Goal: Task Accomplishment & Management: Manage account settings

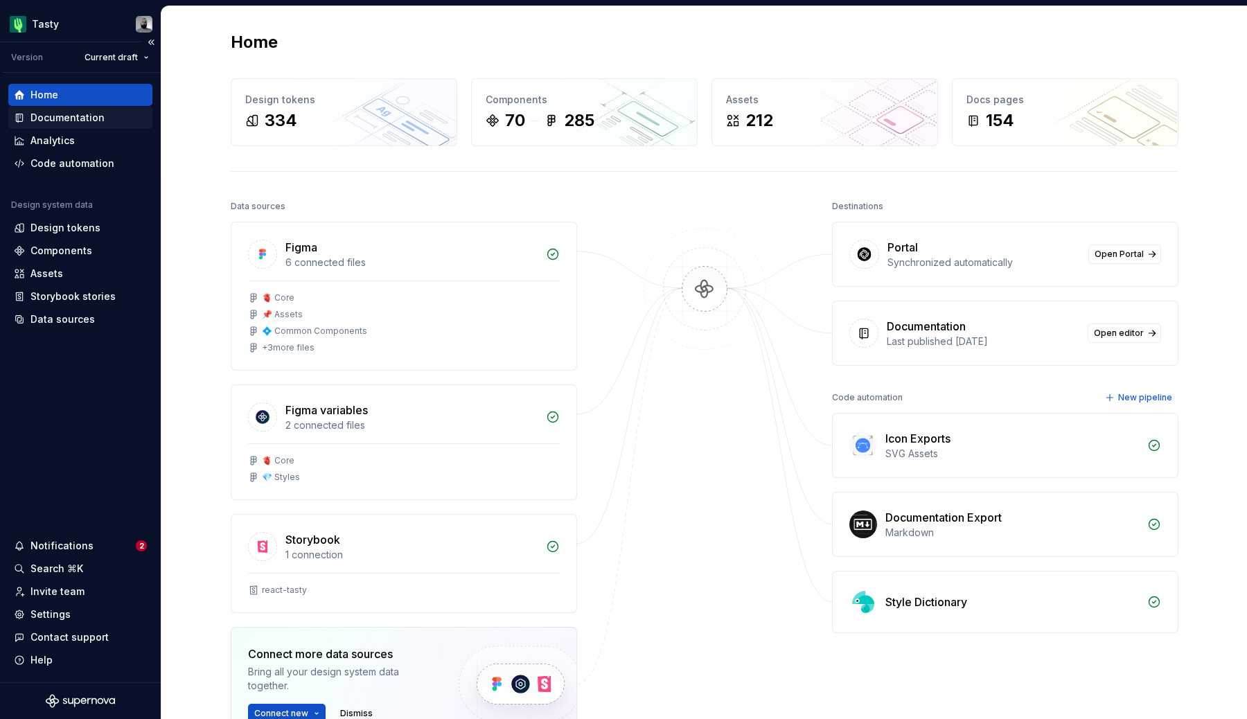
click at [93, 116] on div "Documentation" at bounding box center [67, 118] width 74 height 14
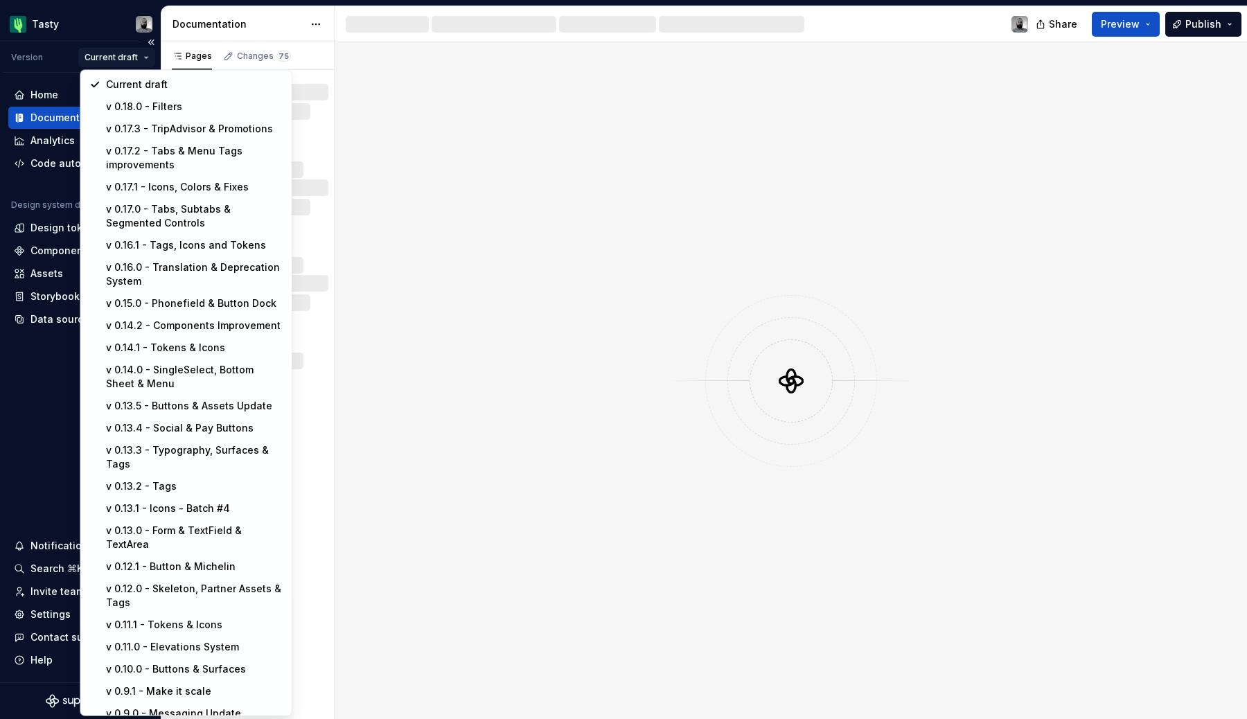
click at [131, 59] on html "Tasty Version Current draft Home Documentation Analytics Code automation Design…" at bounding box center [623, 359] width 1247 height 719
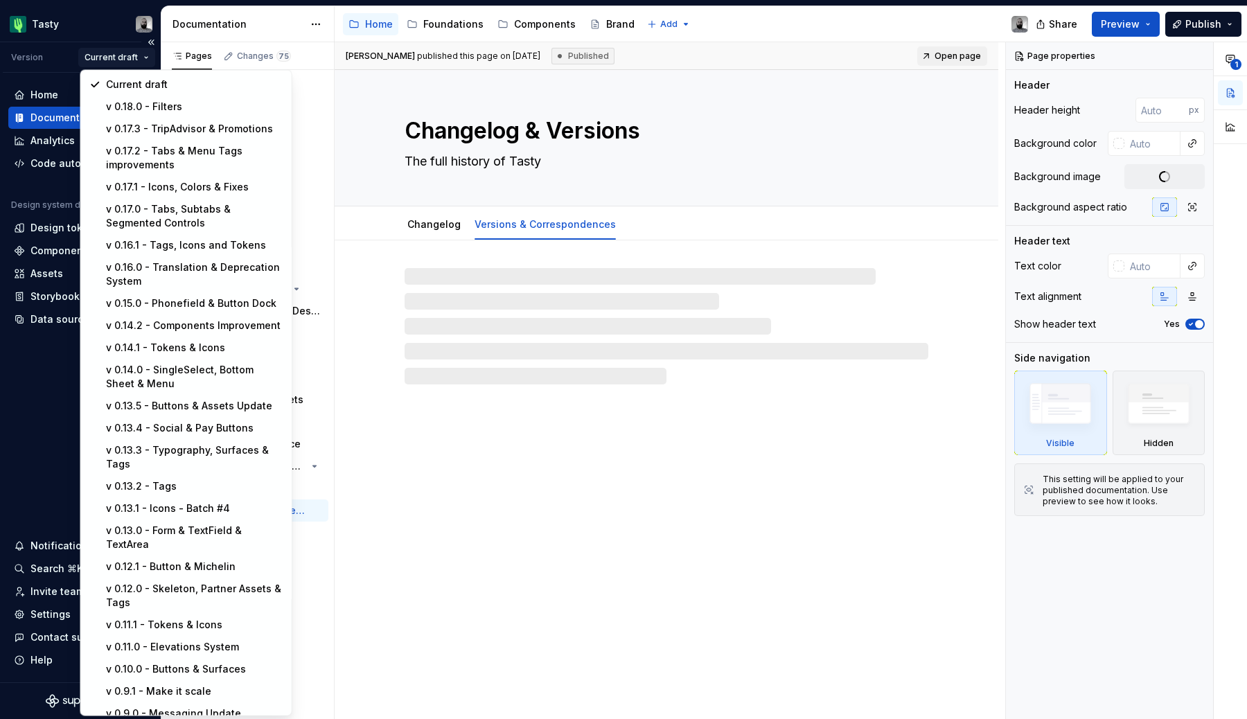
type textarea "*"
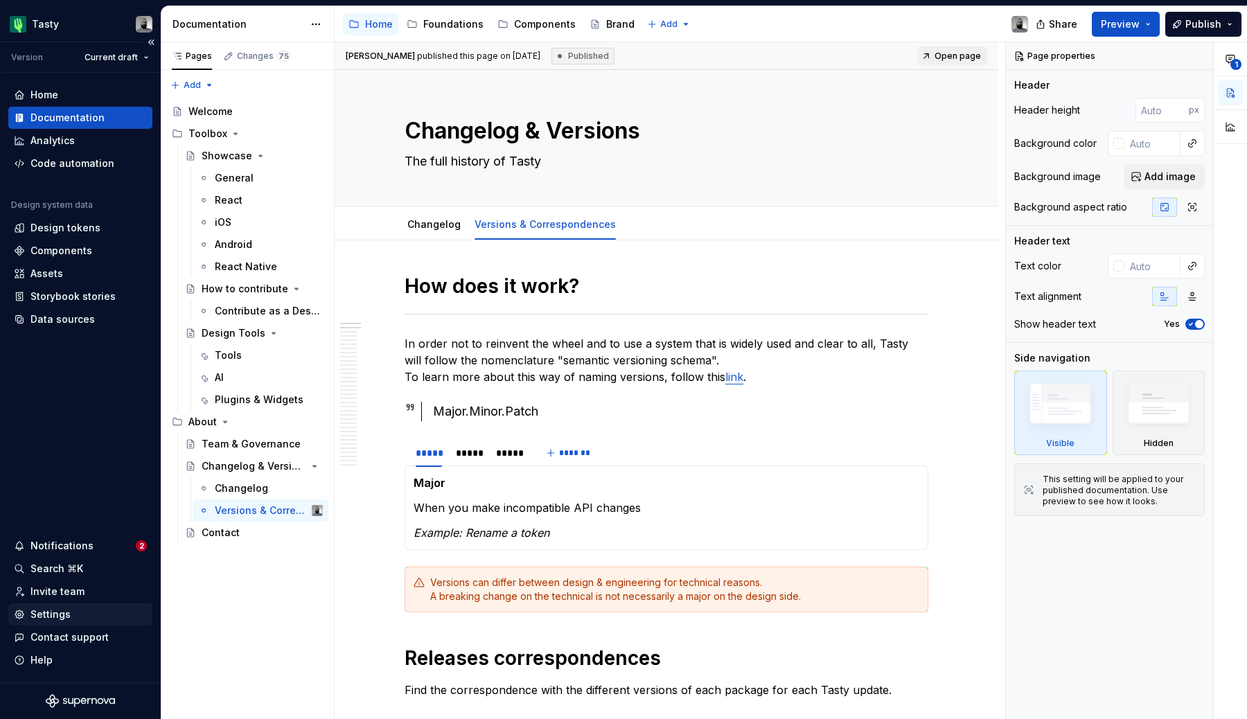
click at [67, 611] on div "Settings" at bounding box center [50, 615] width 40 height 14
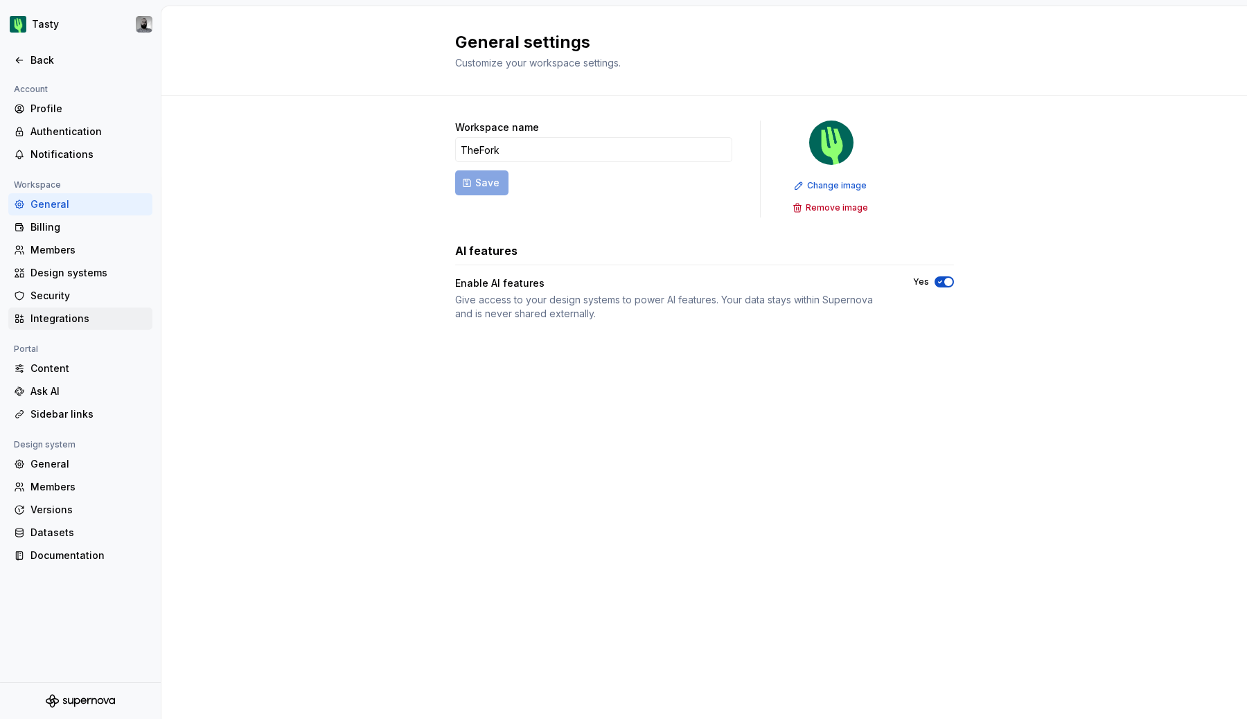
click at [60, 317] on div "Integrations" at bounding box center [88, 319] width 116 height 14
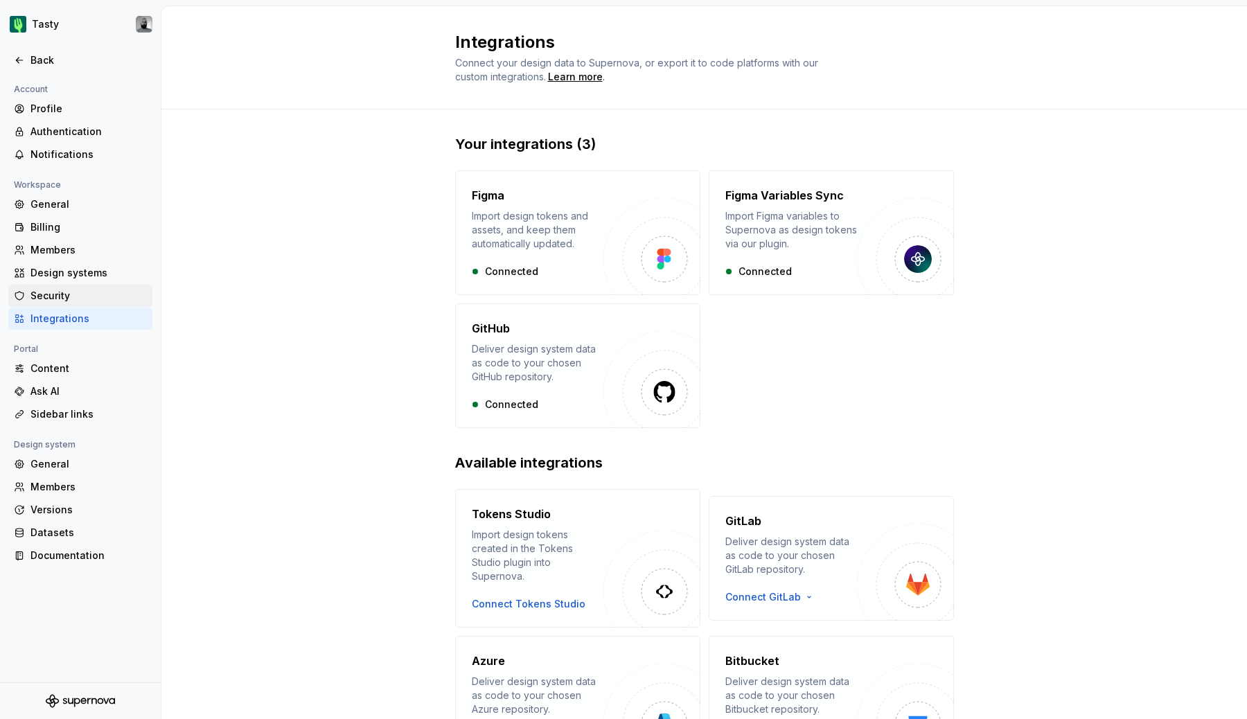
click at [73, 295] on div "Security" at bounding box center [88, 296] width 116 height 14
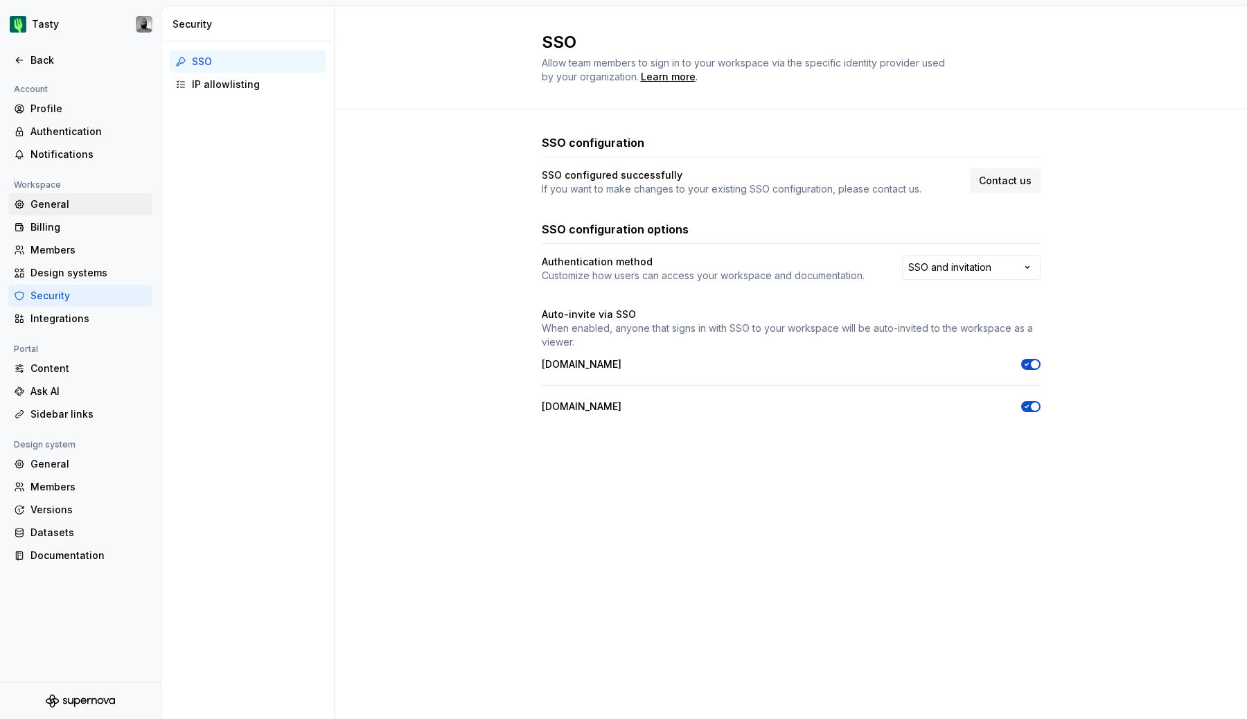
click at [79, 207] on div "General" at bounding box center [88, 205] width 116 height 14
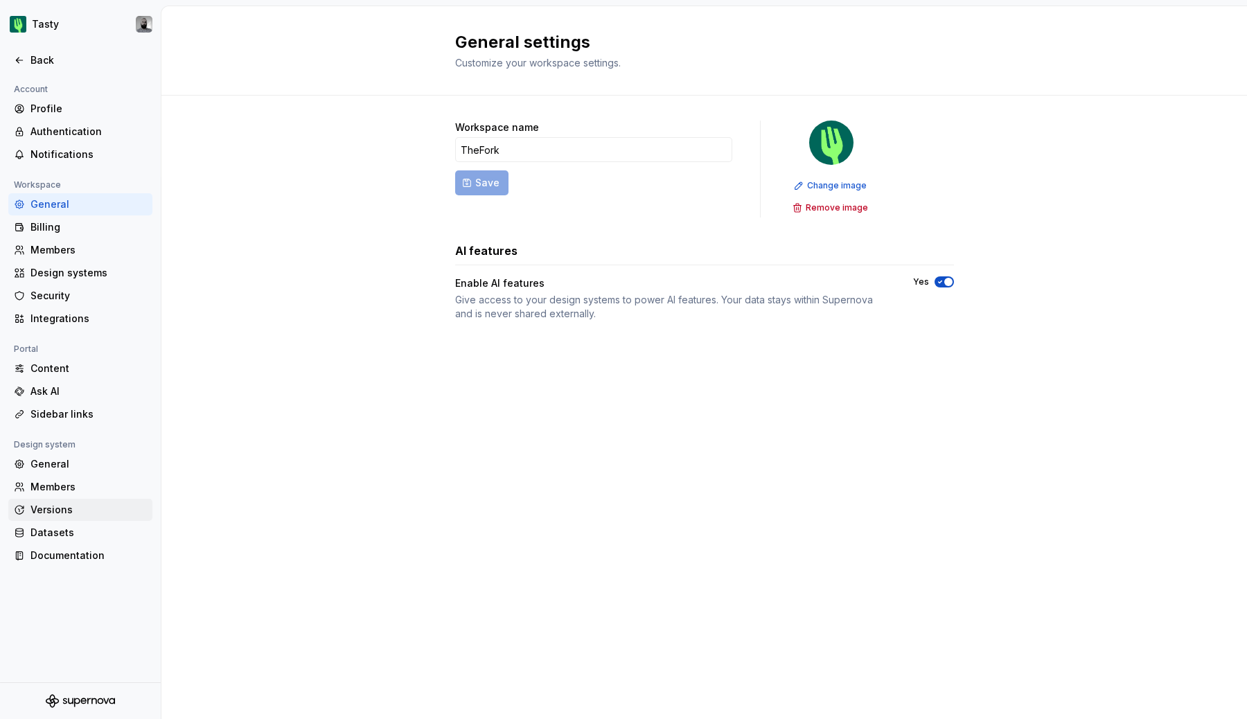
click at [50, 511] on div "Versions" at bounding box center [88, 510] width 116 height 14
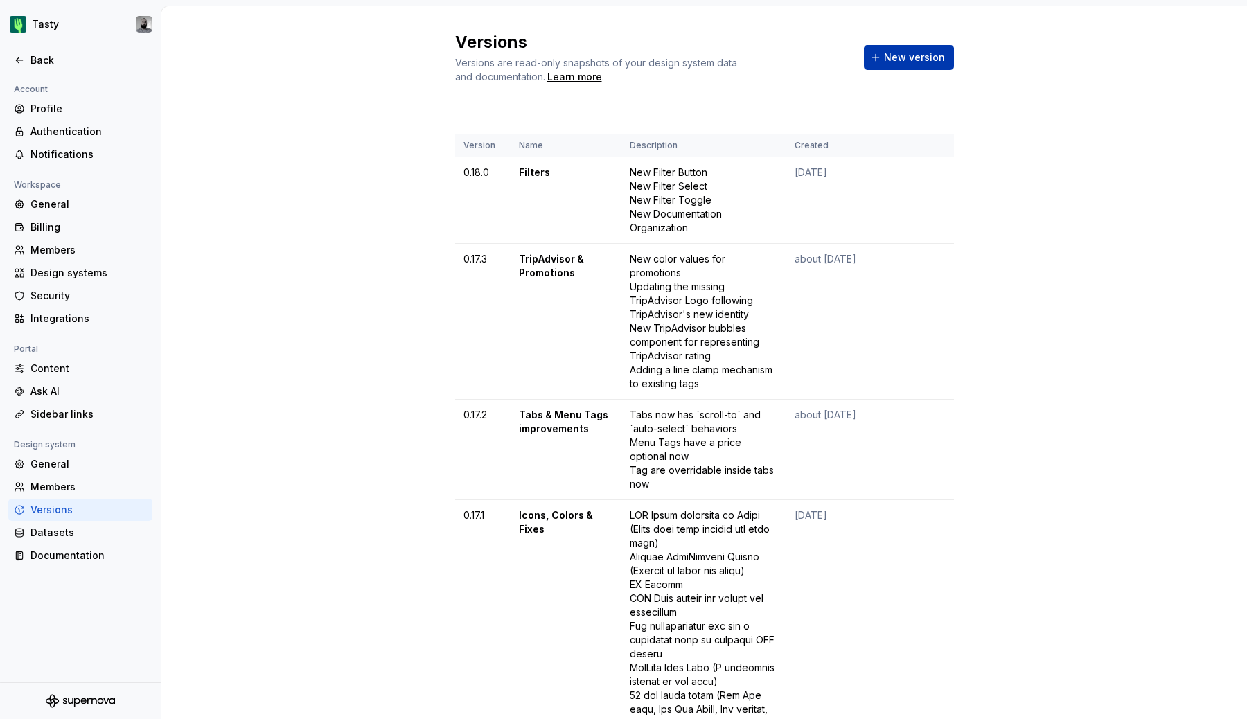
click at [925, 62] on span "New version" at bounding box center [914, 58] width 61 height 14
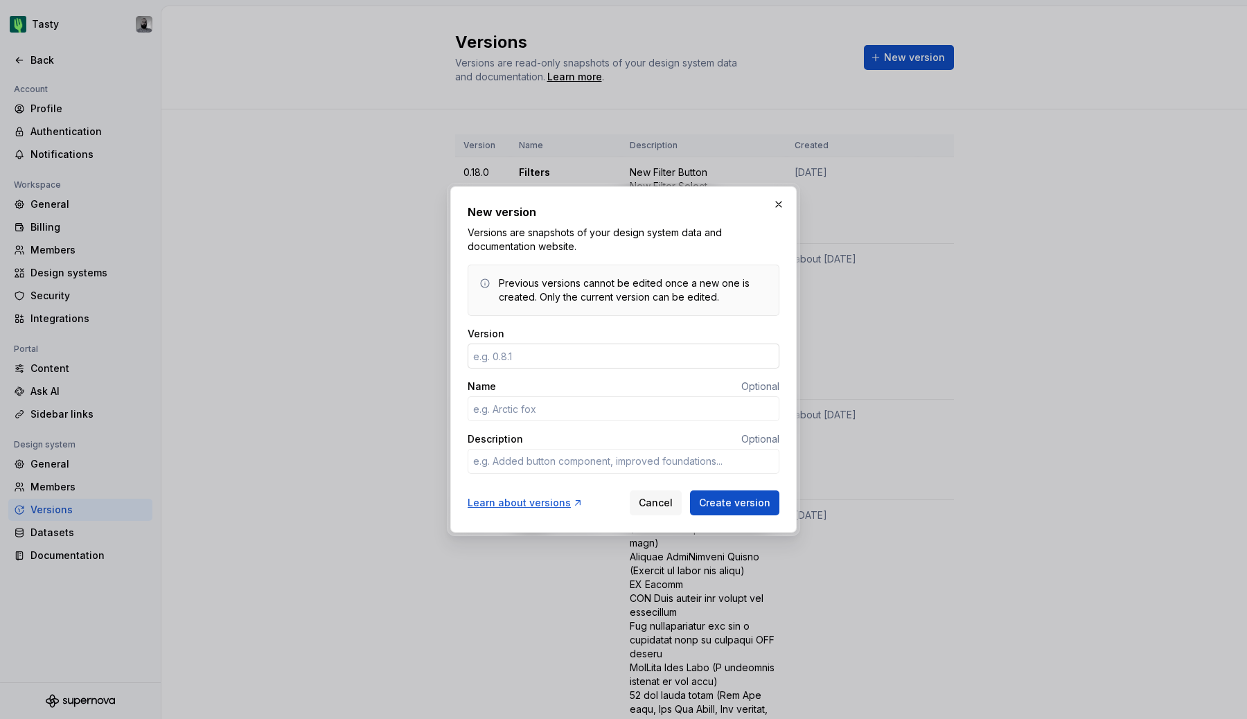
type textarea "*"
type input "v"
type textarea "*"
type input "0.18.1"
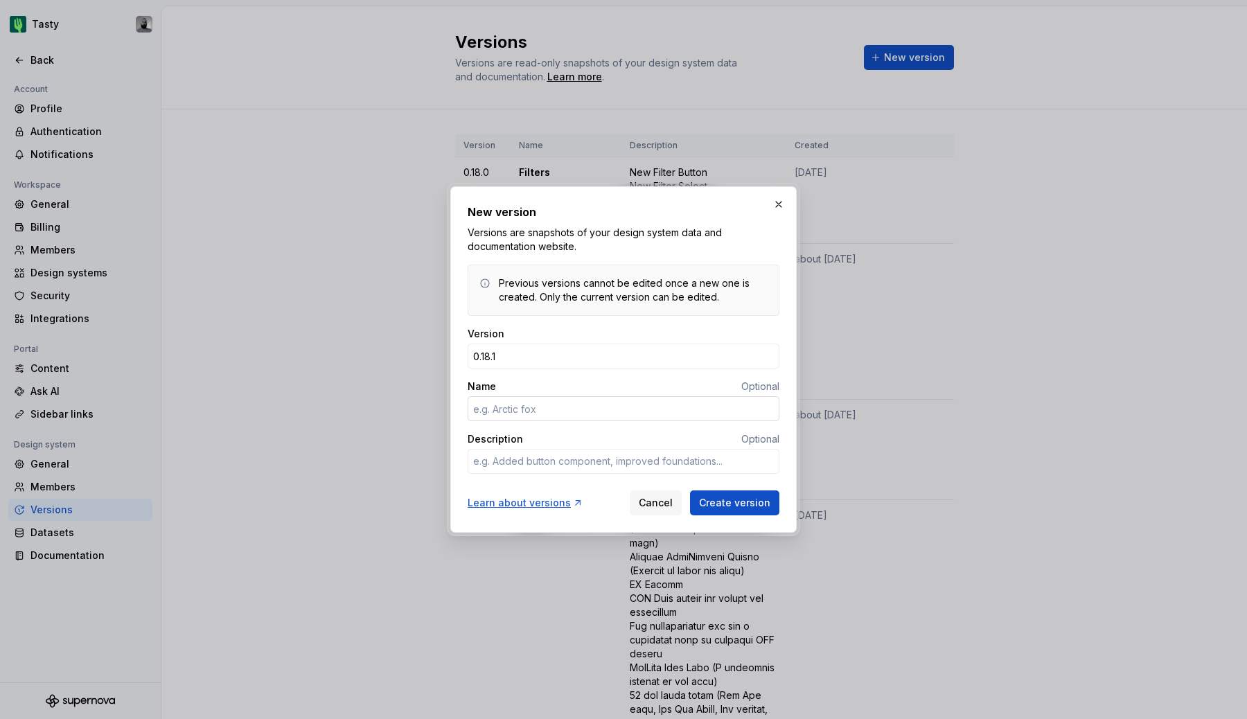
click at [570, 414] on input "Name" at bounding box center [624, 408] width 312 height 25
click at [772, 211] on button "button" at bounding box center [778, 204] width 19 height 19
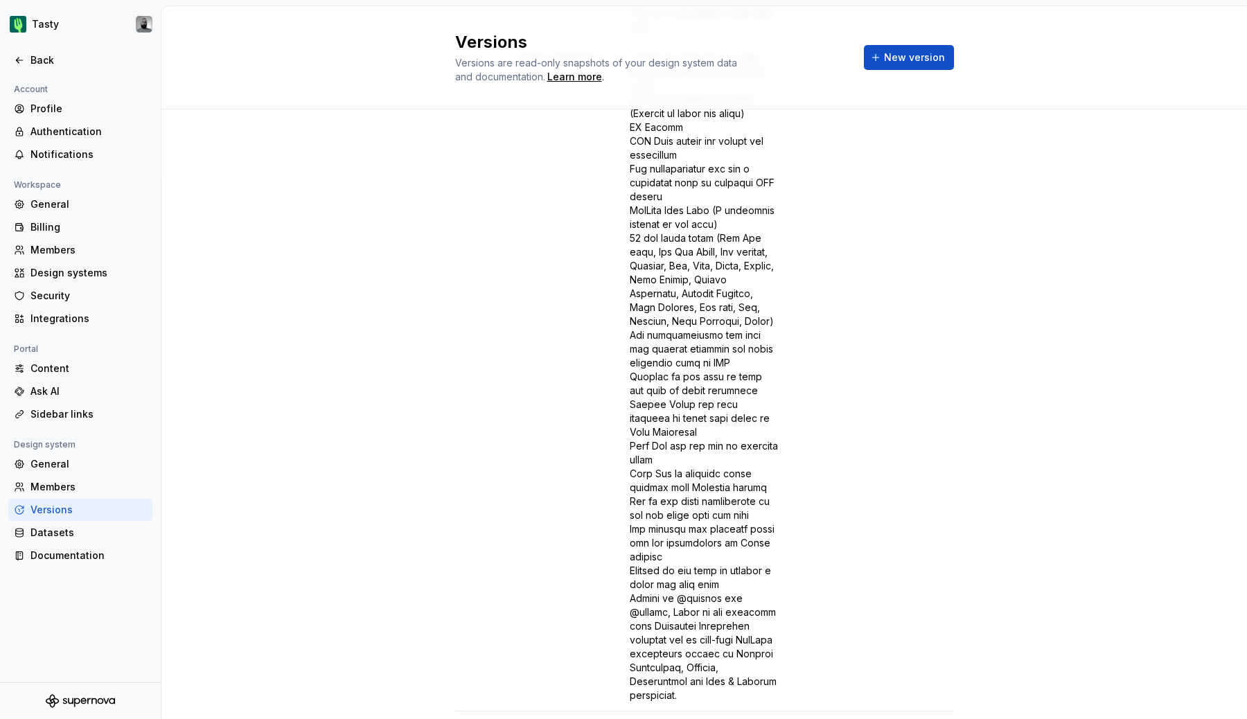
scroll to position [963, 0]
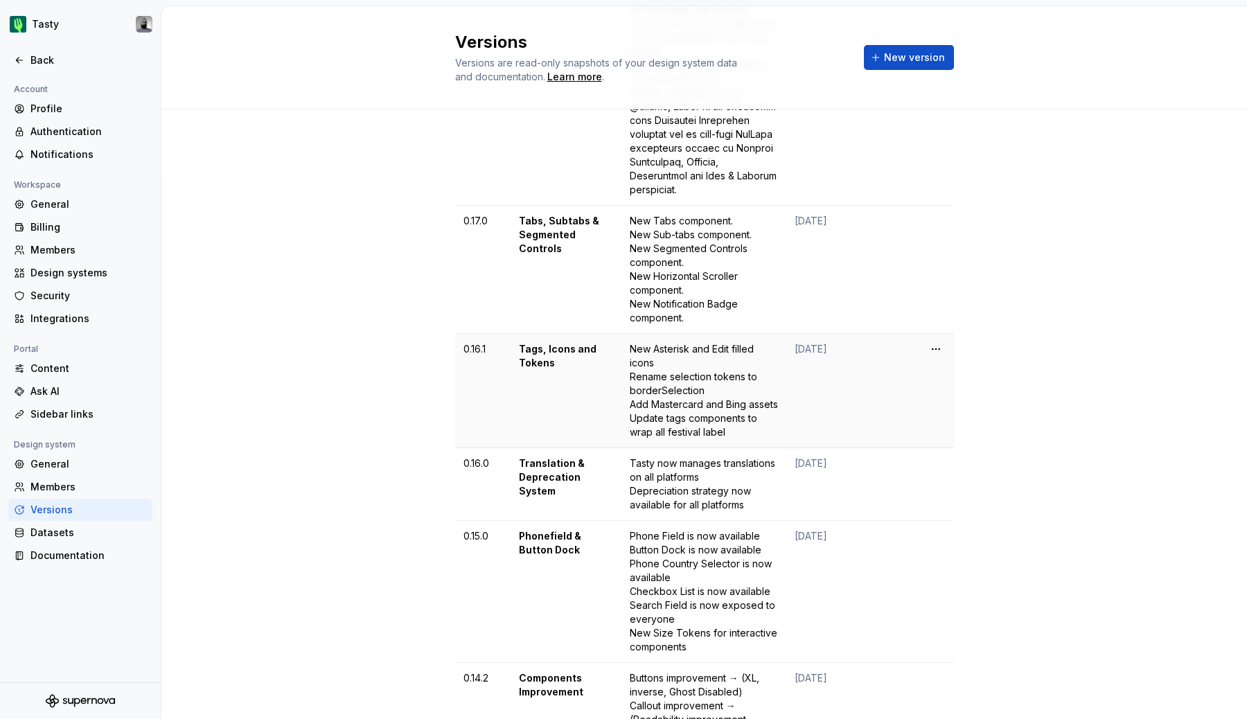
click at [556, 358] on td "Tags, Icons and Tokens" at bounding box center [566, 391] width 111 height 114
copy td "Icons"
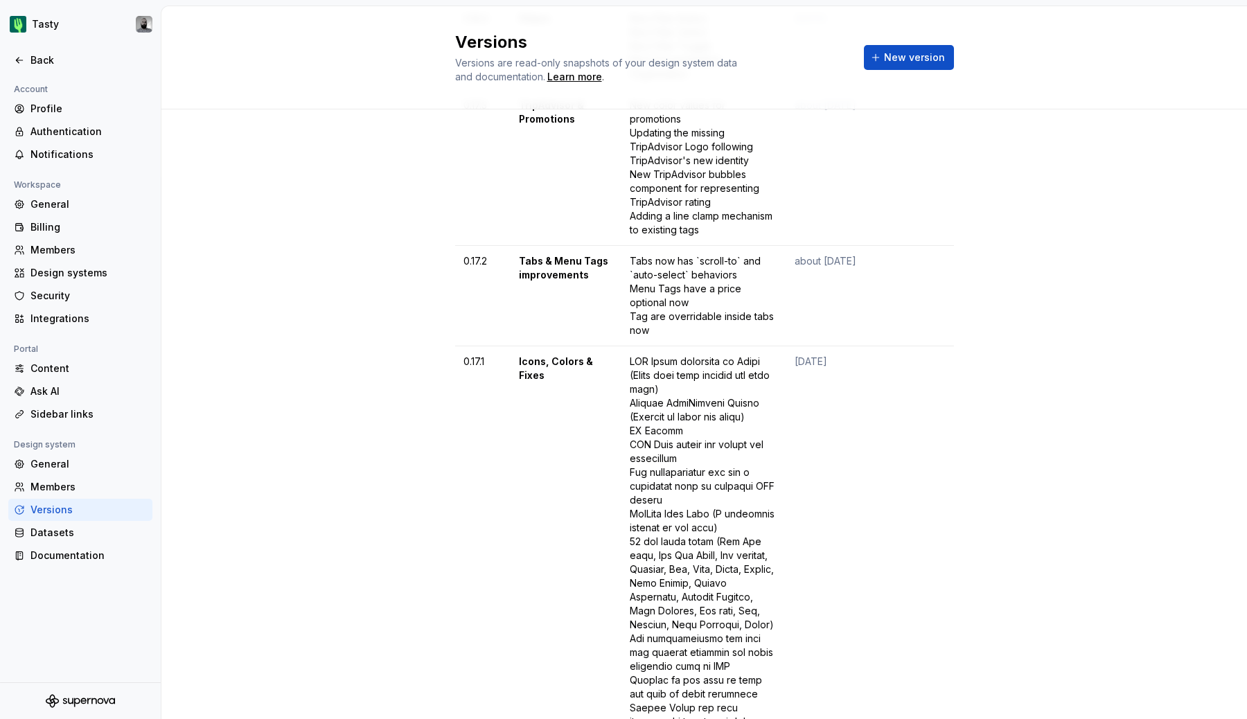
scroll to position [0, 0]
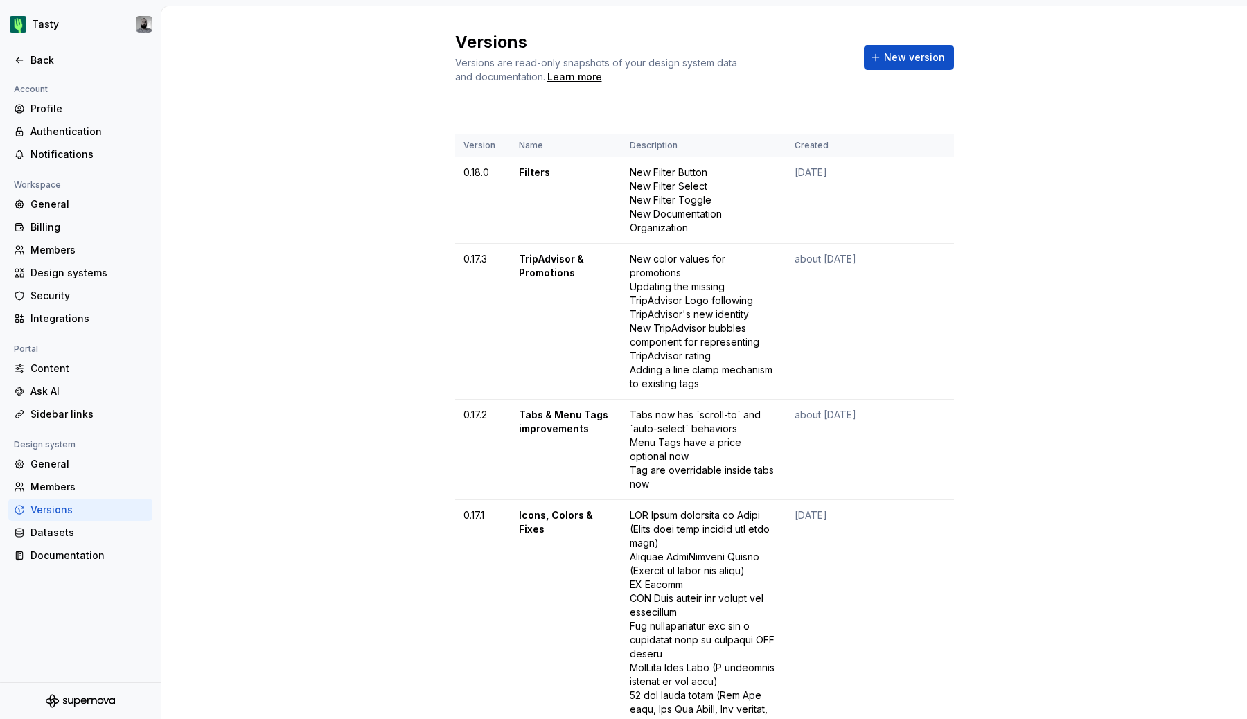
click at [884, 74] on div "Versions Versions are read-only snapshots of your design system data and docume…" at bounding box center [704, 57] width 499 height 53
click at [888, 60] on span "New version" at bounding box center [914, 58] width 61 height 14
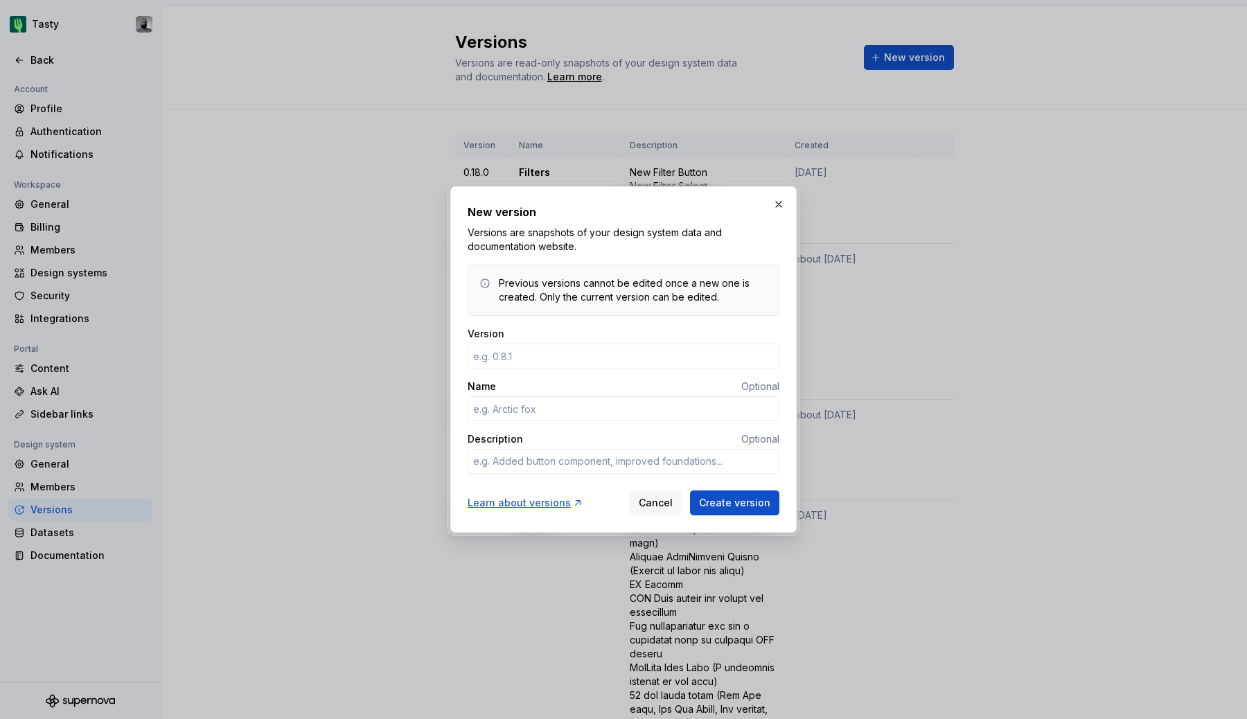
type textarea "*"
type input "0.18.1"
paste input "Icons"
type textarea "*"
type input "Icons"
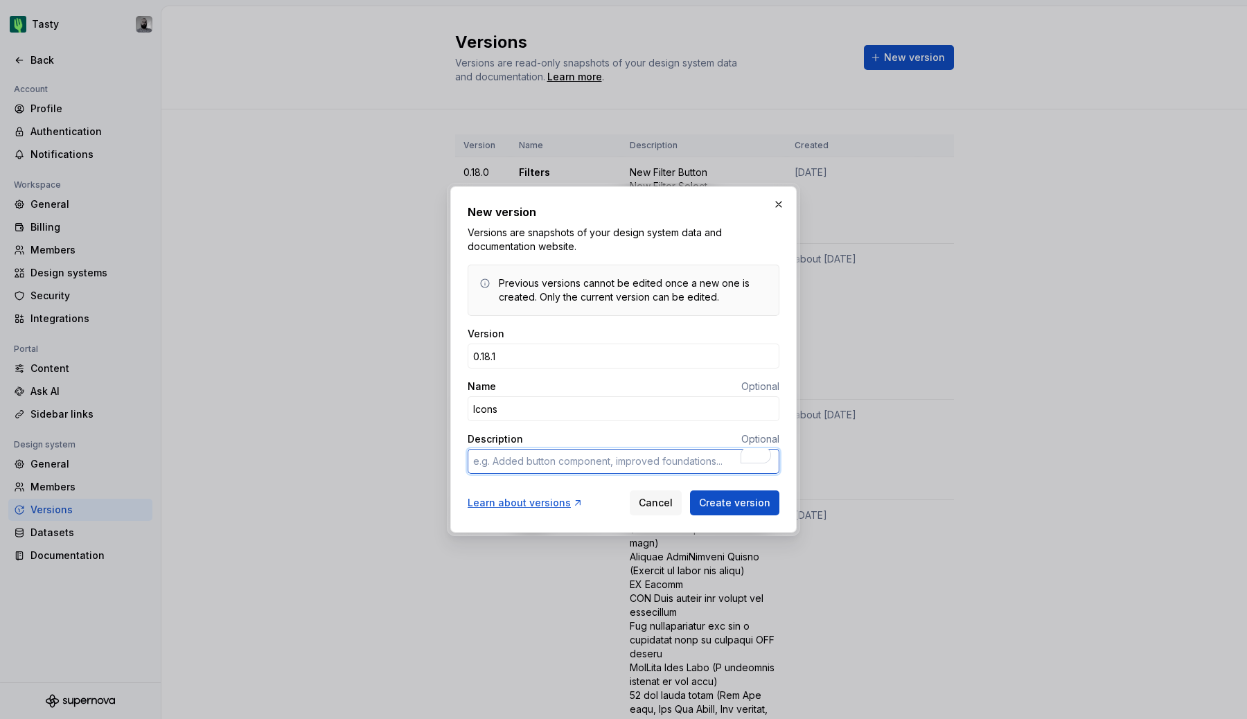
type textarea "*"
type textarea "A"
type textarea "*"
type textarea "Ad"
type textarea "*"
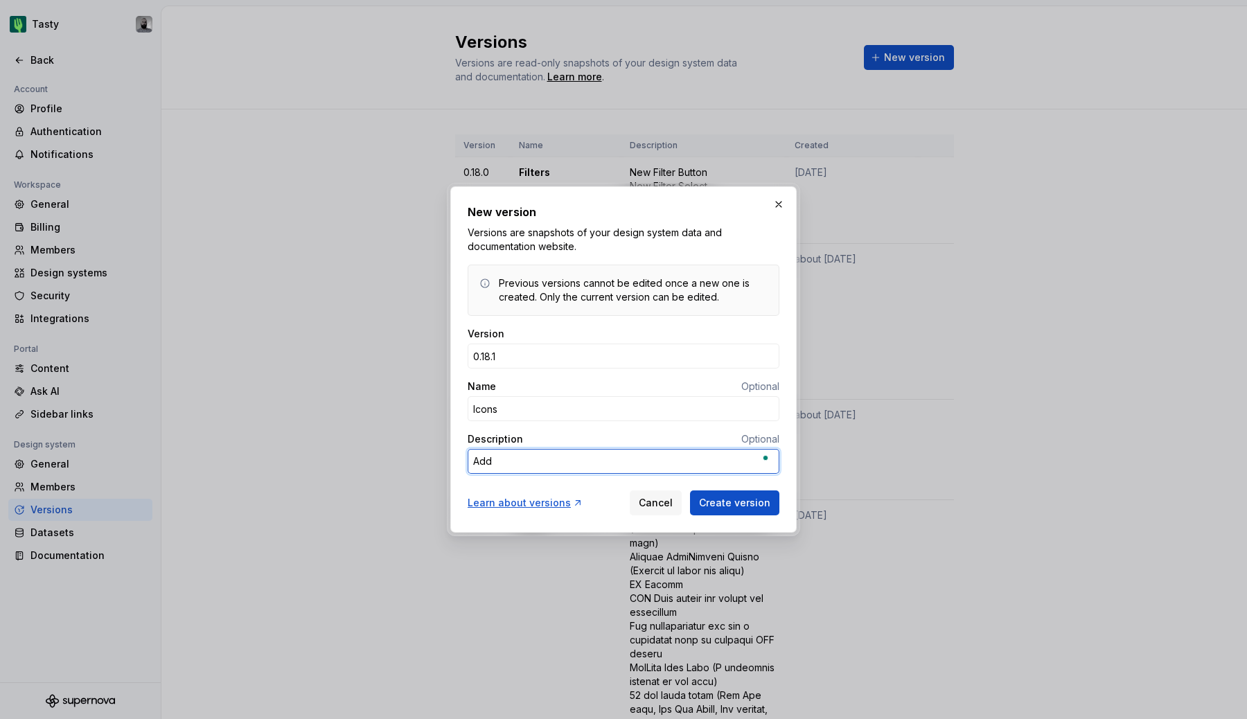
type textarea "Add"
type textarea "*"
type textarea "Add"
click at [571, 455] on textarea "Add" at bounding box center [624, 461] width 312 height 25
paste textarea "Tables, Payment & more"
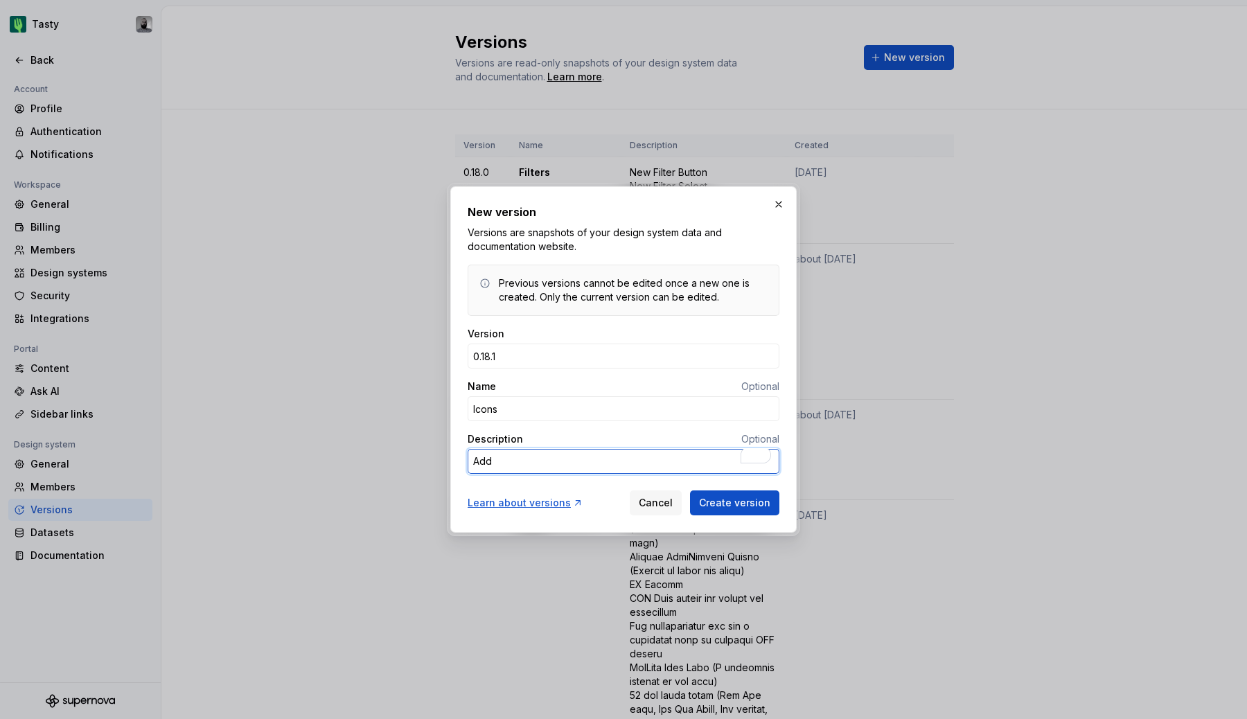
type textarea "*"
type textarea "Add Tables, Payment & more"
type textarea "*"
type textarea "Add Tables, ayment & more"
type textarea "*"
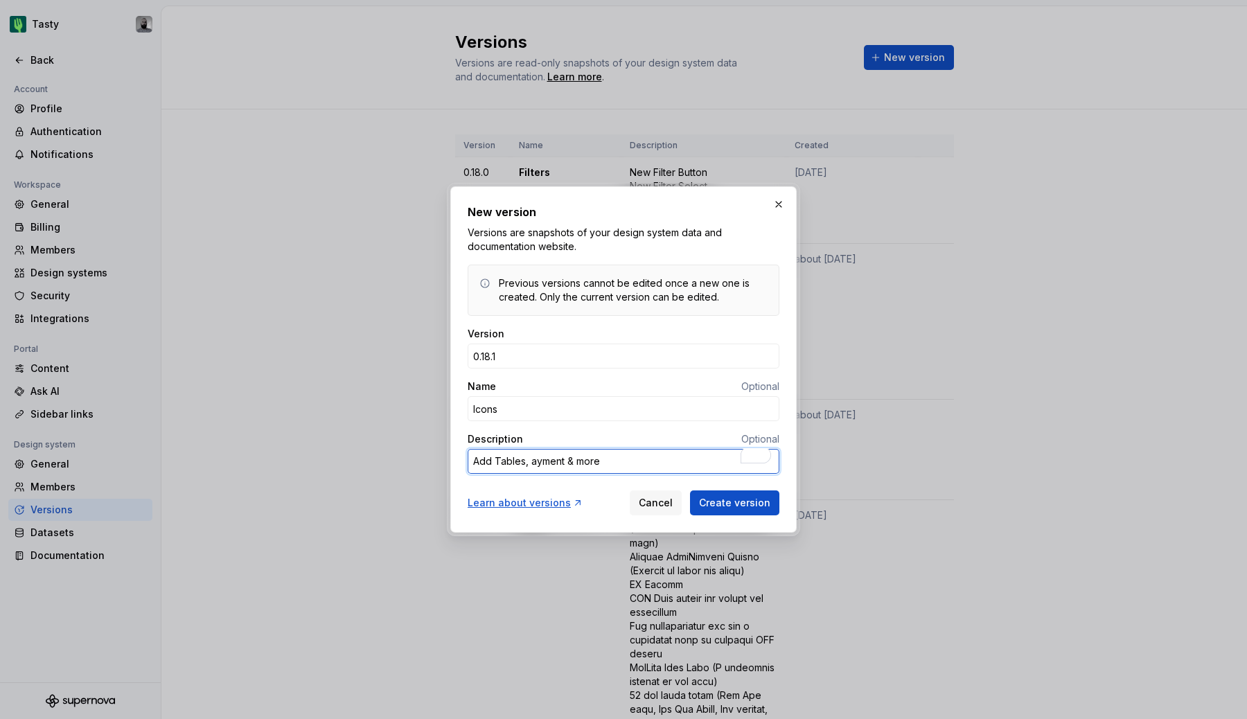
type textarea "Add Tables, payment & more"
type textarea "*"
type textarea "Add ables, payment & more"
type textarea "*"
type textarea "Add tables, payment & more"
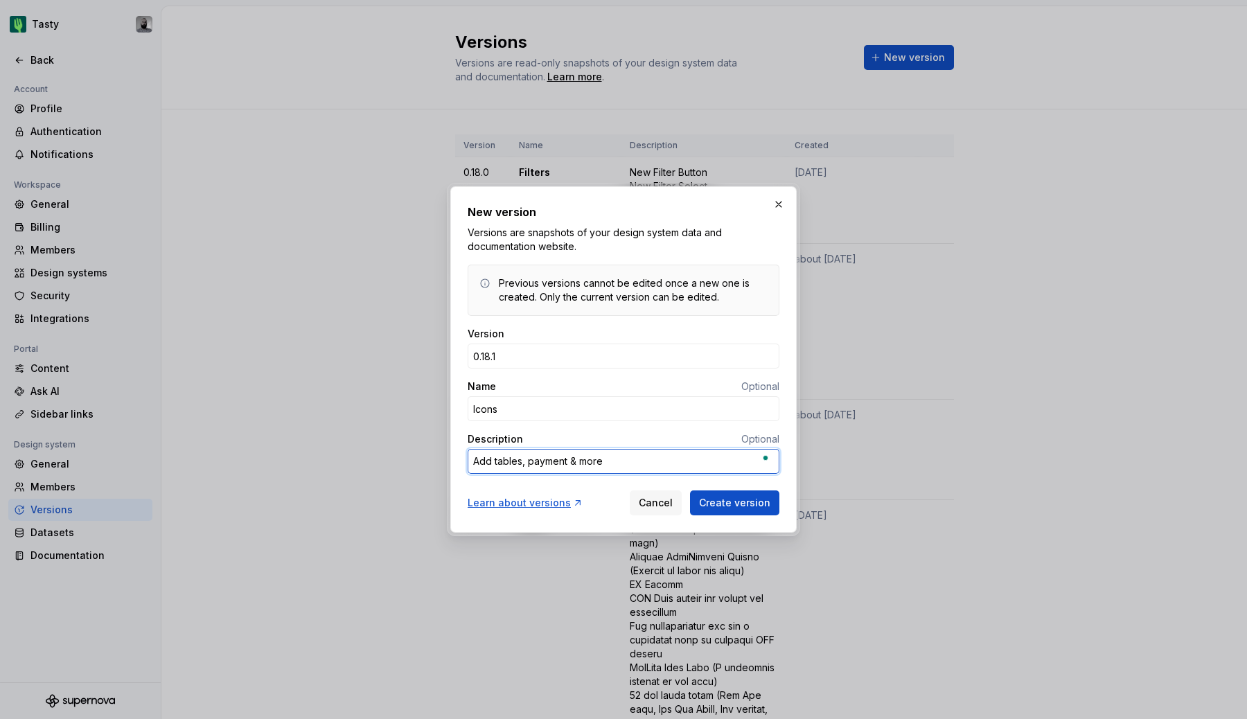
type textarea "*"
type textarea "Add tables, payment & more"
type textarea "*"
type textarea "Add tables, payment & more ic"
type textarea "*"
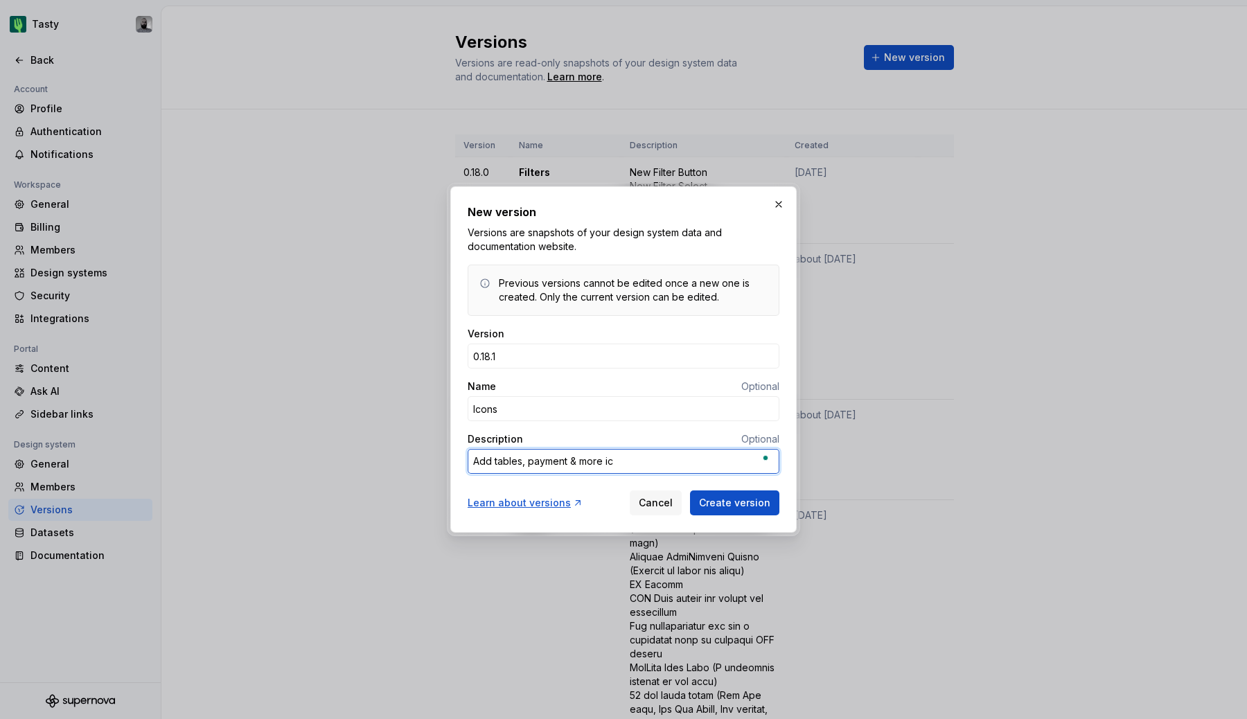
type textarea "Add tables, payment & more ico"
type textarea "*"
type textarea "Add tables, payment & more icon"
type textarea "*"
type textarea "Add tables, payment & more icons"
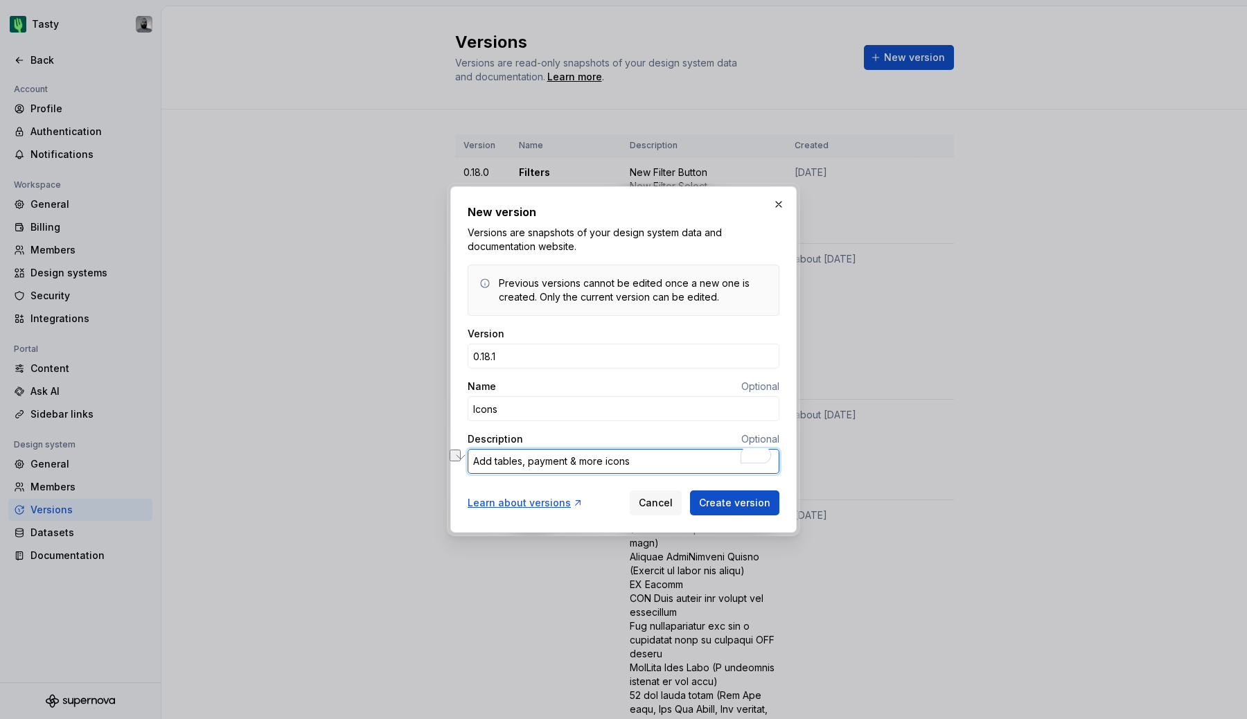
click at [658, 464] on textarea "Add tables, payment & more icons" at bounding box center [624, 461] width 312 height 25
type textarea "*"
type textarea "2Add tables, payment & more icons"
type textarea "*"
type textarea "26Add tables, payment & more icons"
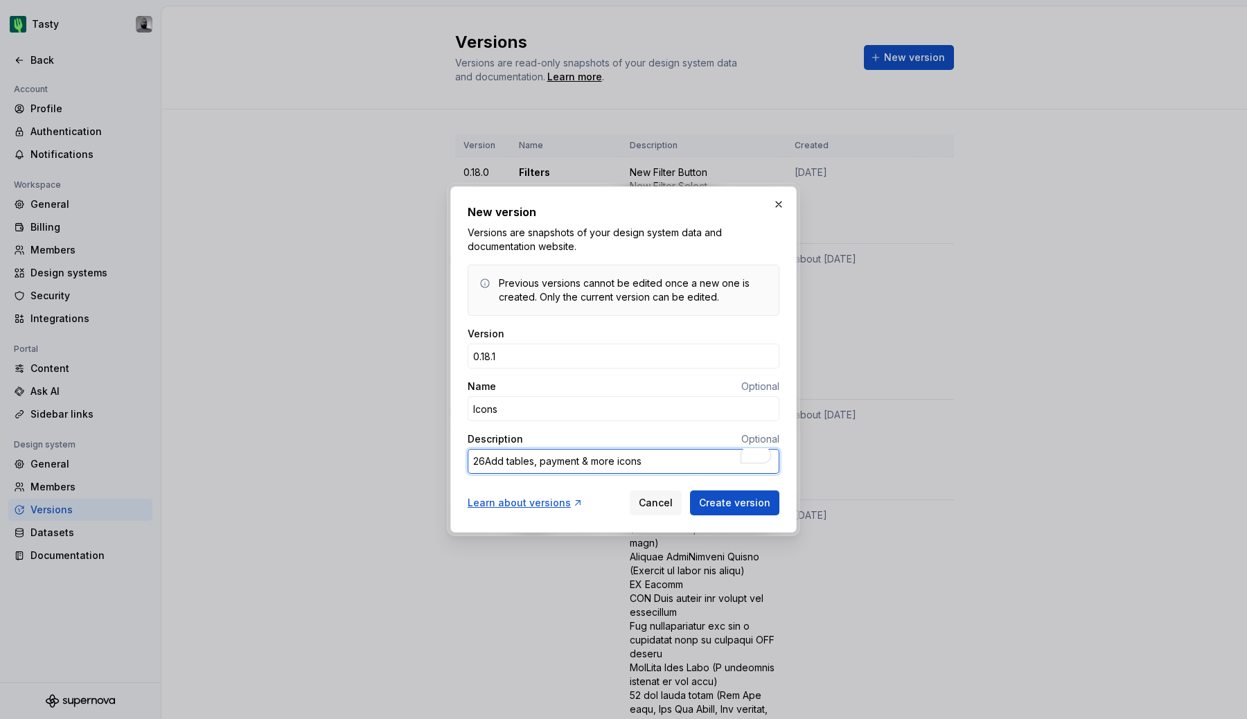
type textarea "*"
type textarea "26 Add tables, payment & more icons"
type textarea "*"
type textarea "26 nAdd tables, payment & more icons"
type textarea "*"
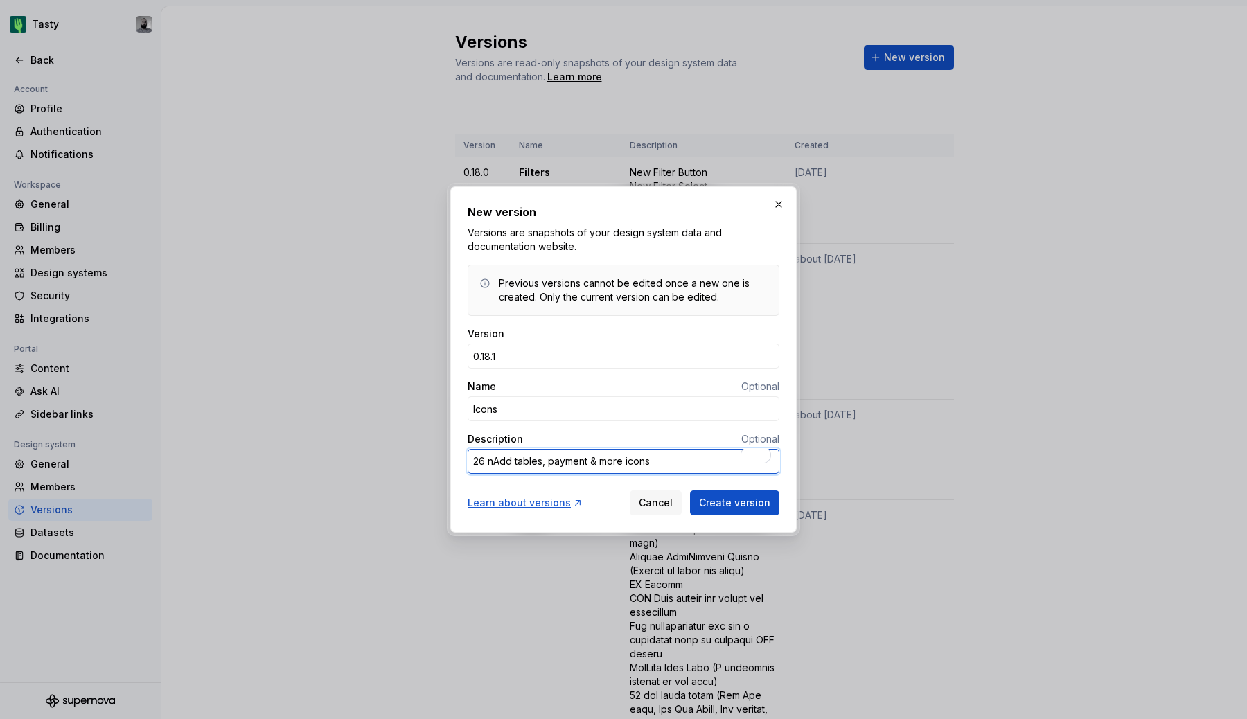
type textarea "26 neAdd tables, payment & more icons"
type textarea "*"
type textarea "26 newAdd tables, payment & more icons"
type textarea "*"
type textarea "26 new Add tables, payment & more icons"
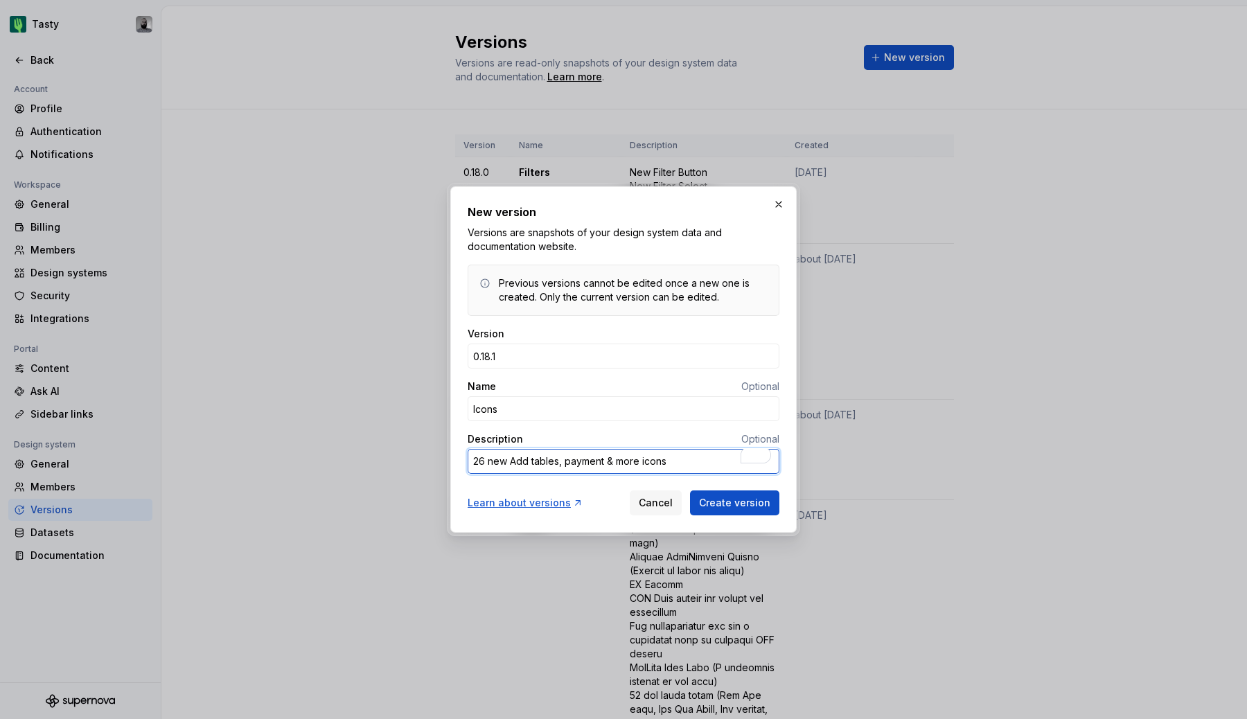
type textarea "*"
type textarea "26 new fAdd tables, payment & more icons"
type textarea "*"
type textarea "26 new frAdd tables, payment & more icons"
type textarea "*"
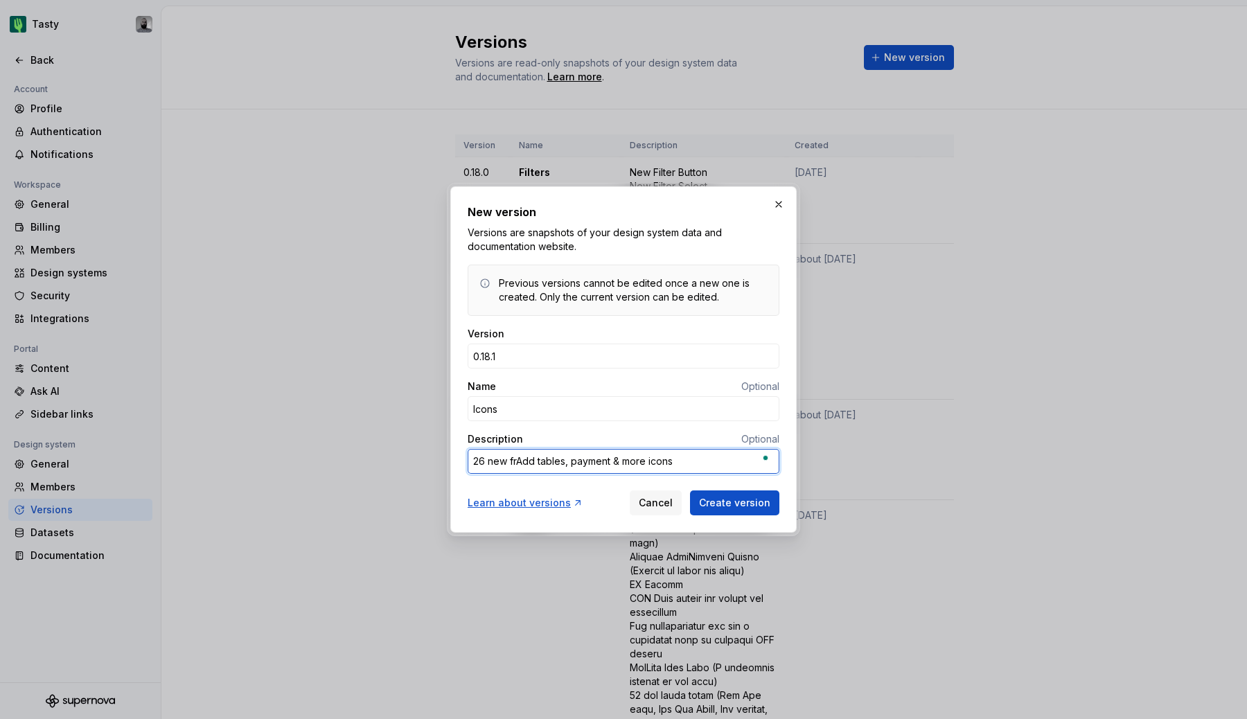
type textarea "26 new freAdd tables, payment & more icons"
type textarea "*"
type textarea "26 new fresAdd tables, payment & more icons"
type textarea "*"
type textarea "26 new freshAdd tables, payment & more icons"
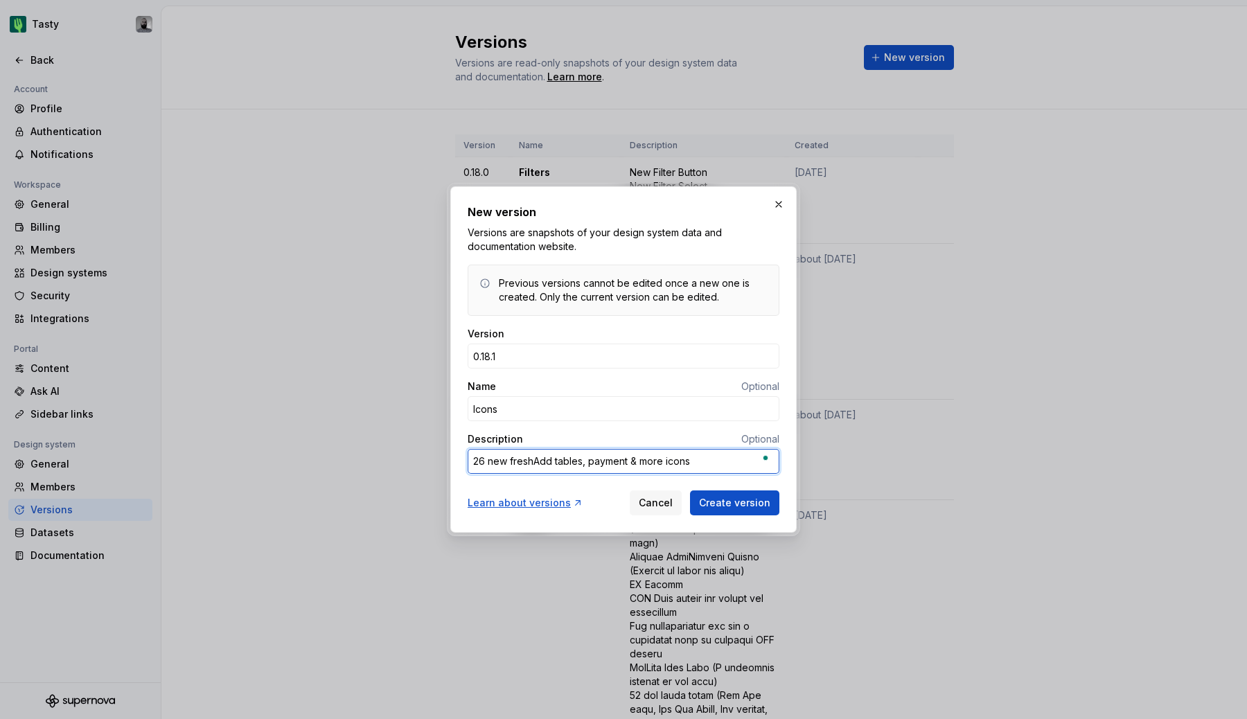
type textarea "*"
type textarea "26 new fresh Add tables, payment & more icons"
type textarea "*"
type textarea "26 new fresh iAdd tables, payment & more icons"
type textarea "*"
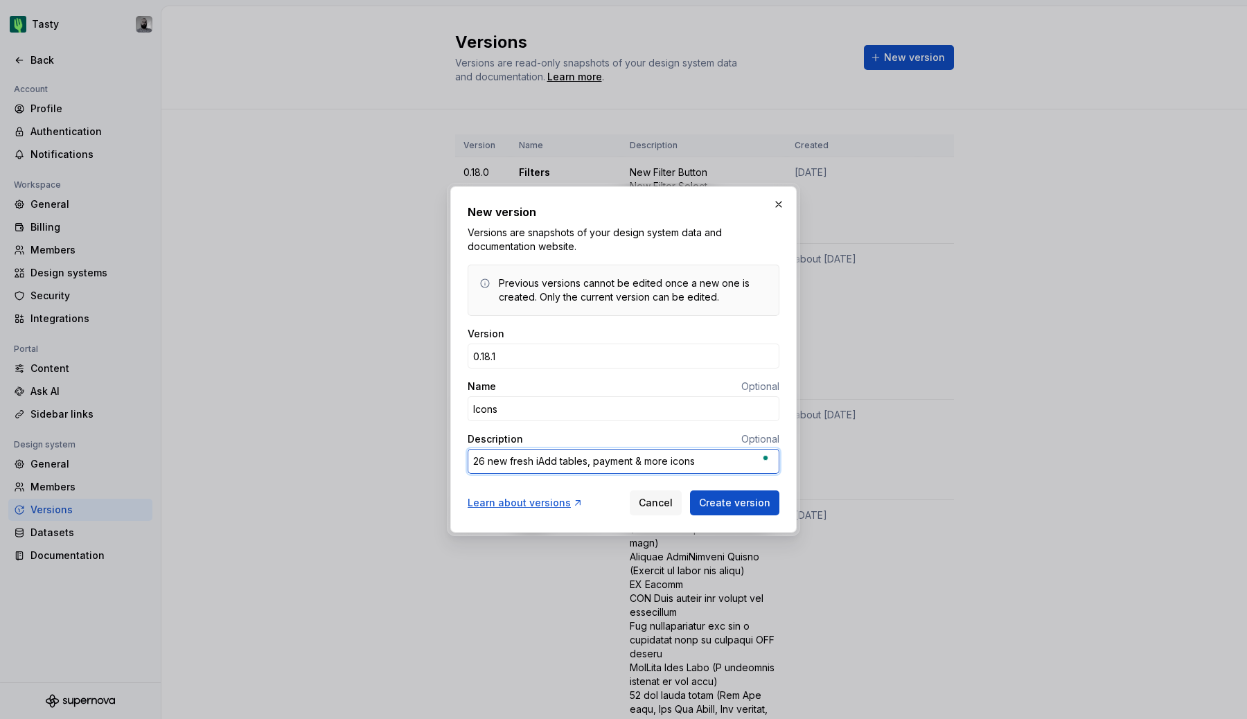
type textarea "26 new fresh icAdd tables, payment & more icons"
type textarea "*"
type textarea "26 new fresh icoAdd tables, payment & more icons"
type textarea "*"
type textarea "26 new fresh iconAdd tables, payment & more icons"
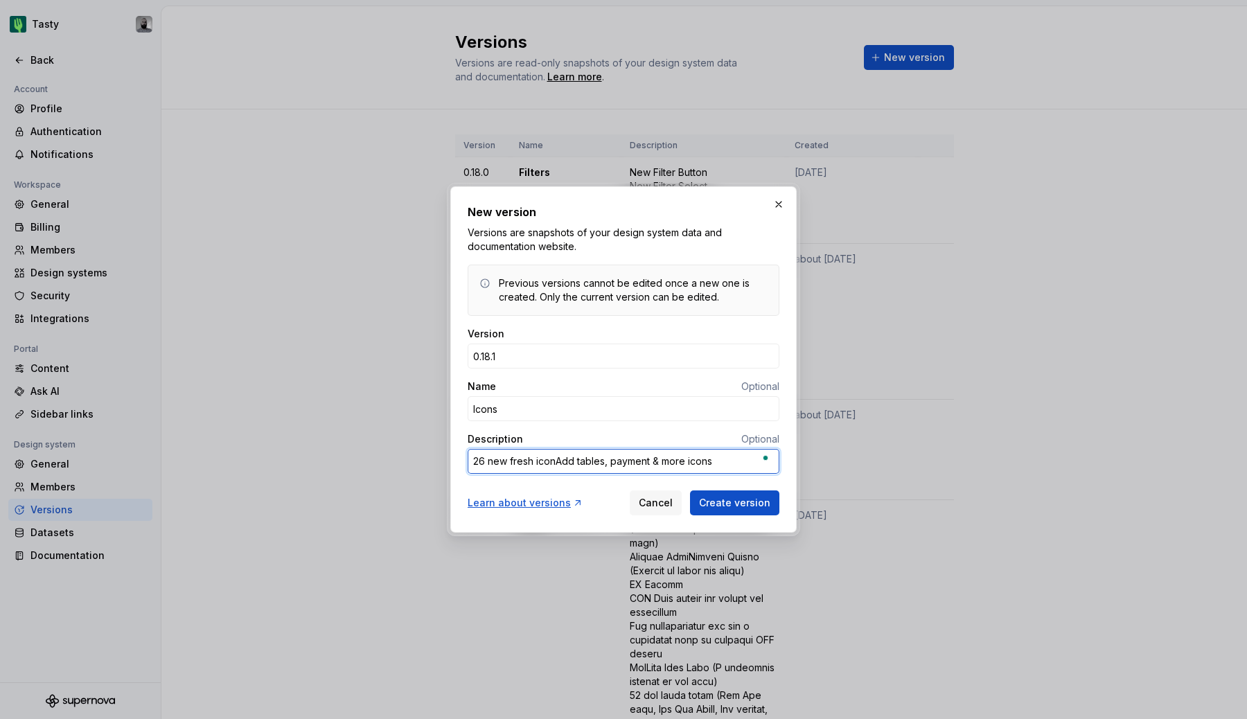
type textarea "*"
type textarea "26 new fresh iconsAdd tables, payment & more icons"
type textarea "*"
type textarea "26 new fresh icons Add tables, payment & more icons"
type textarea "*"
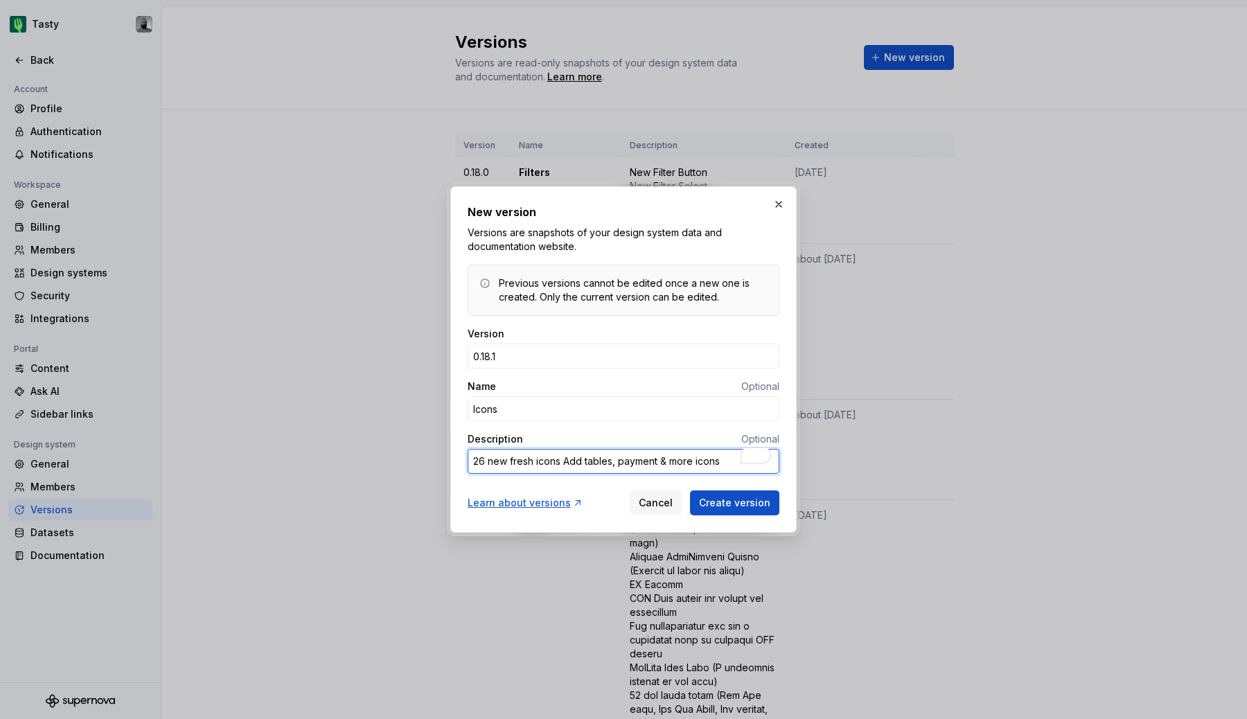
type textarea "26 new fresh icons Ad tables, payment & more icons"
type textarea "*"
type textarea "26 new fresh icons A tables, payment & more icons"
type textarea "*"
type textarea "26 new fresh icons tables, payment & more icons"
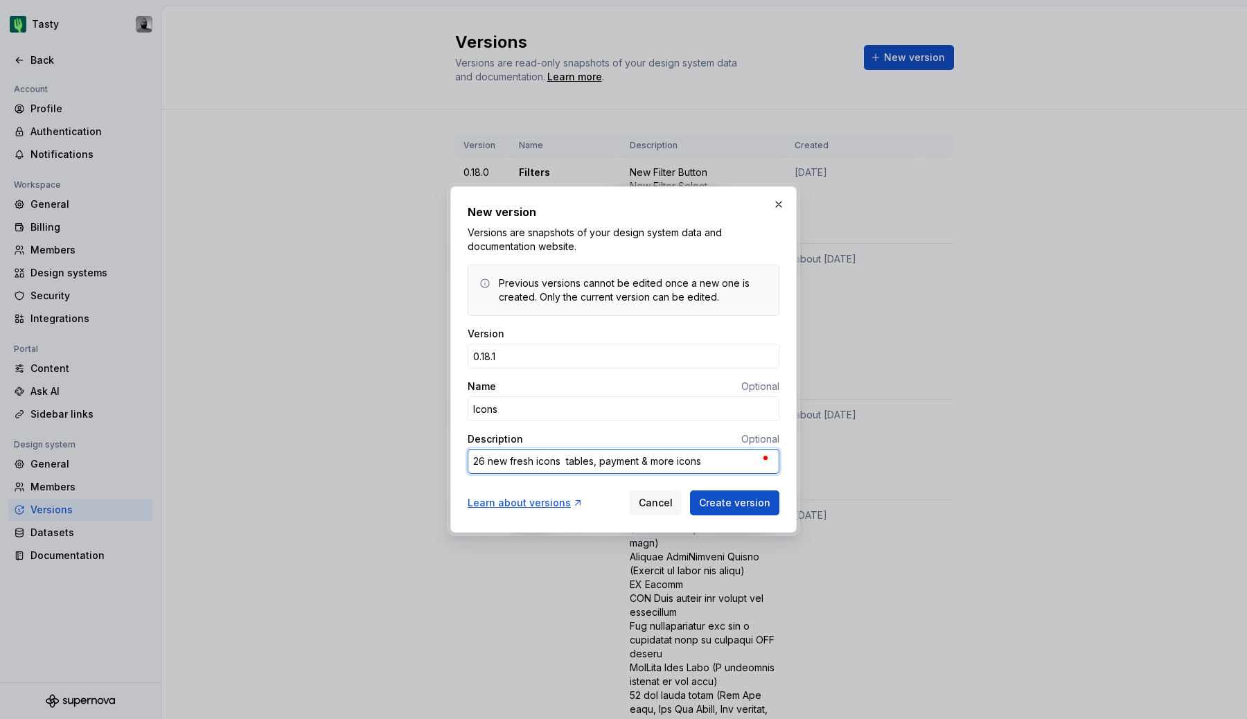
type textarea "*"
type textarea "26 new fresh icons tables, payment & more icons"
type textarea "*"
type textarea "26 new fresh icons (tables, payment & more icons"
type textarea "*"
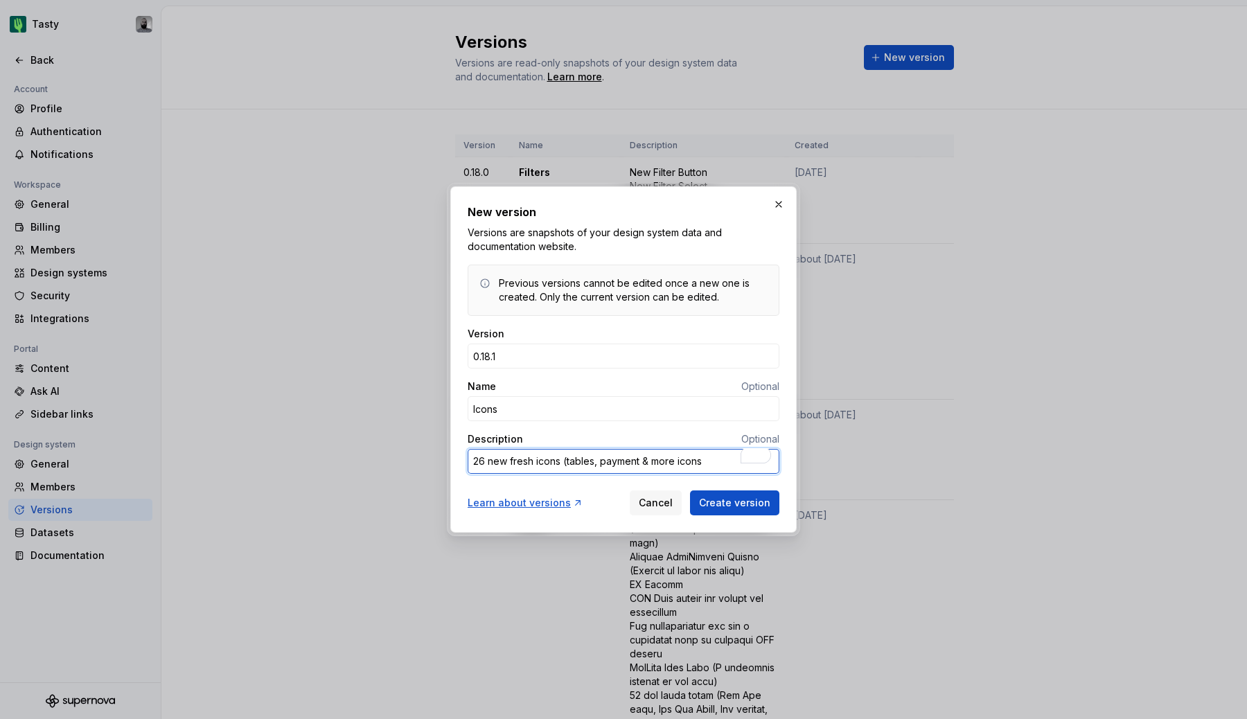
type textarea "26 new fresh icons (tables, payment & more"
type textarea "*"
type textarea "26 new fresh icons (tables, payment & more"
type textarea "*"
type textarea "26 new fresh icons (tables, payment & more)"
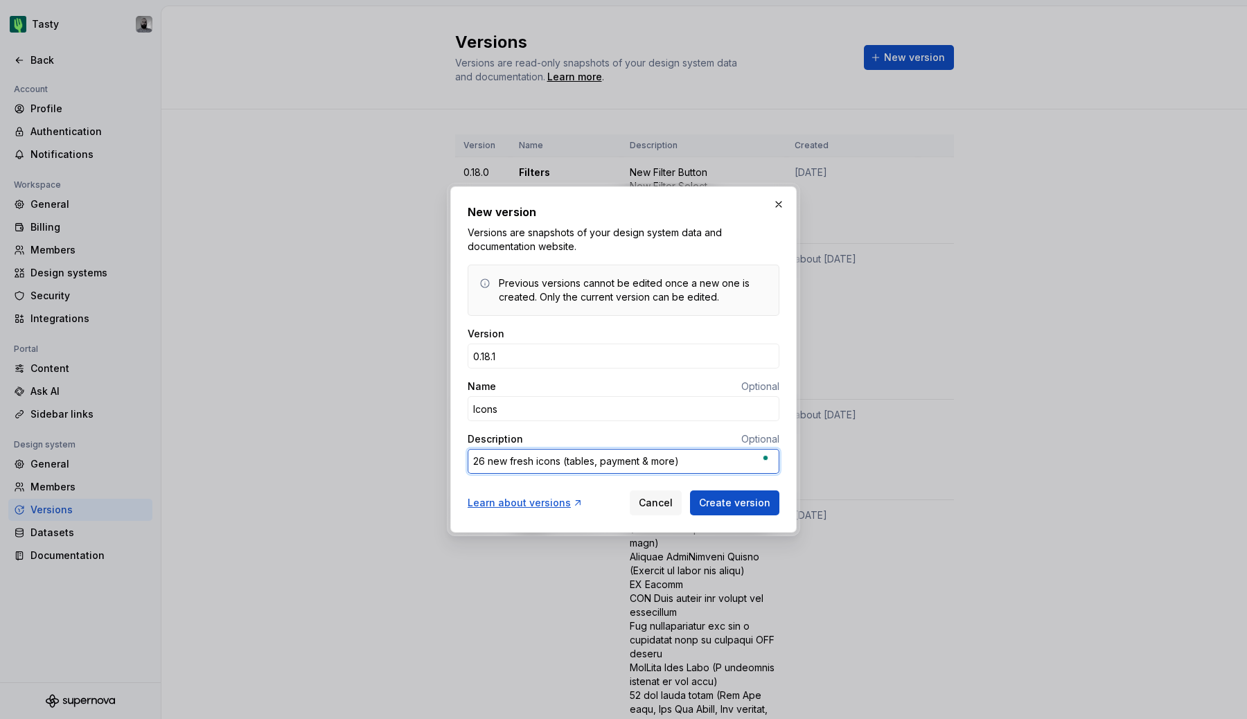
type textarea "*"
type textarea "26 new fresh icons (tables, payment & more)("
type textarea "*"
type textarea "26 new fresh icons (tables, payment & more)"
type textarea "*"
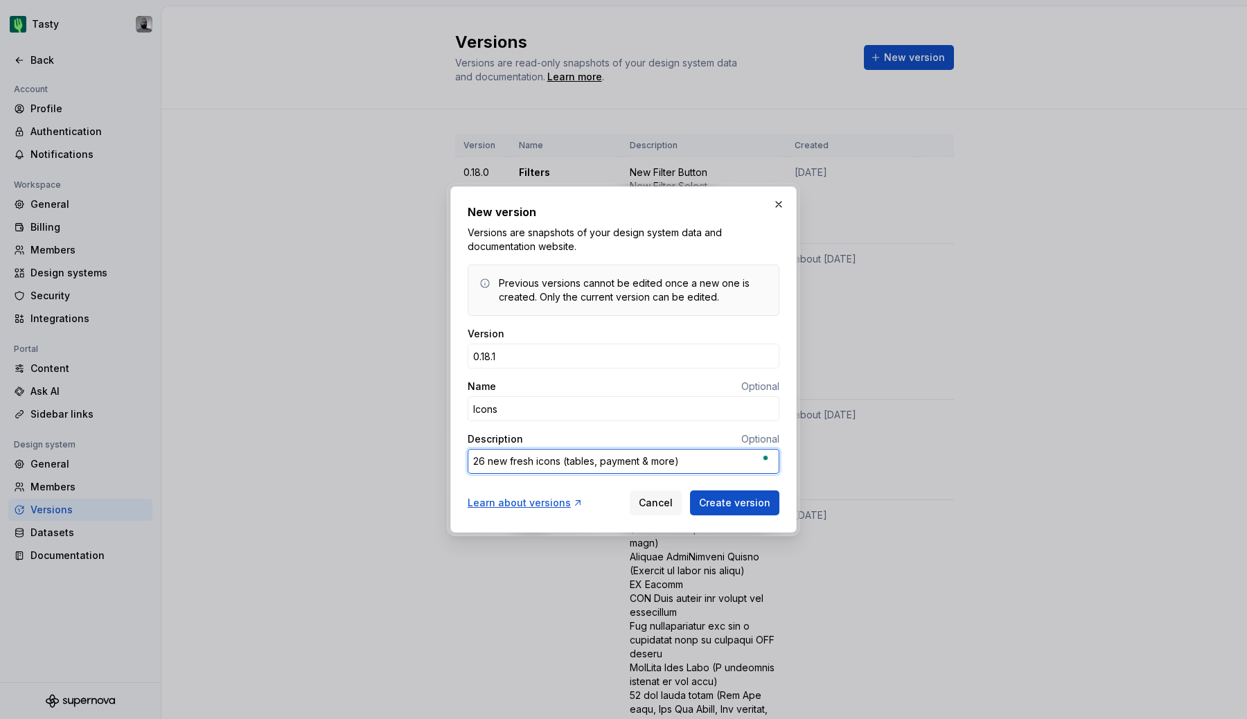
type textarea "26 new fresh icons (tables, payment & more)."
type textarea "*"
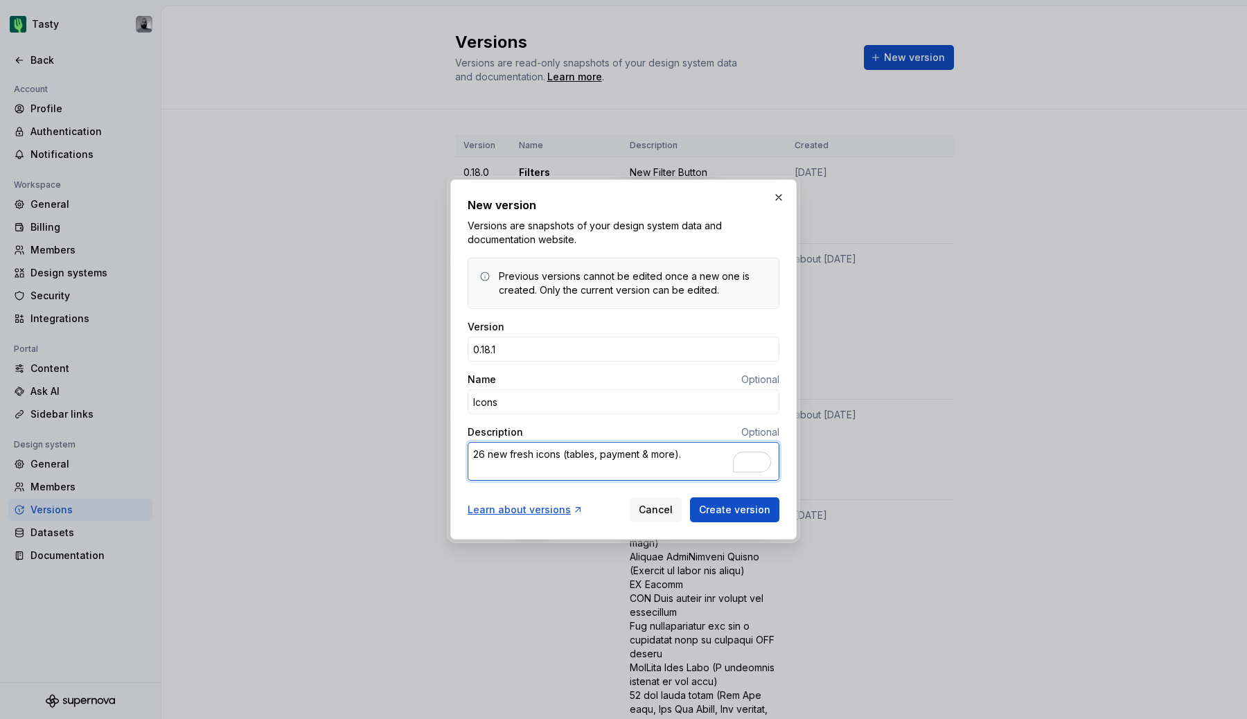
type textarea "26 new fresh icons (tables, payment & more)."
click at [509, 471] on textarea "26 new fresh icons (tables, payment & more)." at bounding box center [624, 461] width 312 height 39
type textarea "*"
type textarea "26 new fresh icons (tables, payment & more). 1"
type textarea "*"
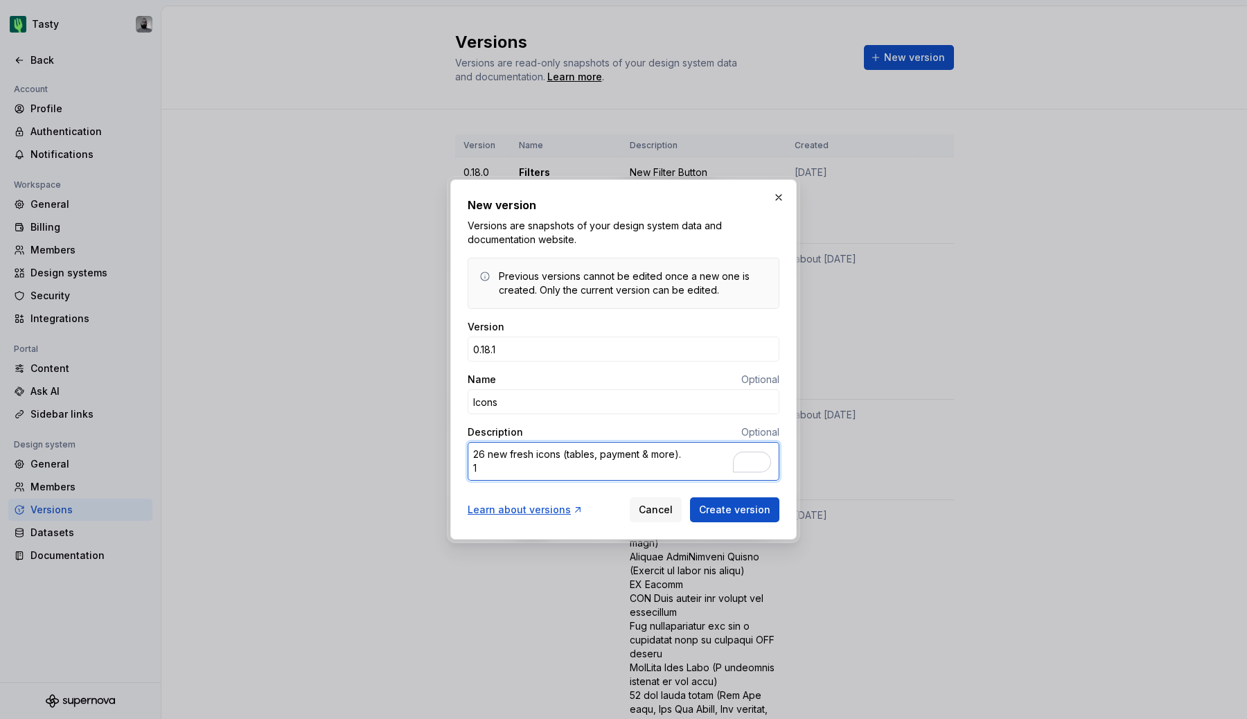
type textarea "26 new fresh icons (tables, payment & more). 1"
type textarea "*"
type textarea "26 new fresh icons (tables, payment & more). 1 ic"
type textarea "*"
type textarea "26 new fresh icons (tables, payment & more). 1 ico"
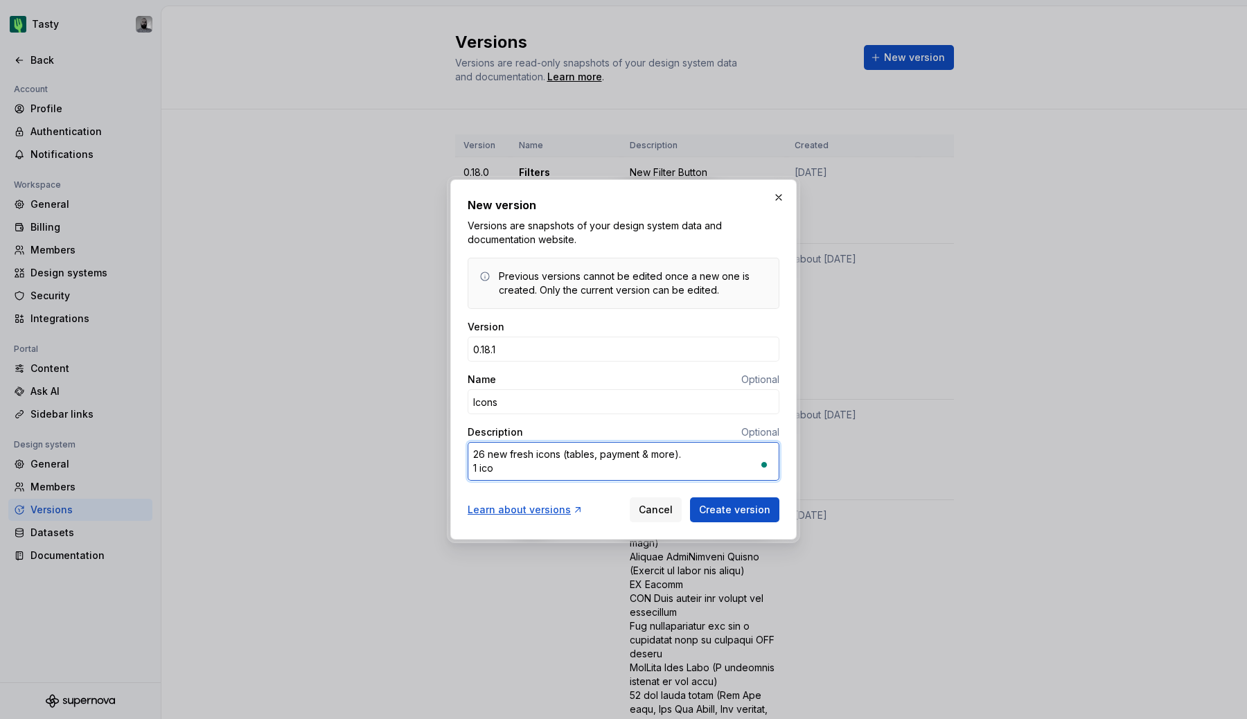
type textarea "*"
type textarea "26 new fresh icons (tables, payment & more). 1 icon"
type textarea "*"
type textarea "26 new fresh icons (tables, payment & more). 1 icons"
type textarea "*"
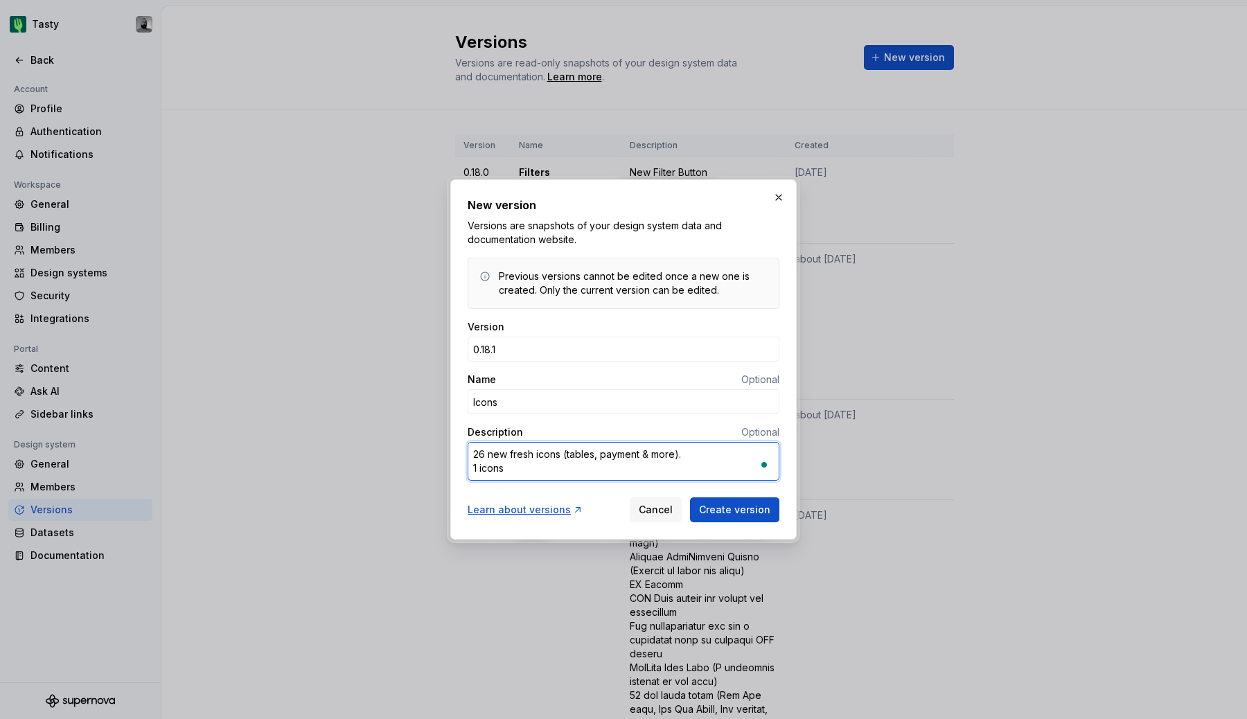
type textarea "26 new fresh icons (tables, payment & more). 1 icons"
type textarea "*"
type textarea "26 new fresh icons (tables, payment & more). 1 icons r"
type textarea "*"
type textarea "26 new fresh icons (tables, payment & more). 1 icons re"
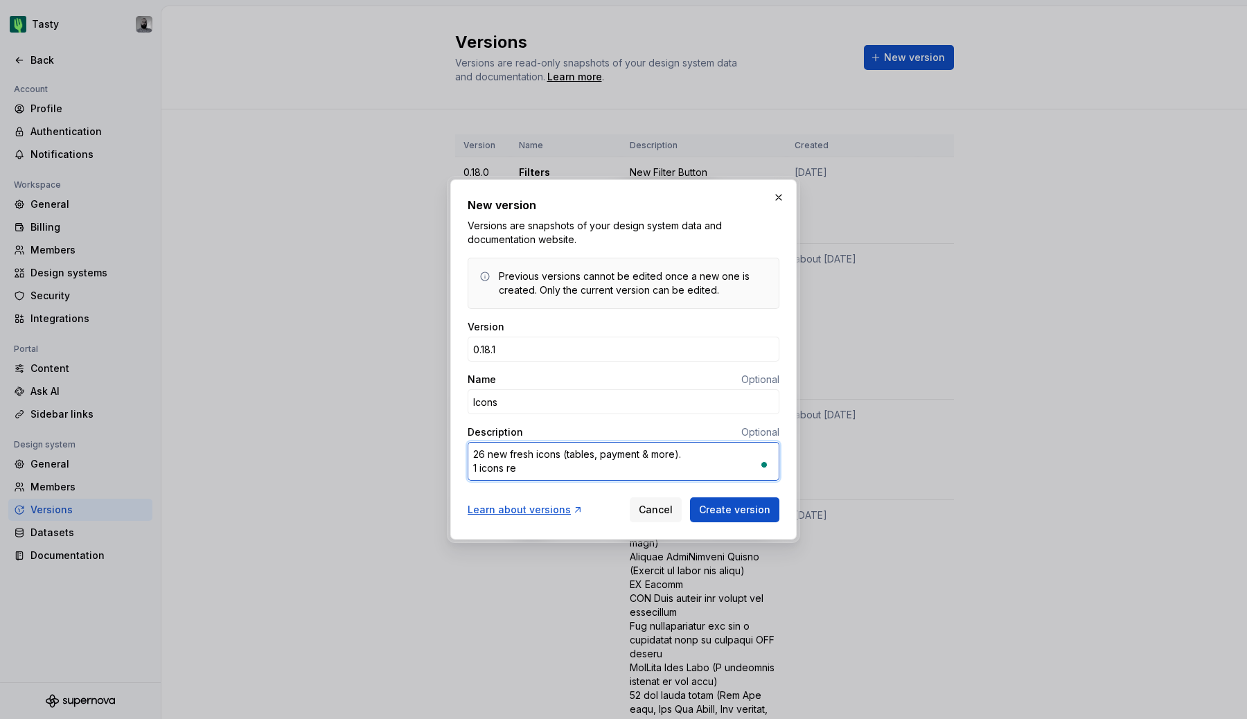
type textarea "*"
type textarea "26 new fresh icons (tables, payment & more). 1 icons ren"
type textarea "*"
type textarea "26 new fresh icons (tables, payment & more). 1 icons rena"
type textarea "*"
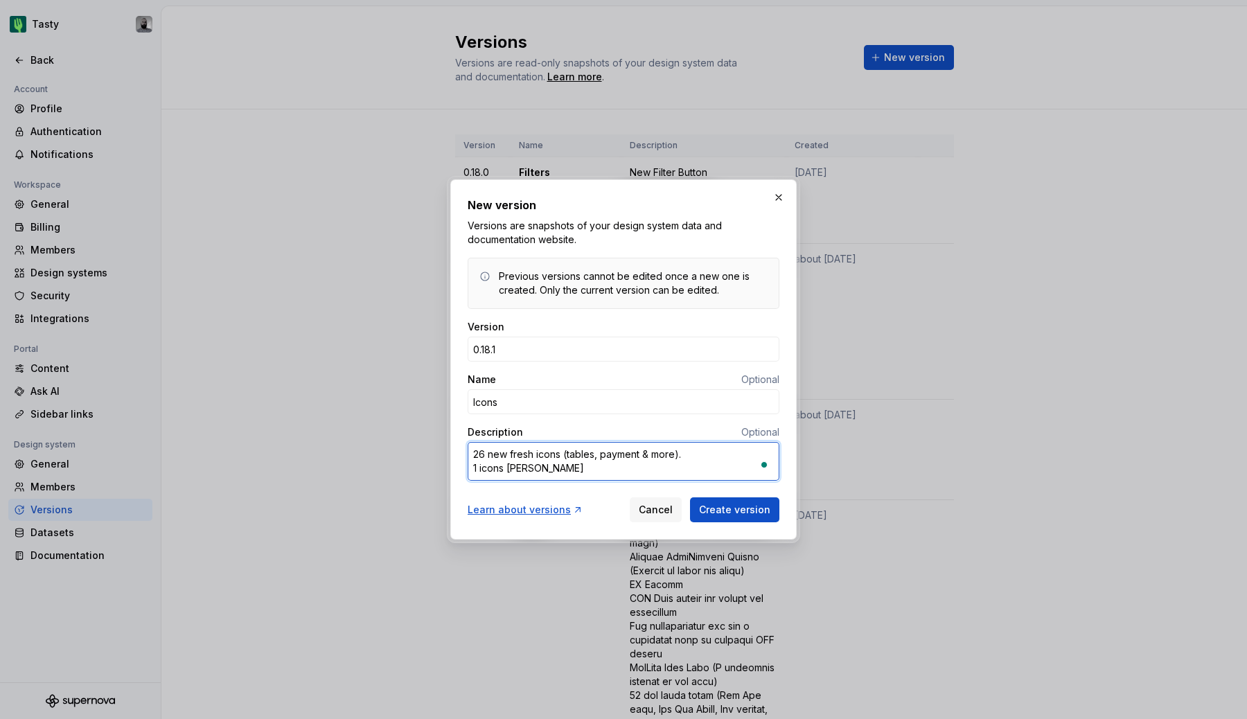
type textarea "26 new fresh icons (tables, payment & more). 1 icons renam"
type textarea "*"
type textarea "26 new fresh icons (tables, payment & more). 1 icons rename"
type textarea "*"
type textarea "26 new fresh icons (tables, payment & more). 1 icons renamed"
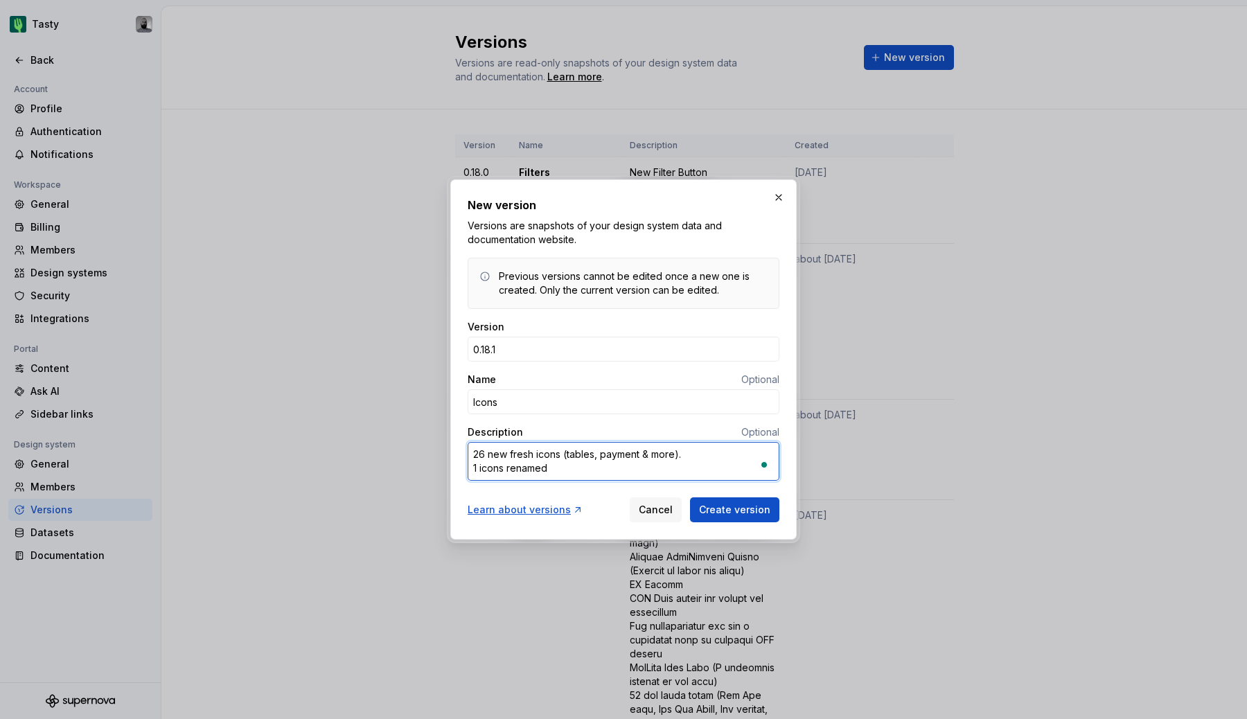
type textarea "*"
type textarea "26 new fresh icons (tables, payment & more). 1 icons renamed"
type textarea "*"
type textarea "26 new fresh icons (tables, payment & more). 1 icons renamed ("
type textarea "*"
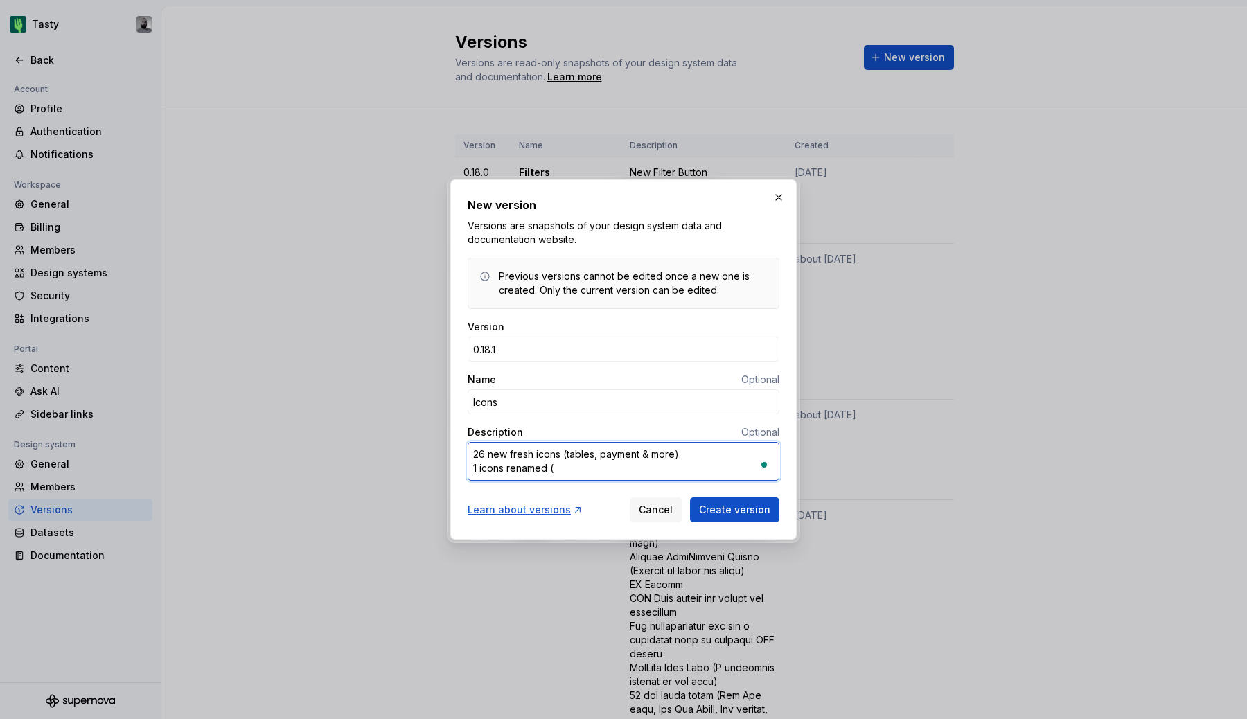
type textarea "26 new fresh icons (tables, payment & more). 1 icons renamed ()"
paste textarea "Diet → Vegetarian"
type textarea "*"
type textarea "26 new fresh icons (tables, payment & more). 1 icons renamed (Diet → Vegetarian)"
type textarea "*"
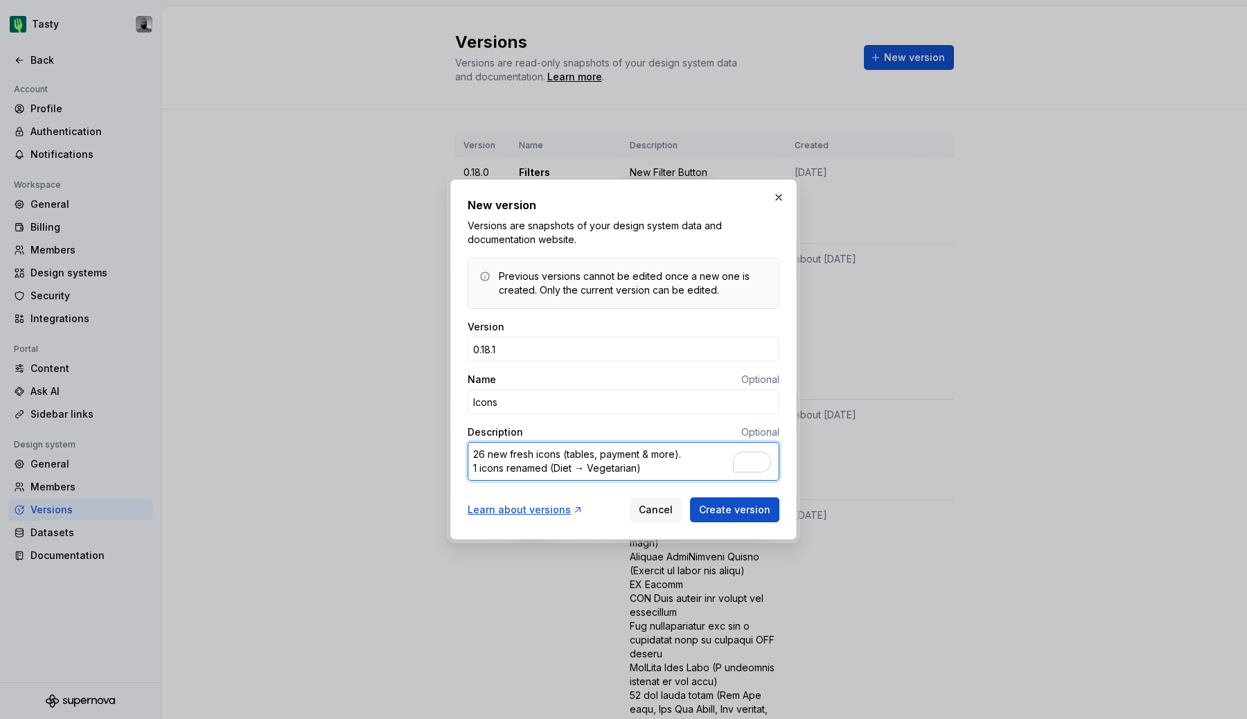
type textarea "26 new fresh icons (tables, payment & more). 1 icons renamed (Diet → Vegetarian)"
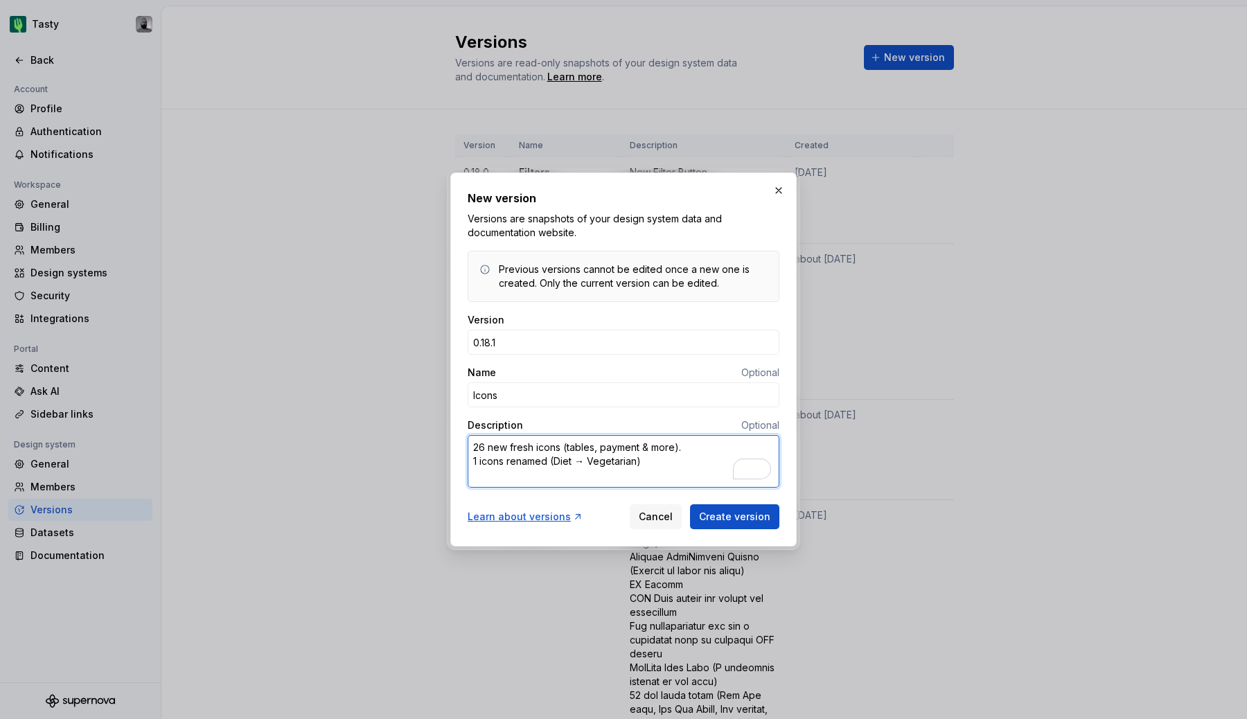
type textarea "*"
type textarea "26 new fresh icons (tables, payment & more). 1 icon renamed (Diet → Vegetarian)"
click at [516, 474] on textarea "26 new fresh icons (tables, payment & more). 1 icon renamed (Diet → Vegetarian)" at bounding box center [624, 461] width 312 height 53
type textarea "*"
type textarea "26 new fresh icons (tables, payment & more). 1 icon renamed (Diet → Vegetarian)…"
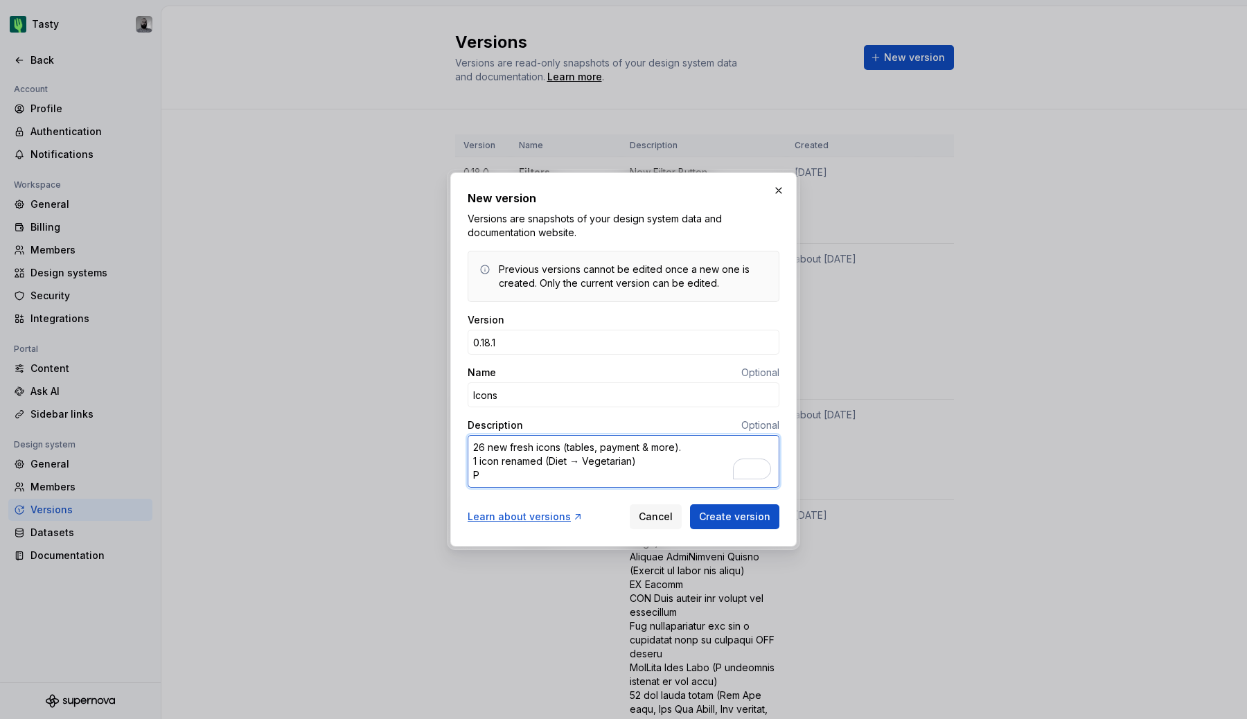
type textarea "*"
type textarea "26 new fresh icons (tables, payment & more). 1 icon renamed (Diet → Vegetarian)…"
type textarea "*"
type textarea "26 new fresh icons (tables, payment & more). 1 icon renamed (Diet → Vegetarian)…"
type textarea "*"
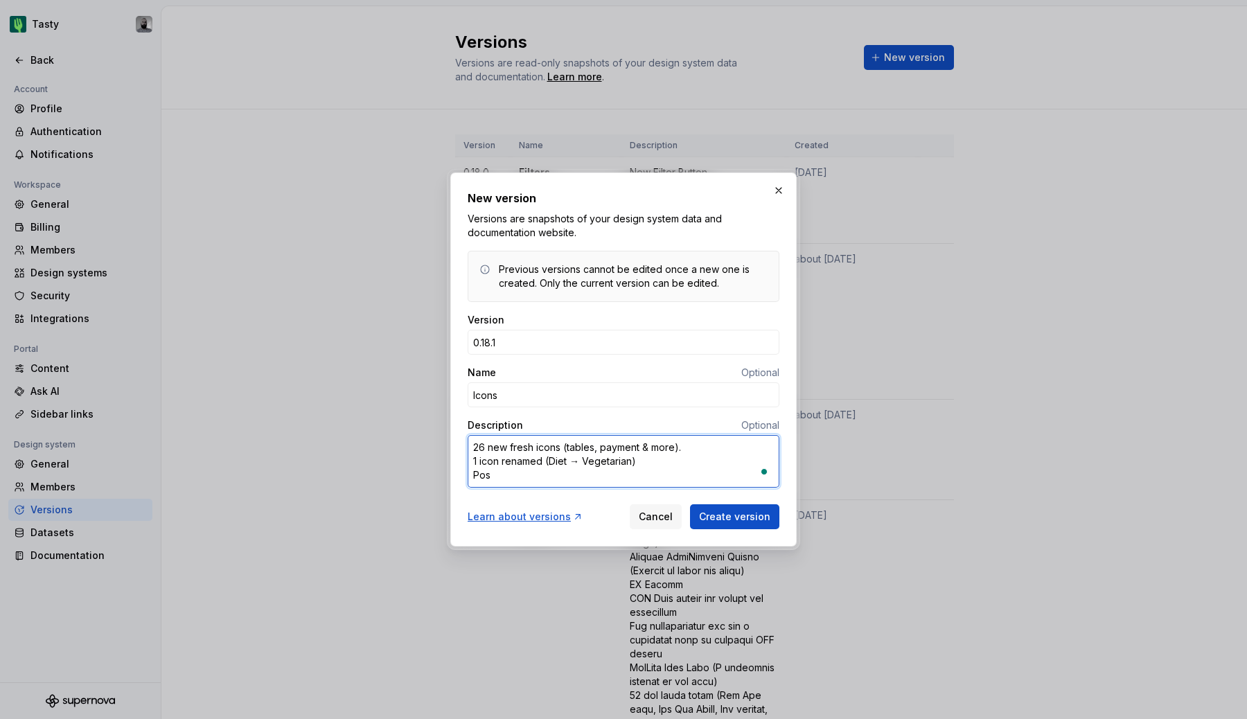
type textarea "26 new fresh icons (tables, payment & more). 1 icon renamed (Diet → Vegetarian)…"
type textarea "*"
type textarea "26 new fresh icons (tables, payment & more). 1 icon renamed (Diet → Vegetarian)…"
type textarea "*"
type textarea "26 new fresh icons (tables, payment & more). 1 icon renamed (Diet → Vegetarian)…"
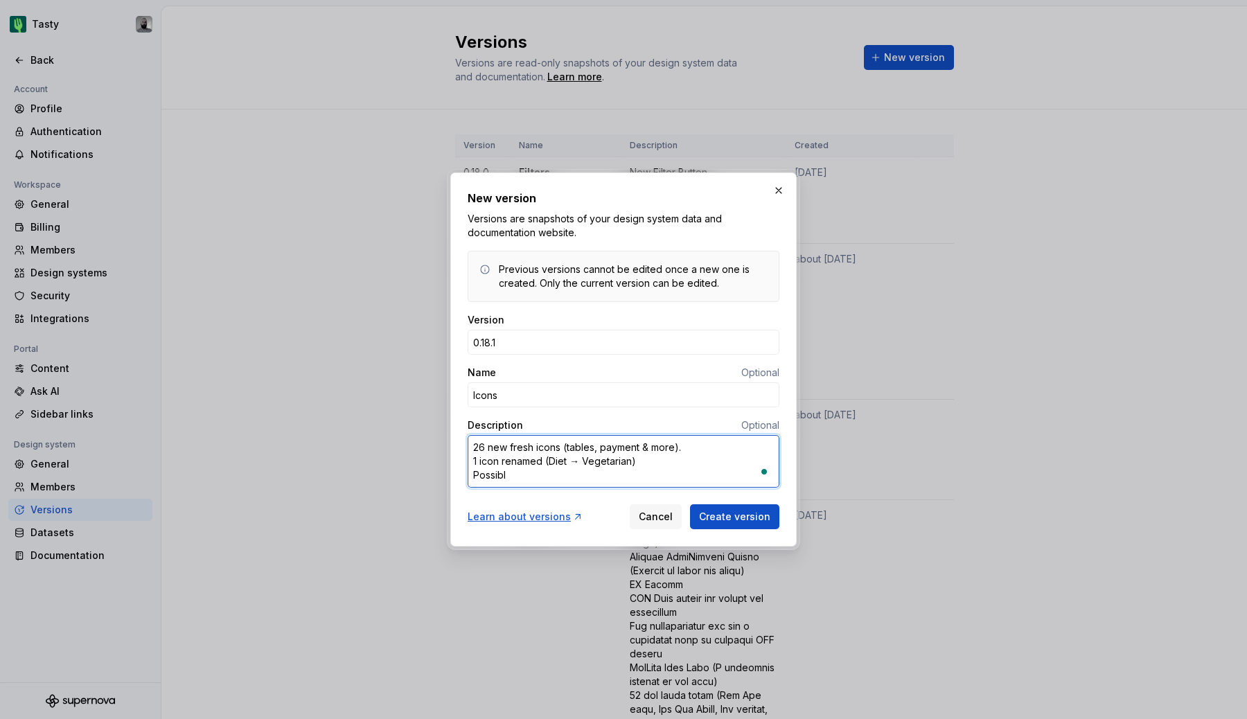
type textarea "*"
type textarea "26 new fresh icons (tables, payment & more). 1 icon renamed (Diet → Vegetarian)…"
type textarea "*"
type textarea "26 new fresh icons (tables, payment & more). 1 icon renamed (Diet → Vegetarian)…"
type textarea "*"
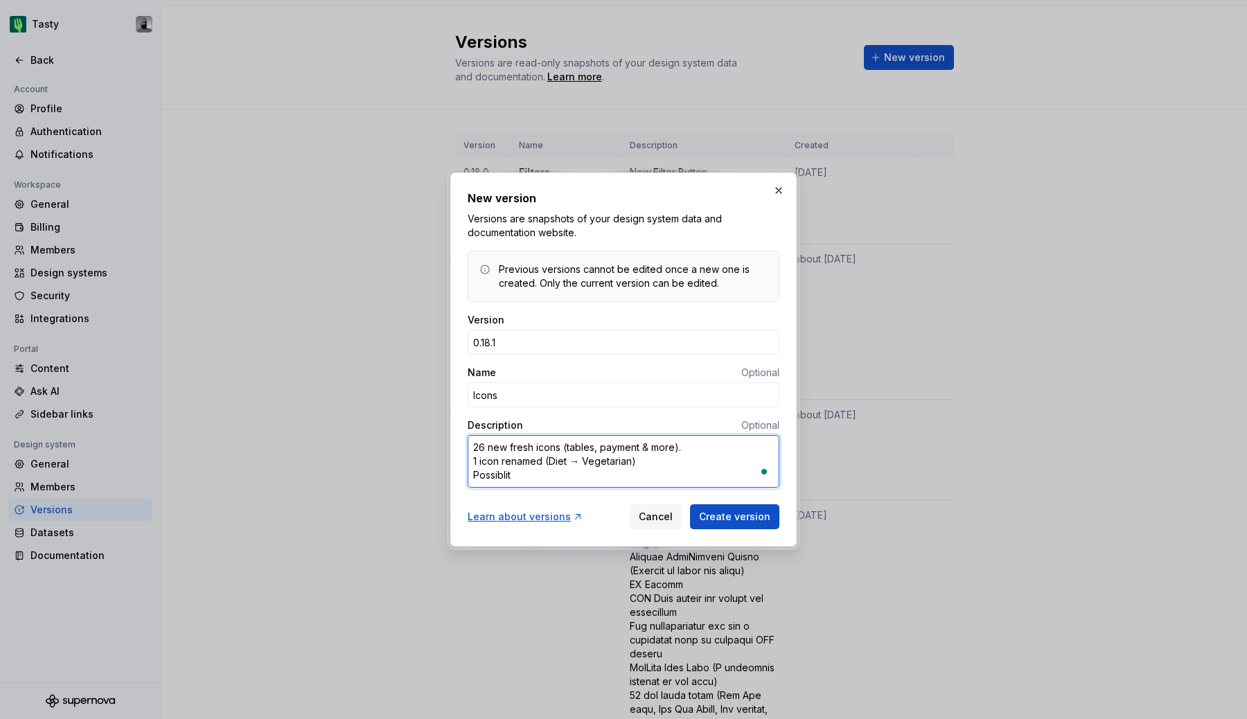
type textarea "26 new fresh icons (tables, payment & more). 1 icon renamed (Diet → Vegetarian)…"
type textarea "*"
type textarea "26 new fresh icons (tables, payment & more). 1 icon renamed (Diet → Vegetarian)…"
type textarea "*"
type textarea "26 new fresh icons (tables, payment & more). 1 icon renamed (Diet → Vegetarian)…"
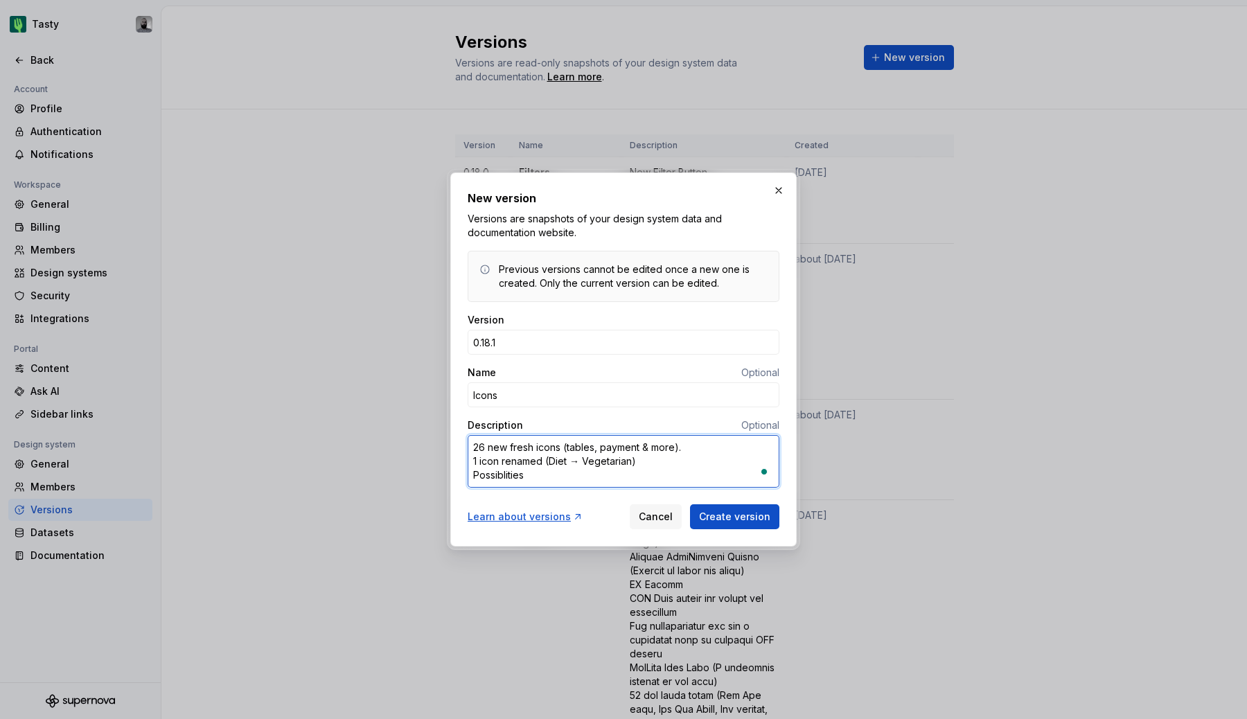
type textarea "*"
type textarea "26 new fresh icons (tables, payment & more). 1 icon renamed (Diet → Vegetarian)…"
type textarea "*"
type textarea "26 new fresh icons (tables, payment & more). 1 icon renamed (Diet → Vegetarian)…"
type textarea "*"
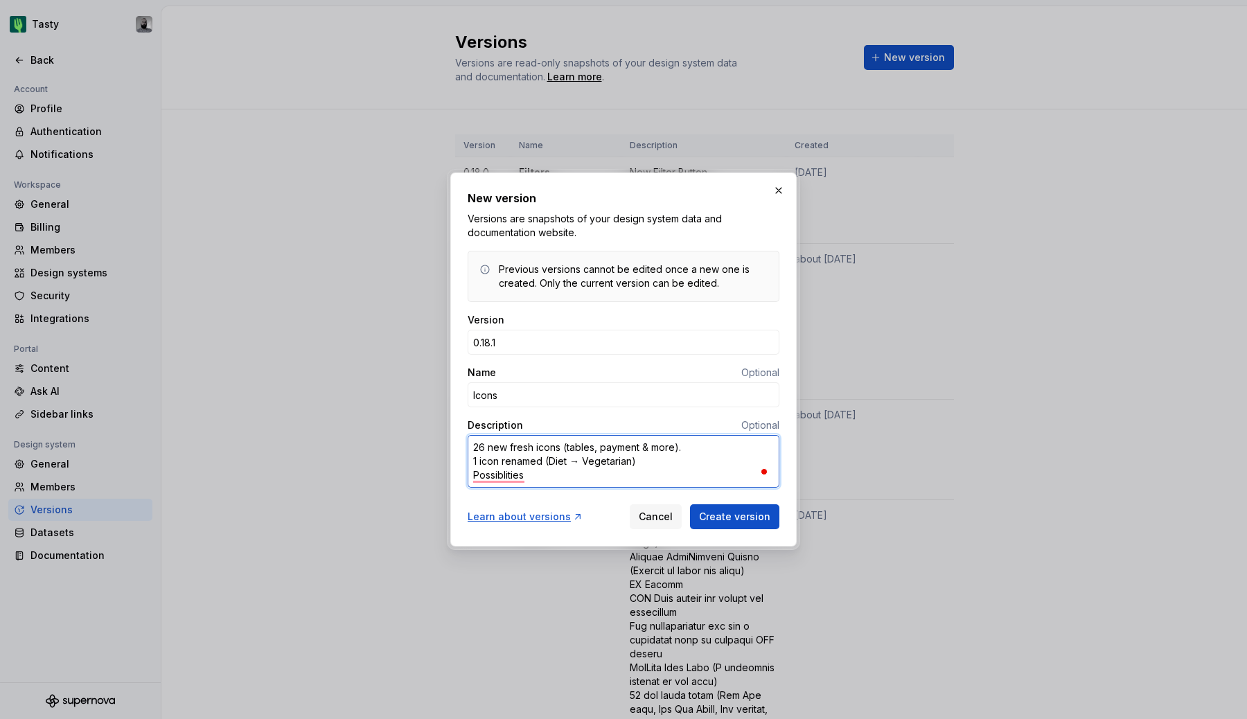
type textarea "26 new fresh icons (tables, payment & more). 1 icon renamed (Diet → Vegetarian)"
type textarea "*"
type textarea "26 new fresh icons (tables, payment & more). 1 icon renamed (Diet → Vegetarian)…"
type textarea "*"
type textarea "26 new fresh icons (tables, payment & more). 1 icon renamed (Diet → Vegetarian)…"
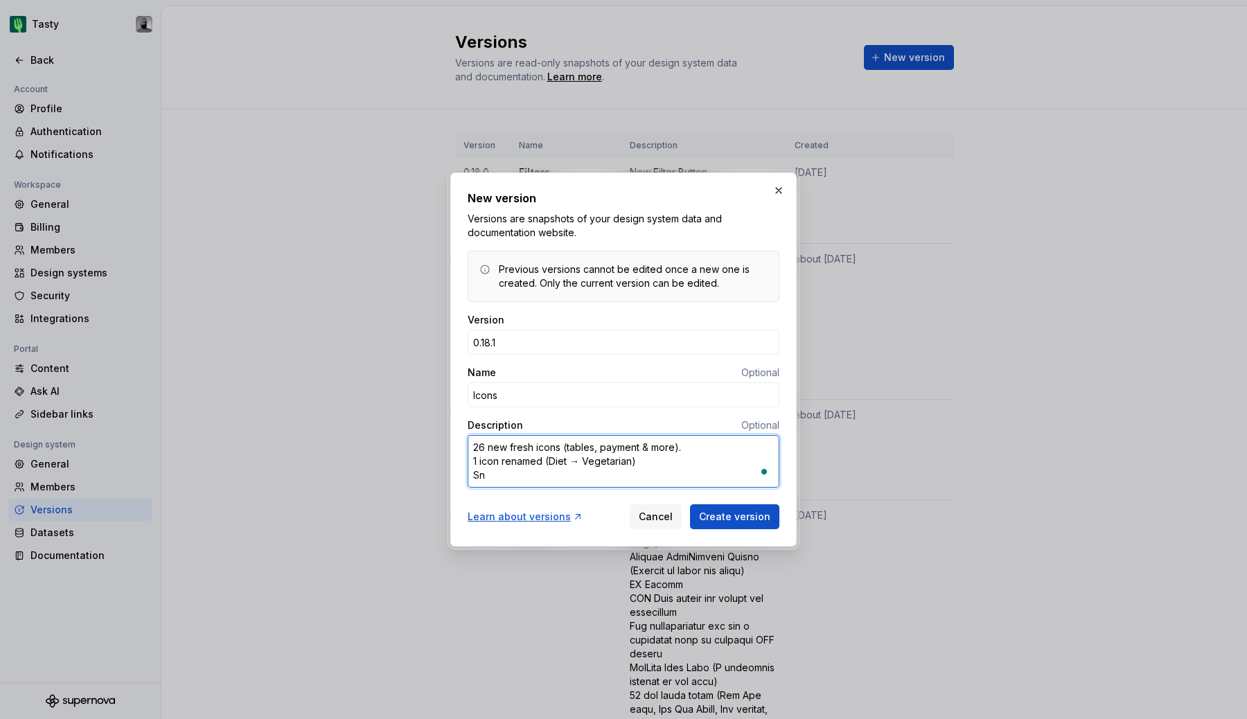
type textarea "*"
type textarea "26 new fresh icons (tables, payment & more). 1 icon renamed (Diet → Vegetarian)…"
type textarea "*"
type textarea "26 new fresh icons (tables, payment & more). 1 icon renamed (Diet → Vegetarian)…"
type textarea "*"
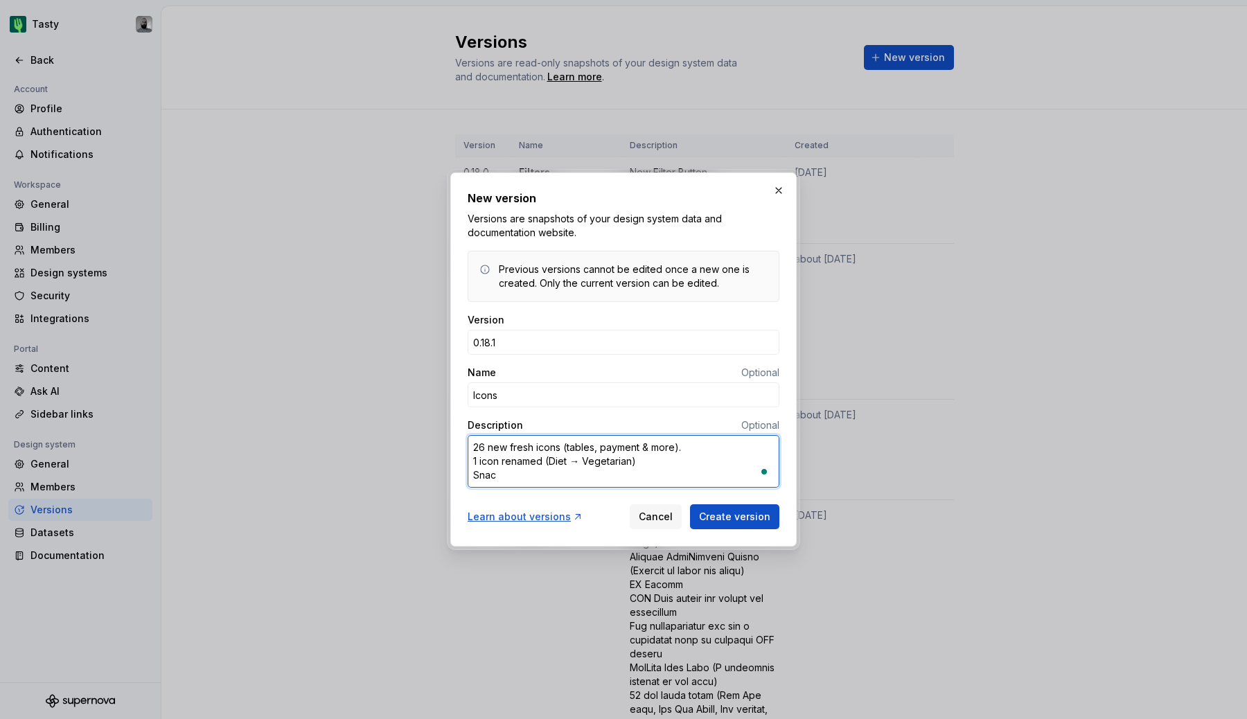
type textarea "26 new fresh icons (tables, payment & more). 1 icon renamed (Diet → Vegetarian)…"
type textarea "*"
type textarea "26 new fresh icons (tables, payment & more). 1 icon renamed (Diet → Vegetarian)…"
type textarea "*"
type textarea "26 new fresh icons (tables, payment & more). 1 icon renamed (Diet → Vegetarian)…"
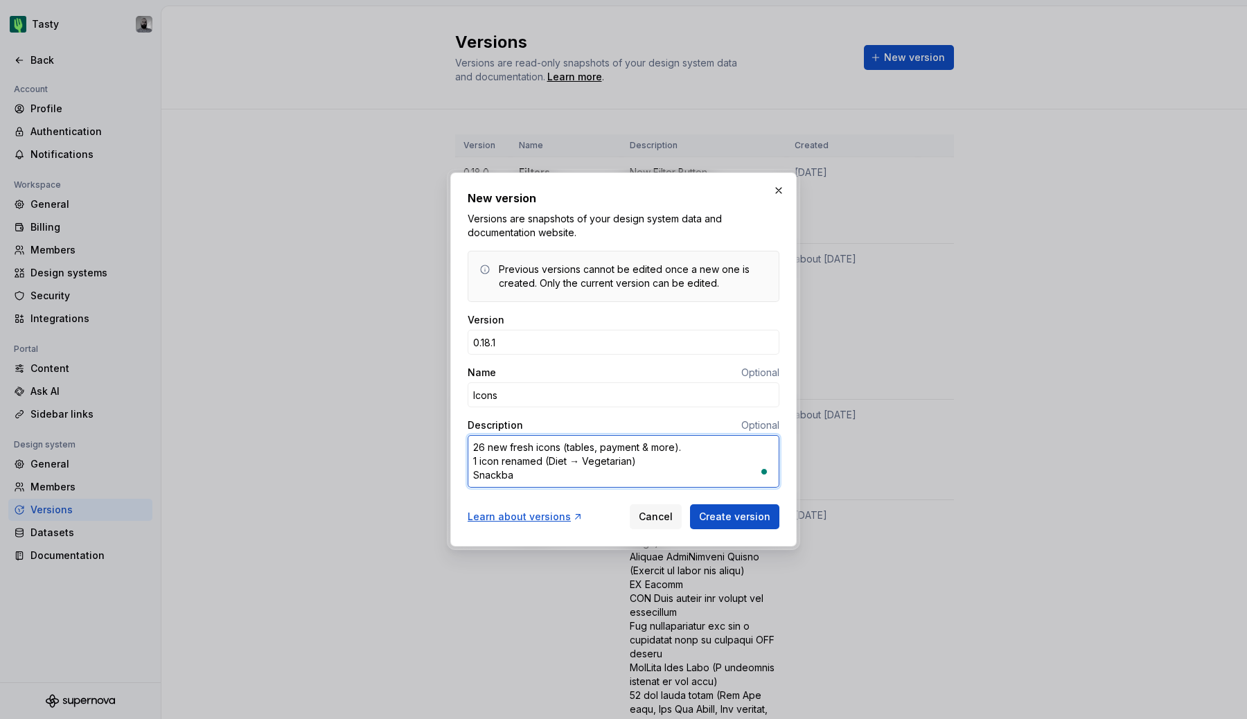
type textarea "*"
type textarea "26 new fresh icons (tables, payment & more). 1 icon renamed (Diet → Vegetarian)…"
type textarea "*"
type textarea "26 new fresh icons (tables, payment & more). 1 icon renamed (Diet → Vegetarian)…"
type textarea "*"
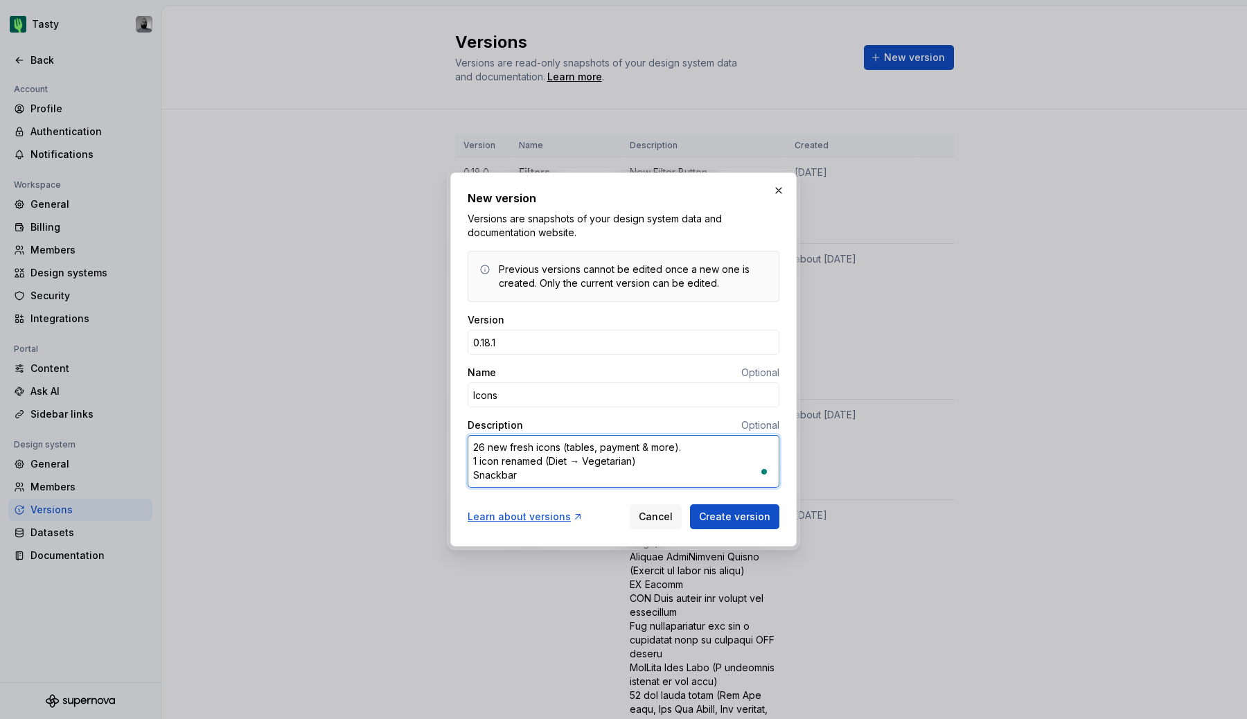
type textarea "26 new fresh icons (tables, payment & more). 1 icon renamed (Diet → Vegetarian)…"
type textarea "*"
type textarea "26 new fresh icons (tables, payment & more). 1 icon renamed (Diet → Vegetarian)…"
type textarea "*"
type textarea "26 new fresh icons (tables, payment & more). 1 icon renamed (Diet → Vegetarian)…"
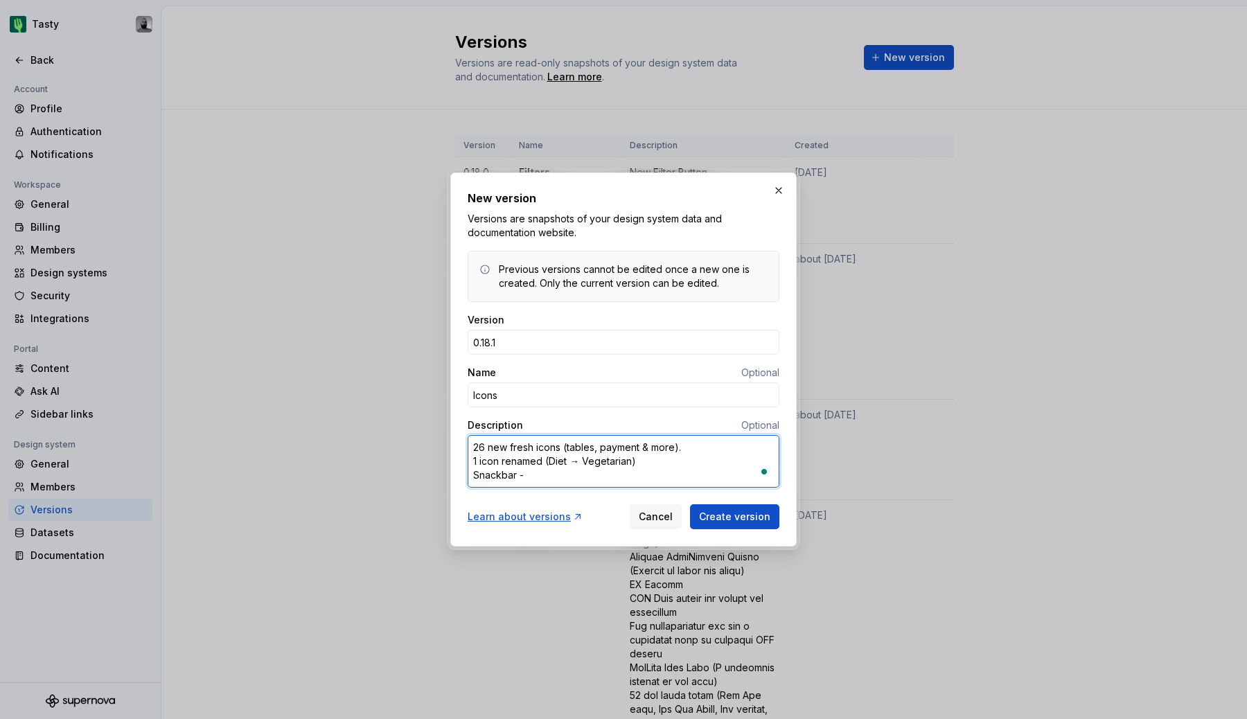
type textarea "*"
type textarea "26 new fresh icons (tables, payment & more). 1 icon renamed (Diet → Vegetarian)…"
type textarea "*"
type textarea "26 new fresh icons (tables, payment & more). 1 icon renamed (Diet → Vegetarian)"
type textarea "*"
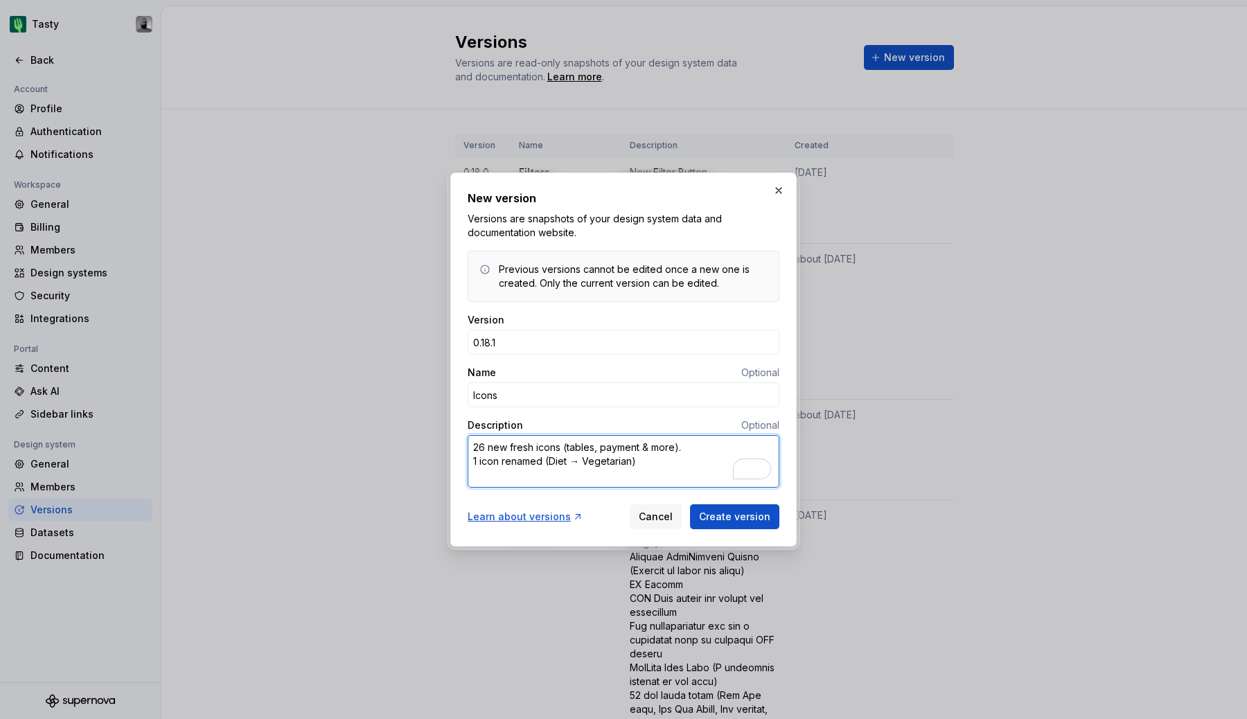
type textarea "26 new fresh icons (tables, payment & more). 1 icon renamed (Diet → Vegetarian)"
click at [523, 476] on textarea "26 new fresh icons (tables, payment & more). 1 icon renamed (Diet → Vegetarian)" at bounding box center [624, 461] width 312 height 53
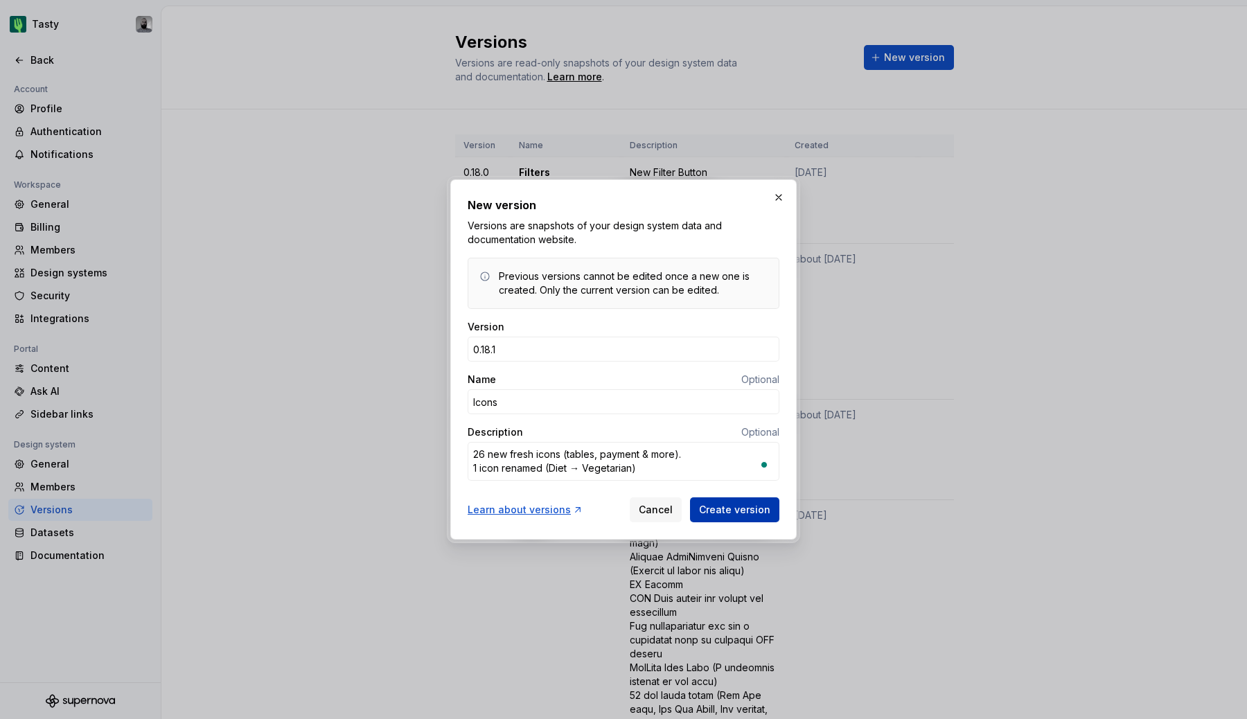
click at [729, 503] on span "Create version" at bounding box center [734, 510] width 71 height 14
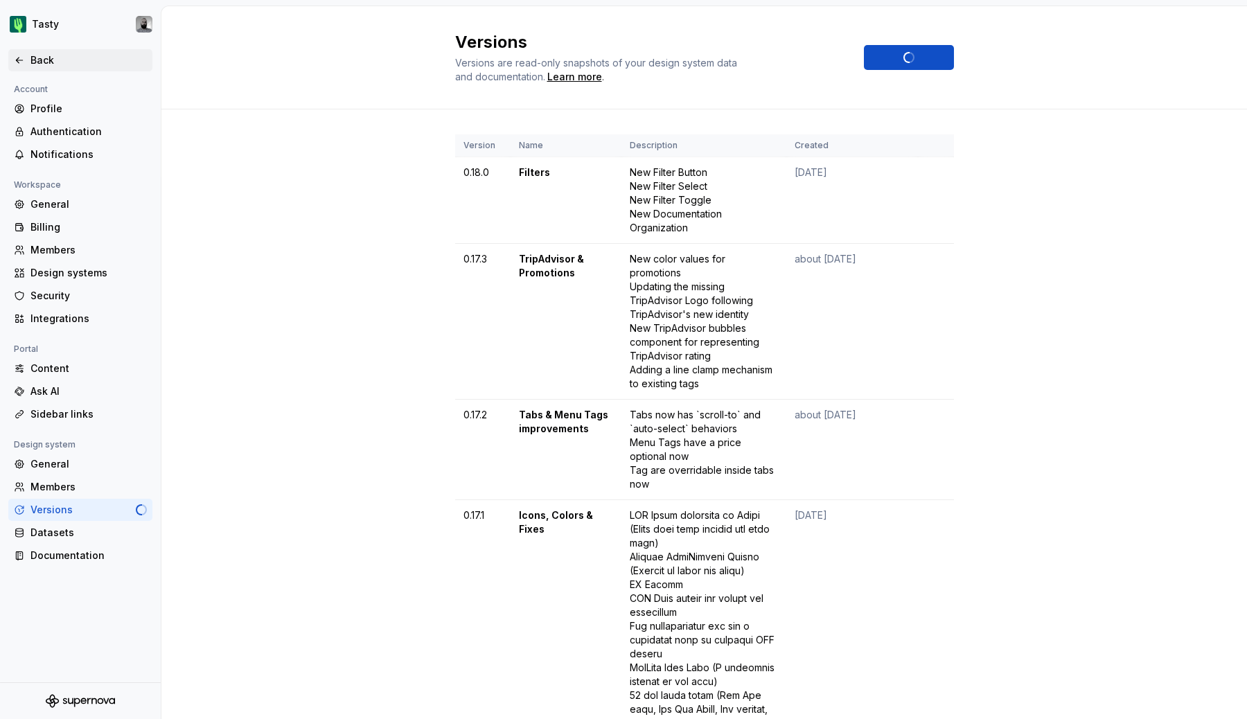
click at [40, 54] on div "Back" at bounding box center [88, 60] width 116 height 14
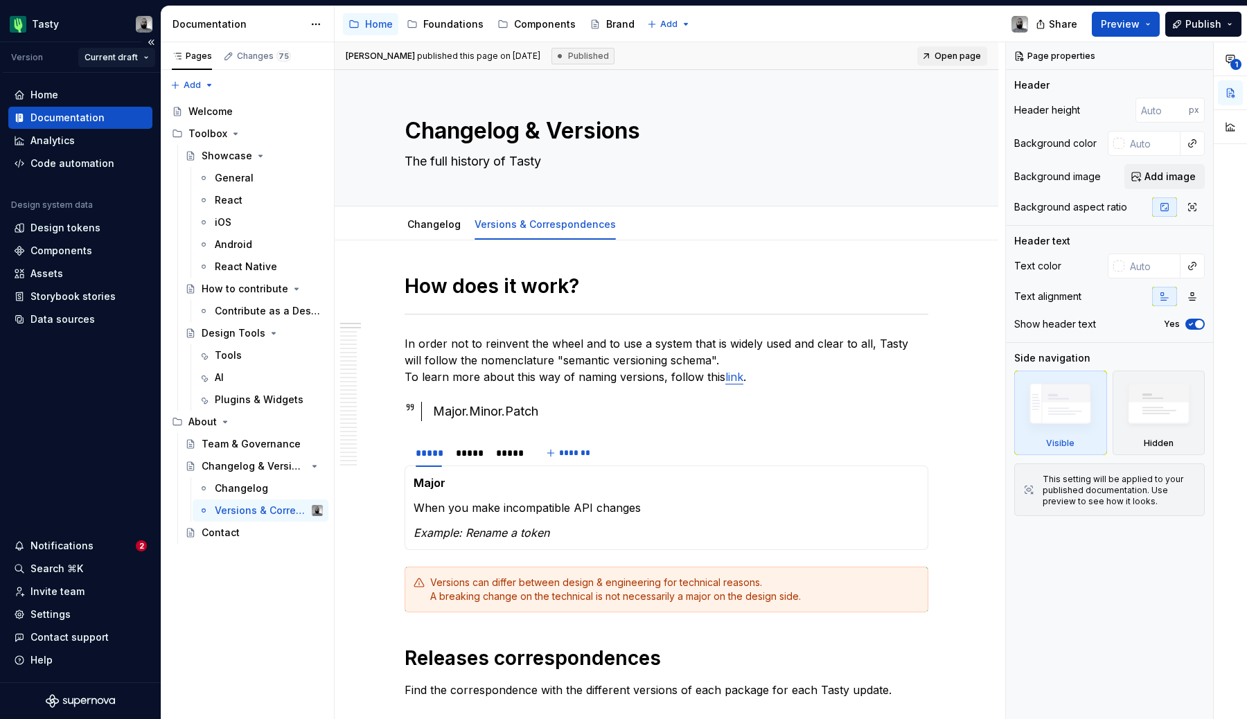
click at [125, 48] on html "Tasty Version Current draft Home Documentation Analytics Code automation Design…" at bounding box center [623, 359] width 1247 height 719
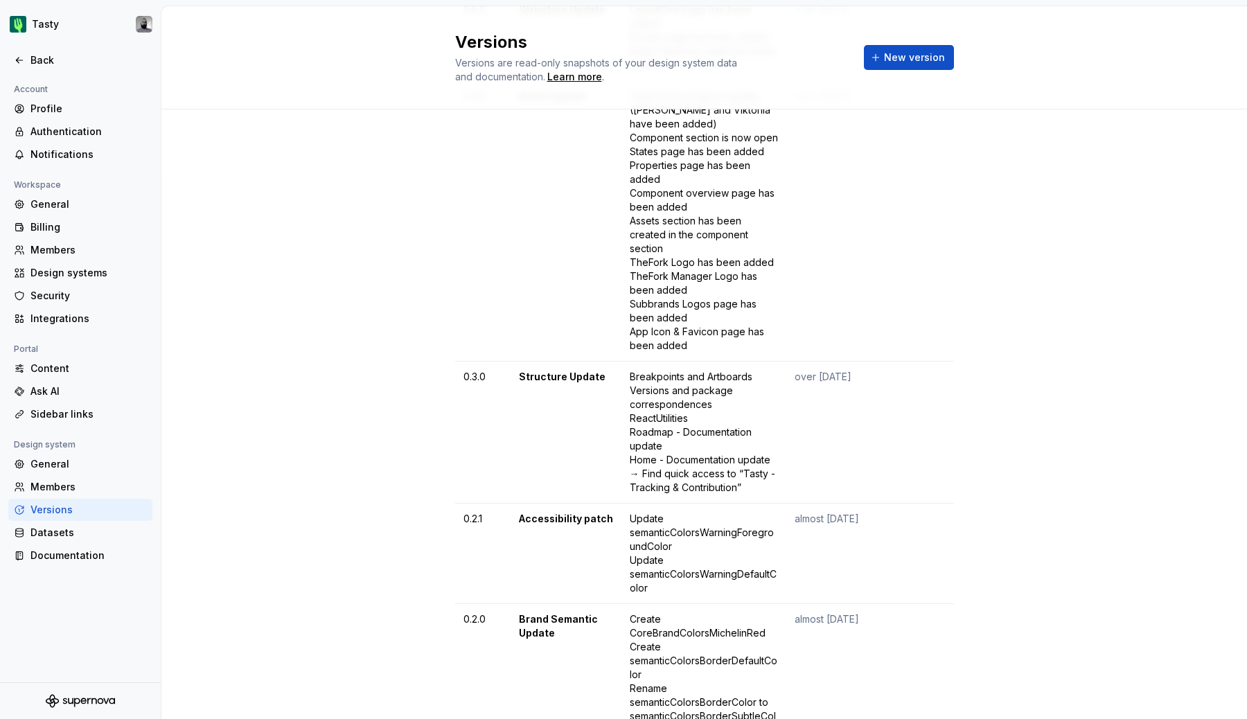
scroll to position [2225, 0]
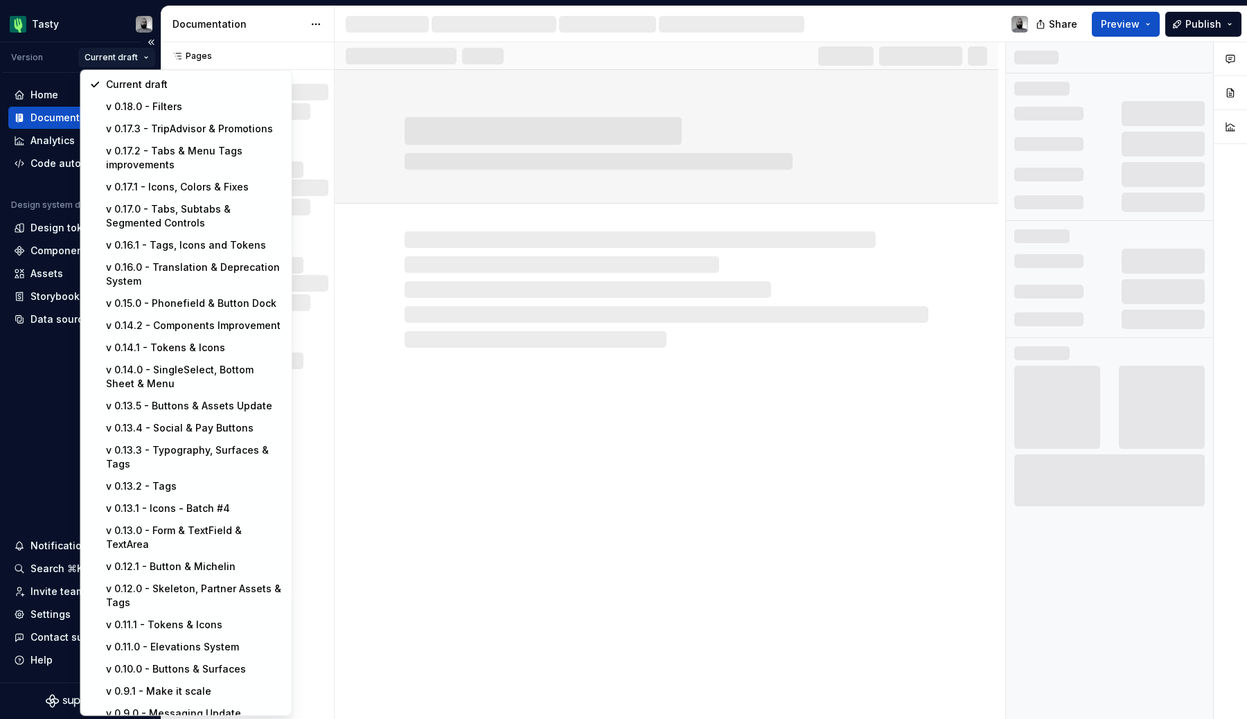
click at [131, 65] on html "Tasty Version Current draft Home Documentation Analytics Code automation Design…" at bounding box center [623, 359] width 1247 height 719
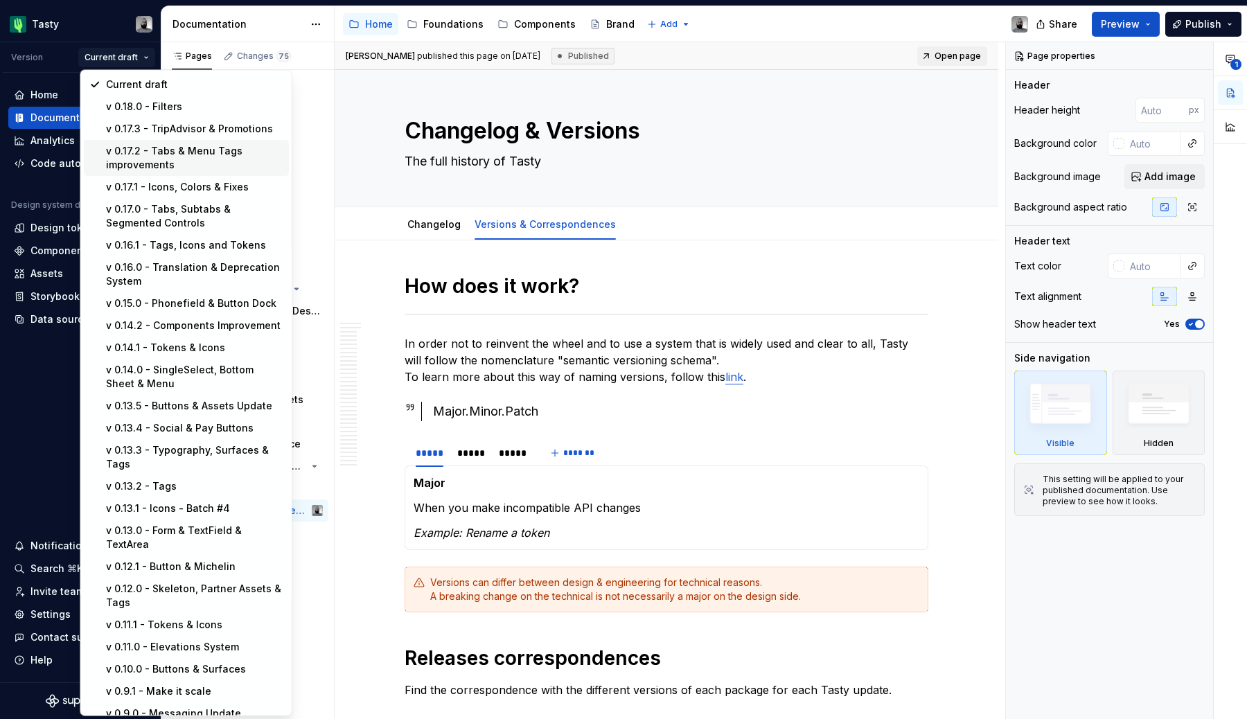
type textarea "*"
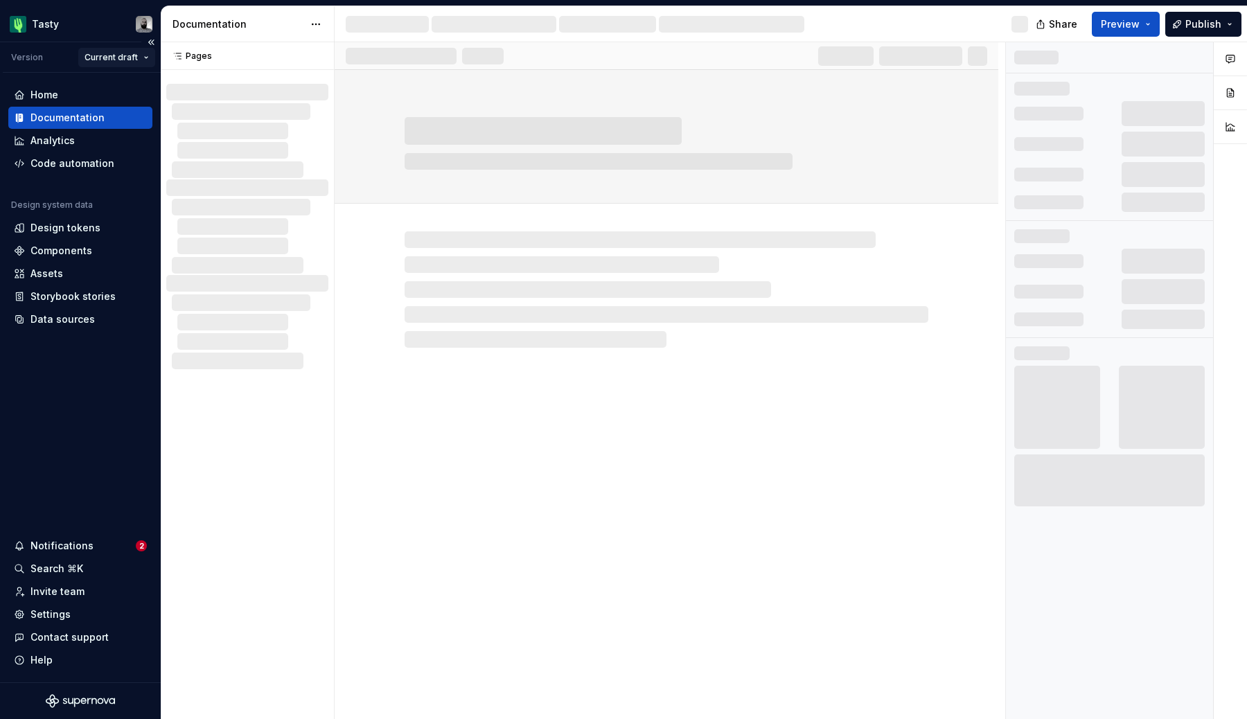
click at [141, 60] on html "Tasty Version Current draft Home Documentation Analytics Code automation Design…" at bounding box center [623, 359] width 1247 height 719
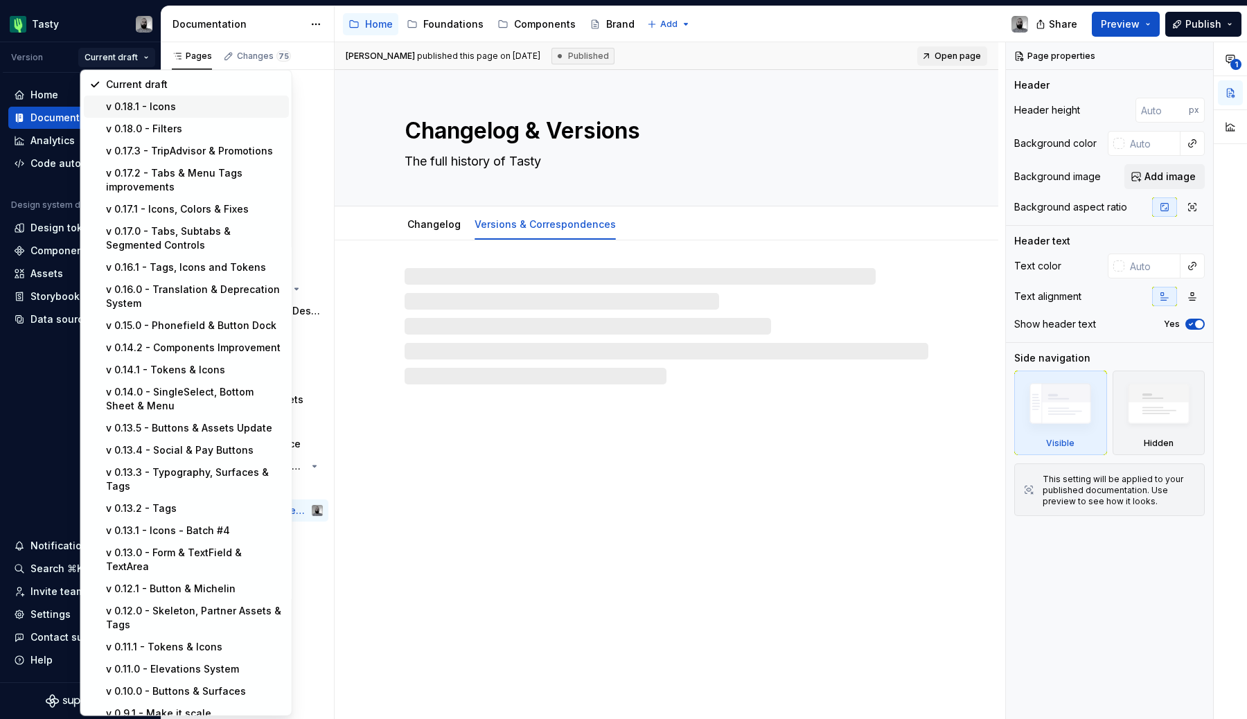
click at [140, 109] on div "v 0.18.1 - Icons" at bounding box center [194, 107] width 177 height 14
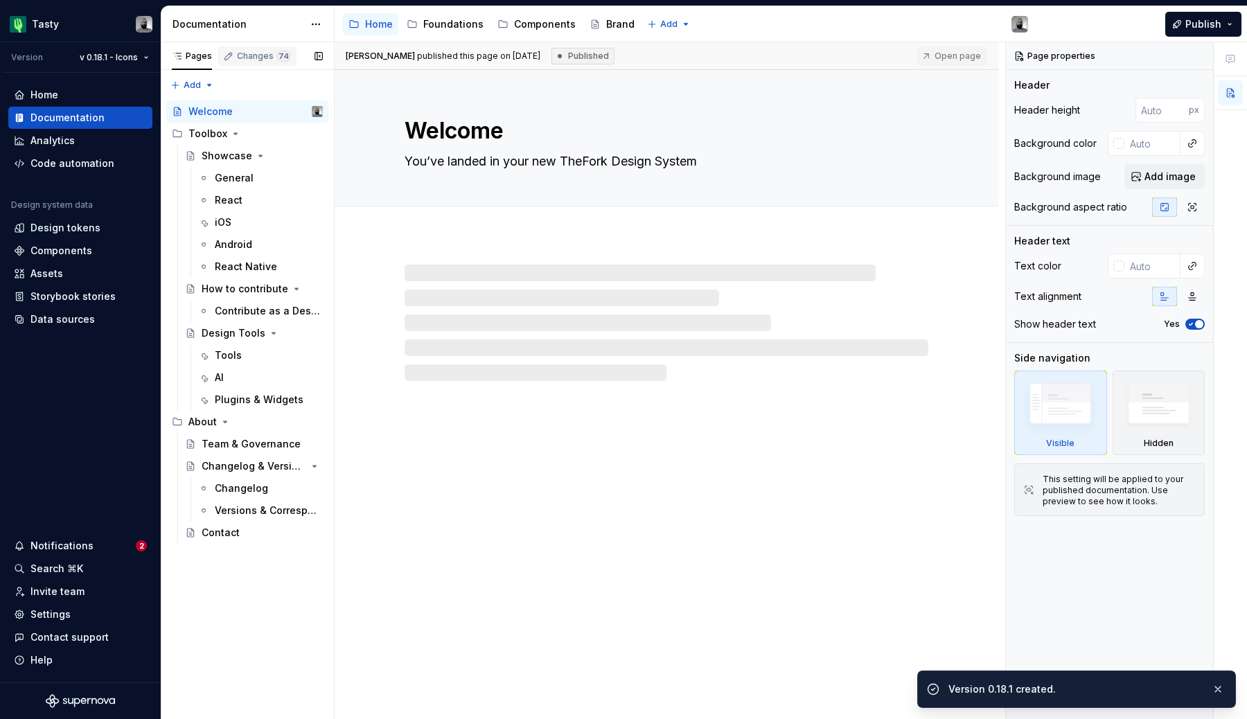
click at [258, 61] on div "Changes 74" at bounding box center [264, 56] width 54 height 11
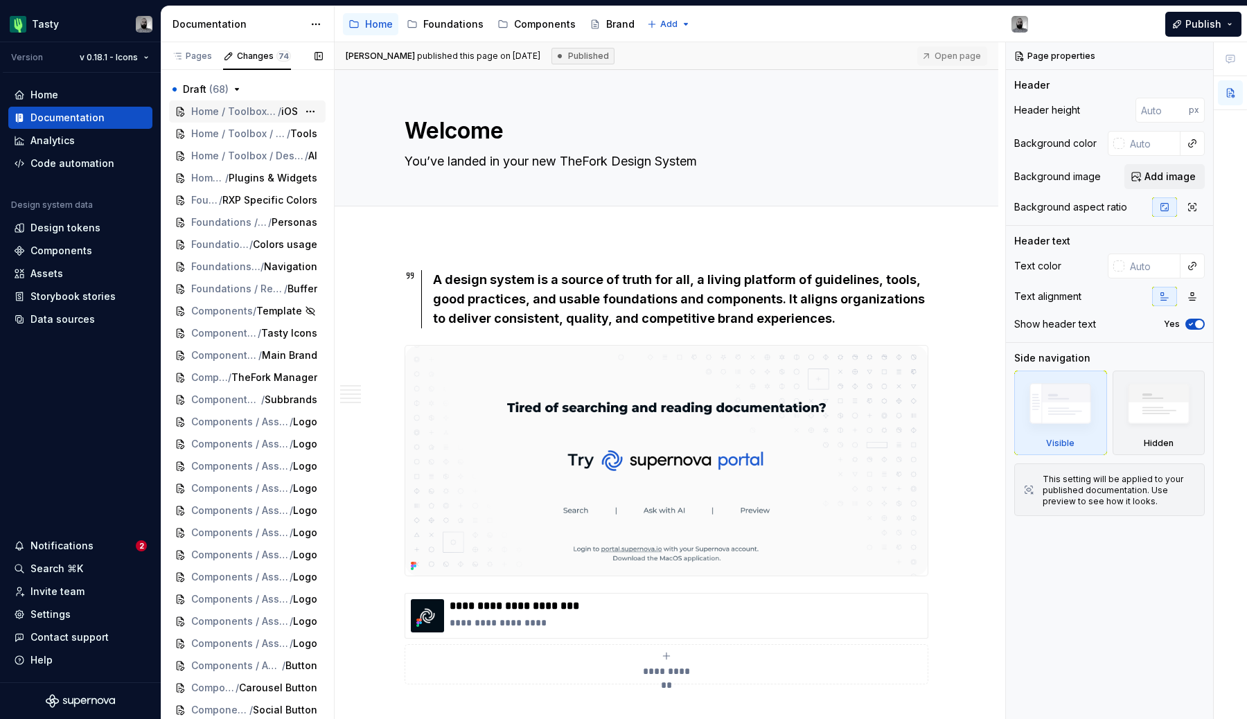
click at [235, 118] on span "Home / Toolbox / Showcase" at bounding box center [234, 112] width 87 height 14
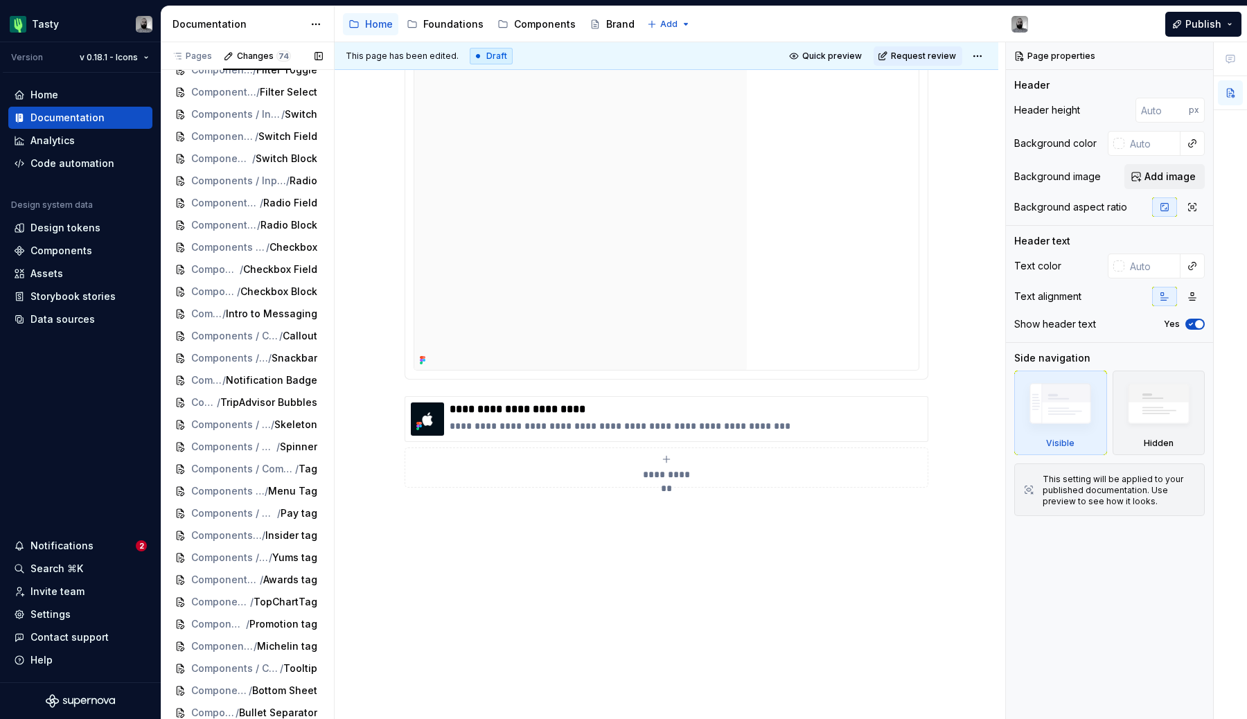
scroll to position [1058, 0]
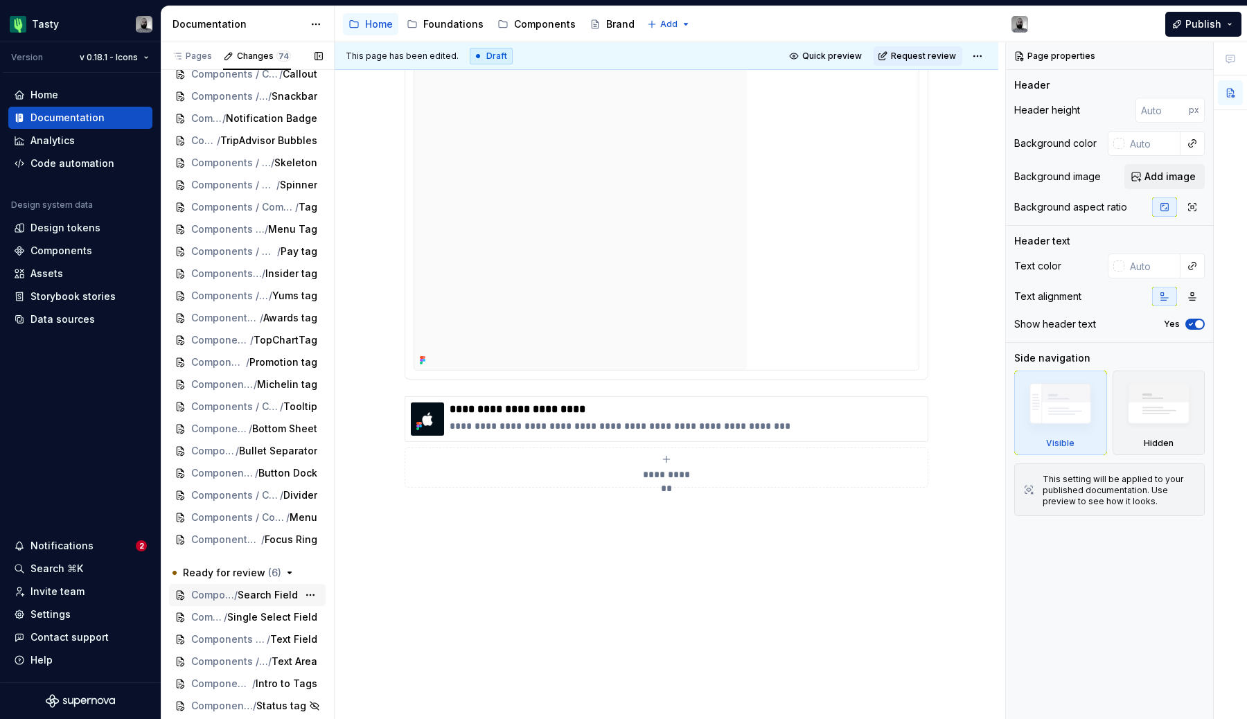
click at [243, 586] on div "Components / Inputs & Selection / Input fields / Search Field" at bounding box center [247, 595] width 157 height 22
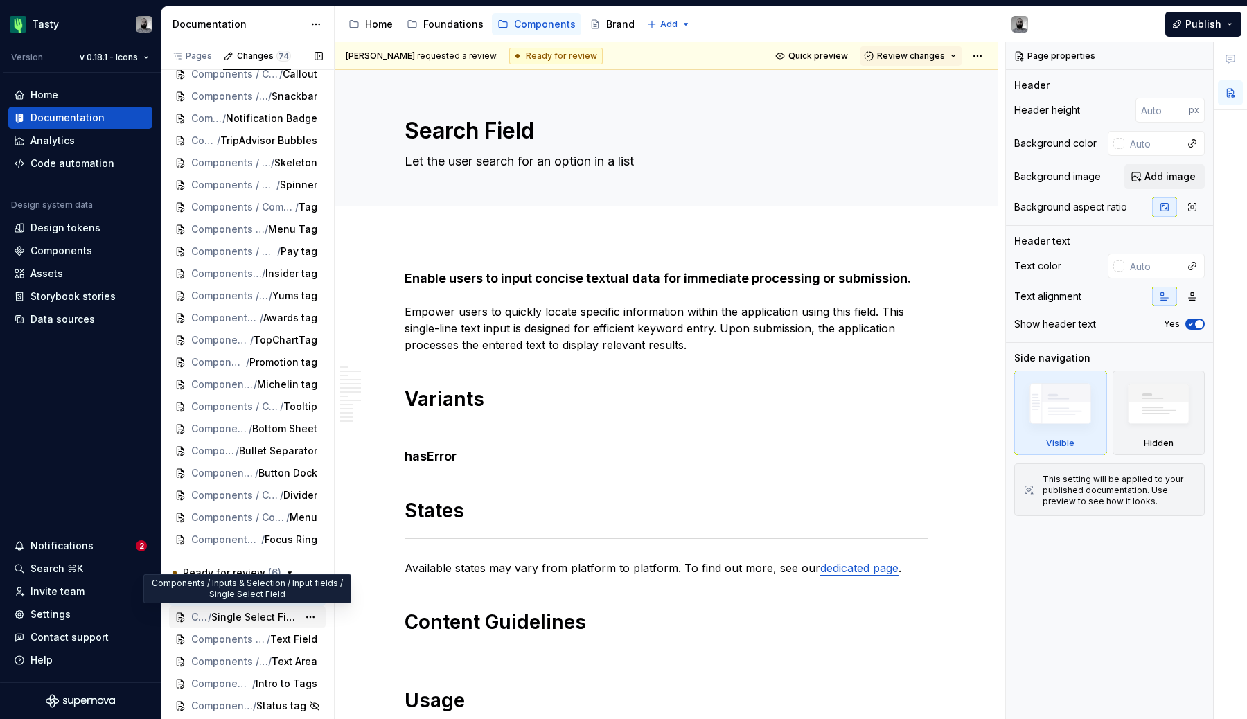
click at [252, 613] on span "Single Select Field" at bounding box center [254, 618] width 87 height 14
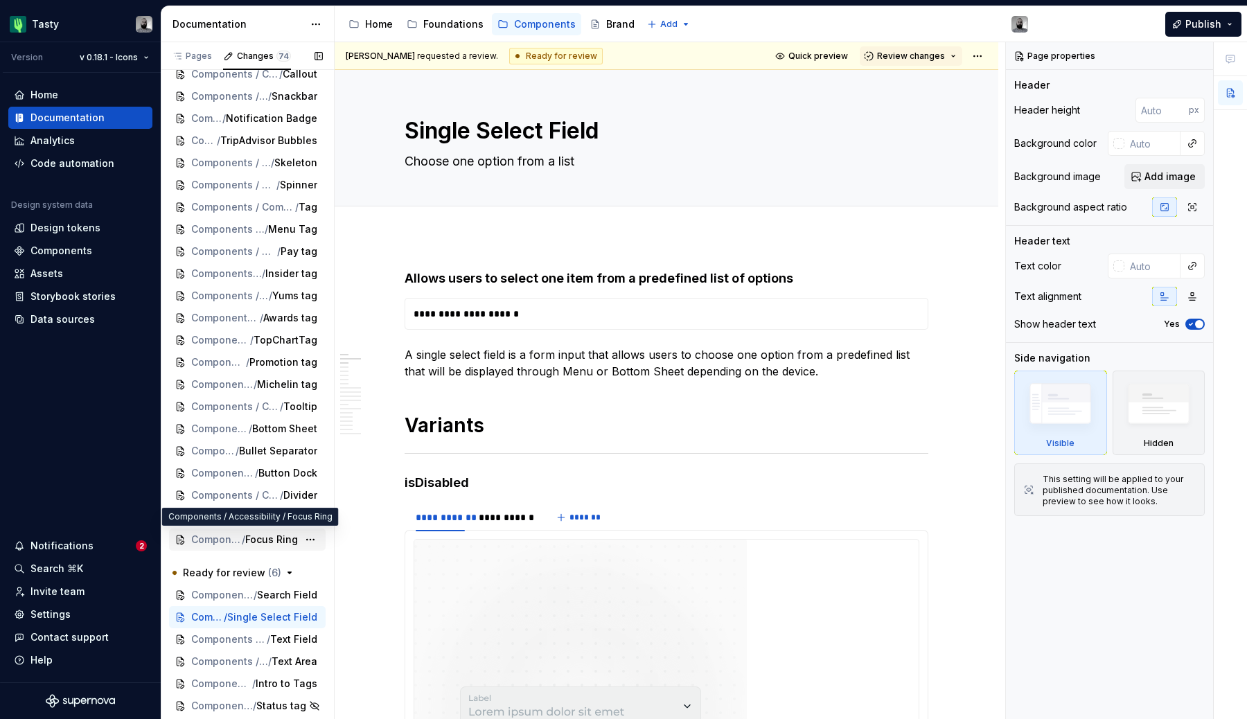
click at [277, 541] on span "Focus Ring" at bounding box center [271, 540] width 53 height 14
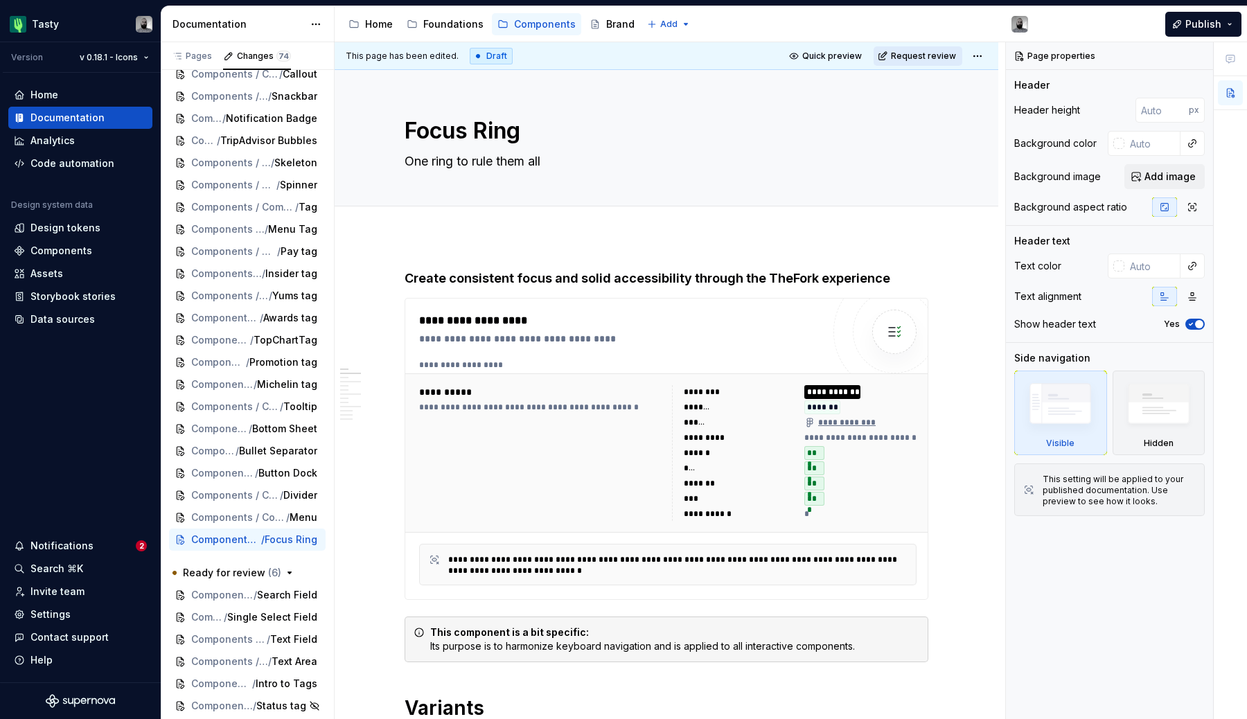
click at [915, 55] on span "Request review" at bounding box center [923, 56] width 65 height 11
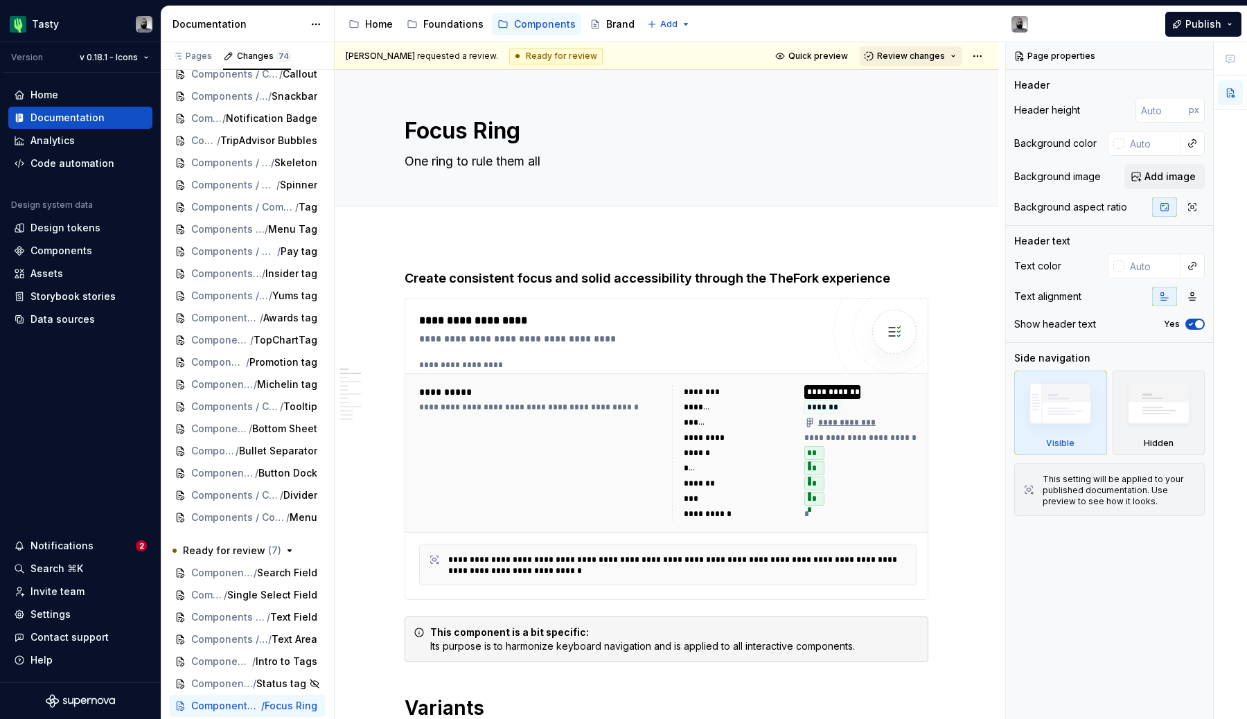
click at [913, 59] on span "Review changes" at bounding box center [911, 56] width 68 height 11
click at [935, 84] on div "Approve" at bounding box center [956, 83] width 121 height 14
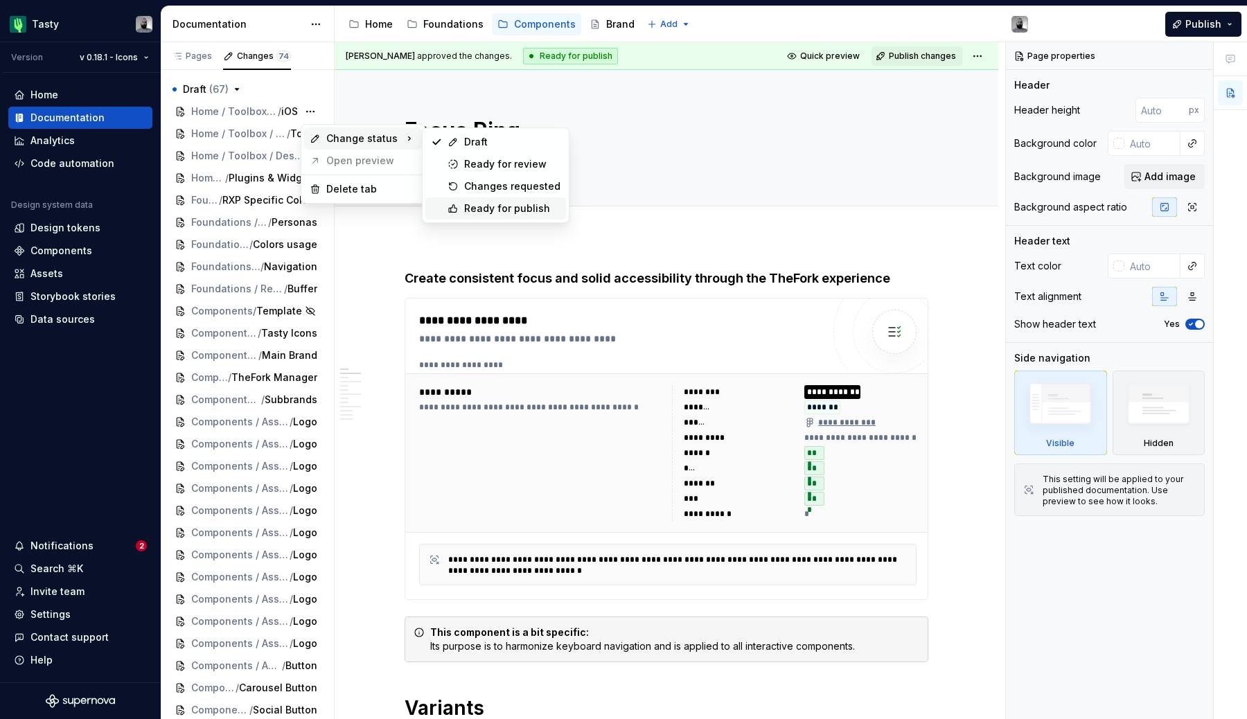
click at [467, 204] on div "Ready for publish" at bounding box center [512, 209] width 96 height 14
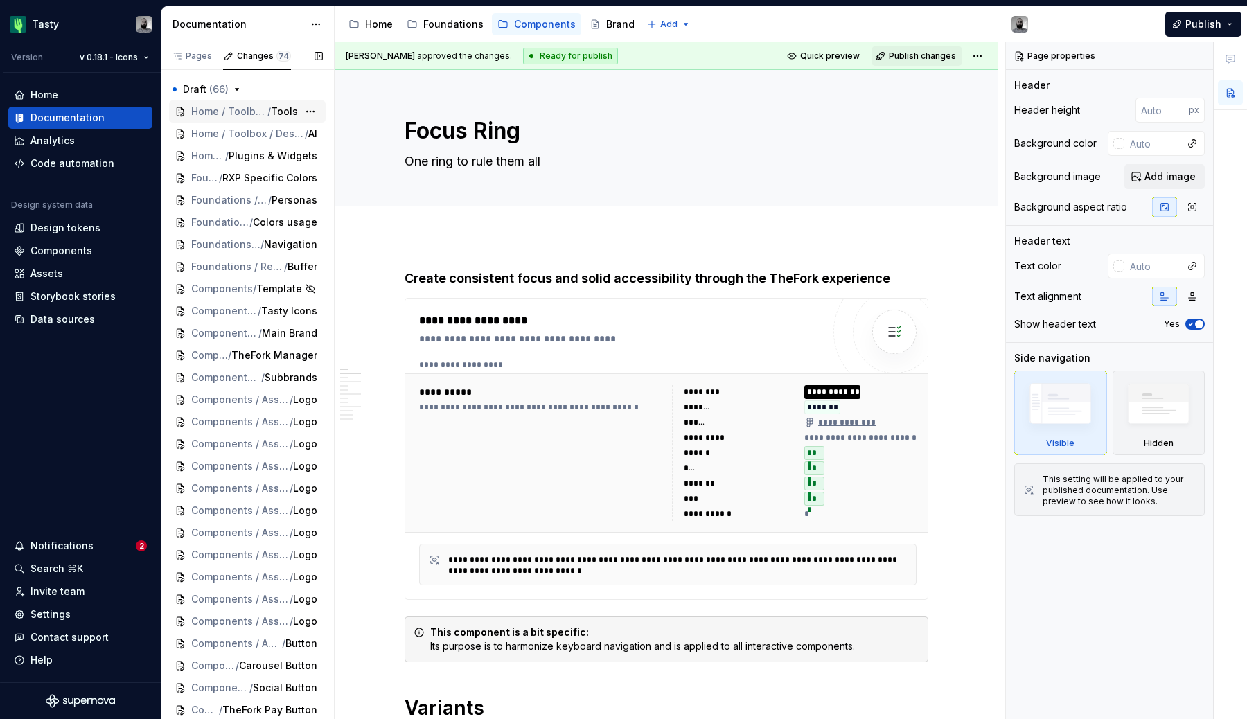
click at [297, 114] on span "Tools" at bounding box center [284, 112] width 27 height 14
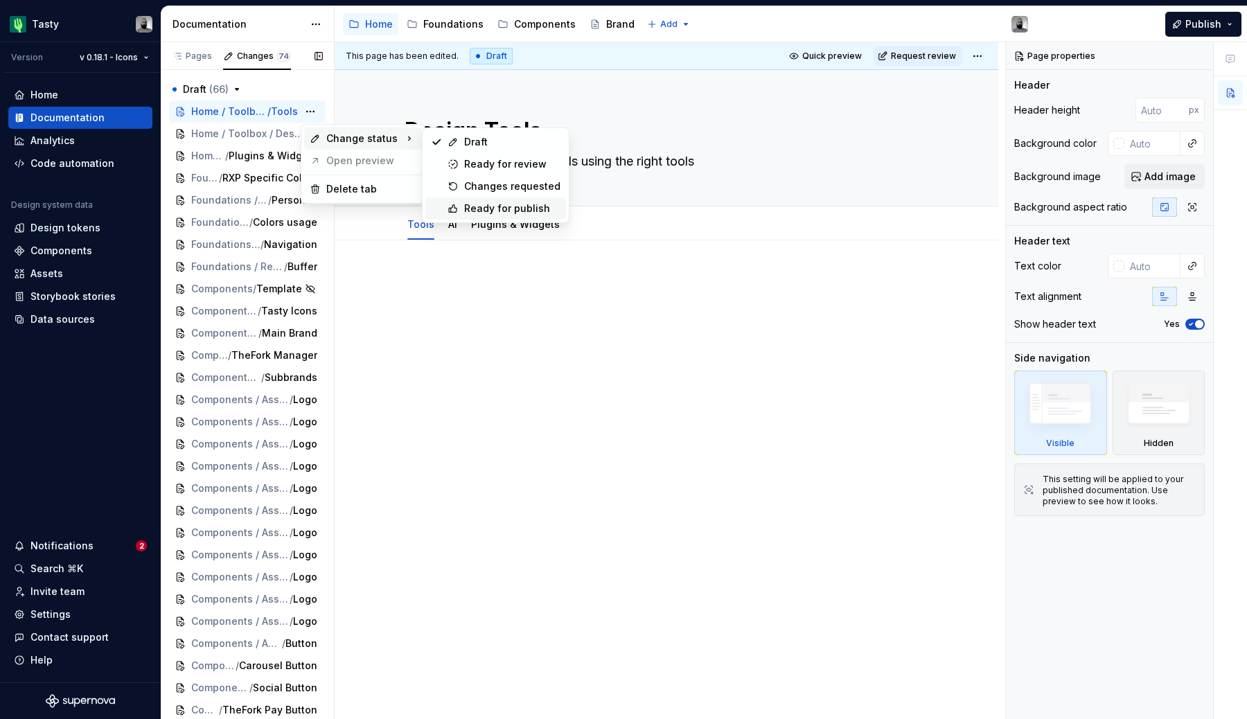
click at [491, 202] on div "Ready for publish" at bounding box center [512, 209] width 96 height 14
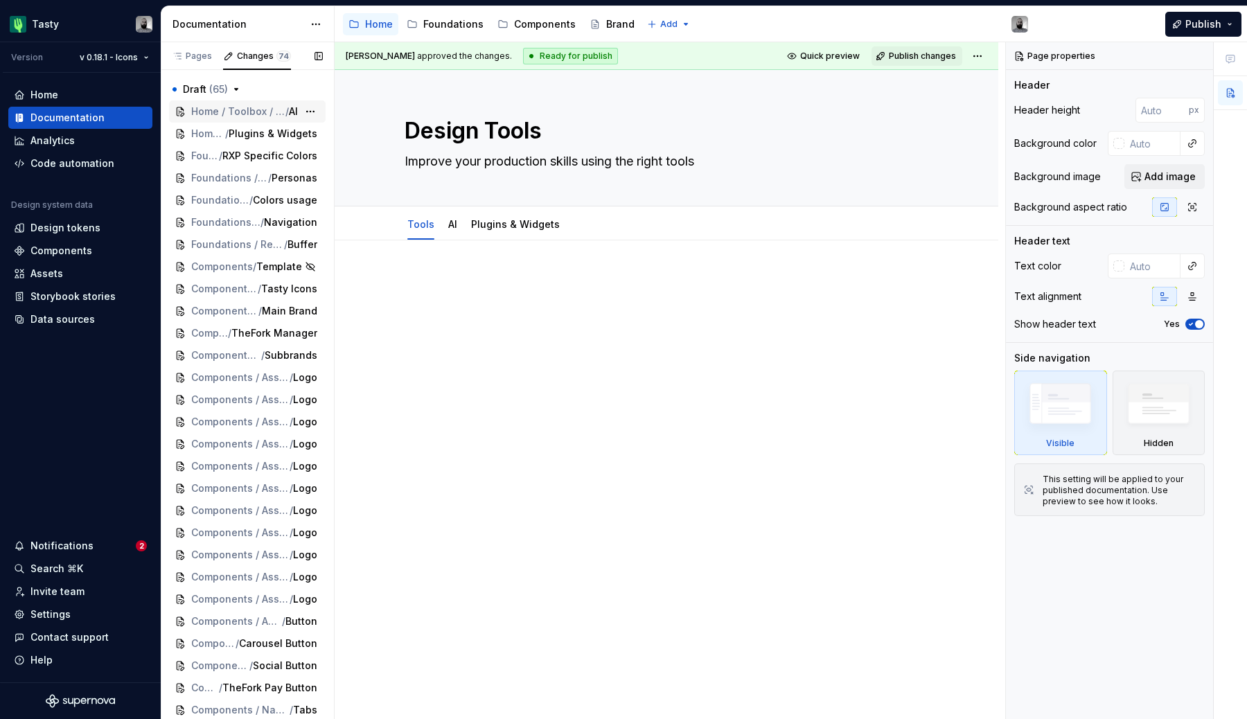
click at [292, 113] on span "AI" at bounding box center [293, 112] width 9 height 14
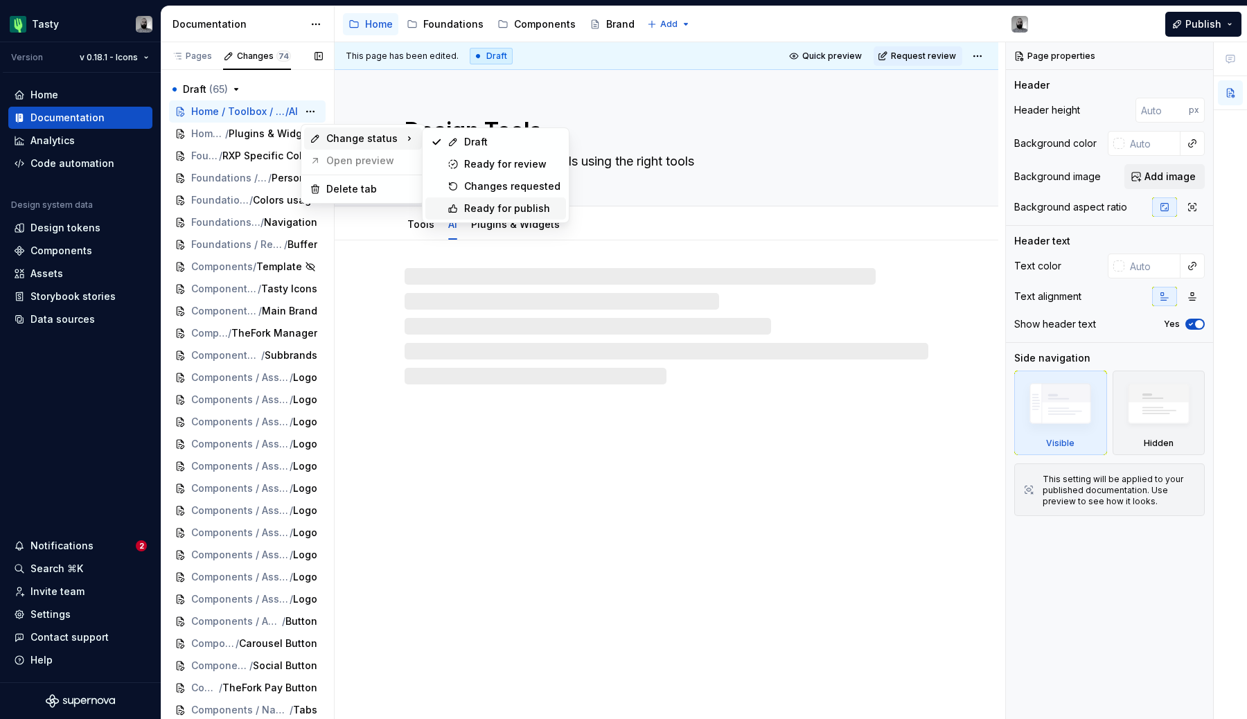
click at [483, 202] on div "Ready for publish" at bounding box center [512, 209] width 96 height 14
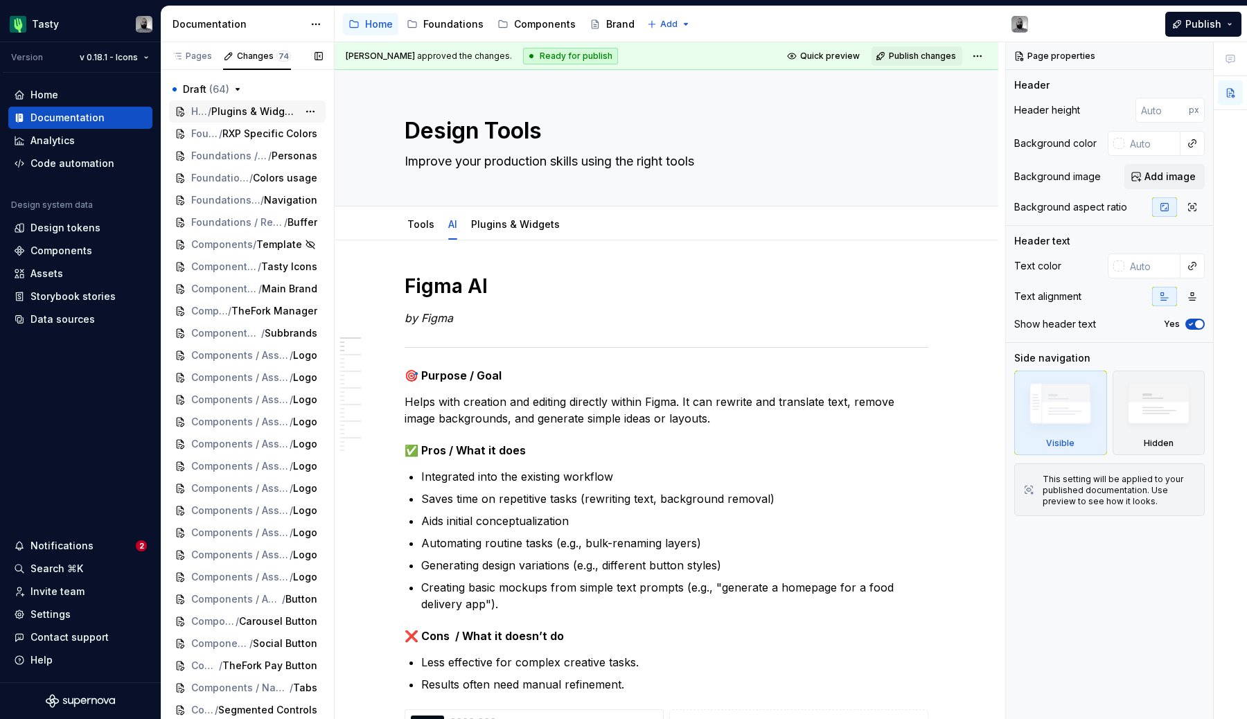
click at [253, 119] on div "Home / Toolbox / Design Tools / Plugins & Widgets" at bounding box center [247, 111] width 157 height 22
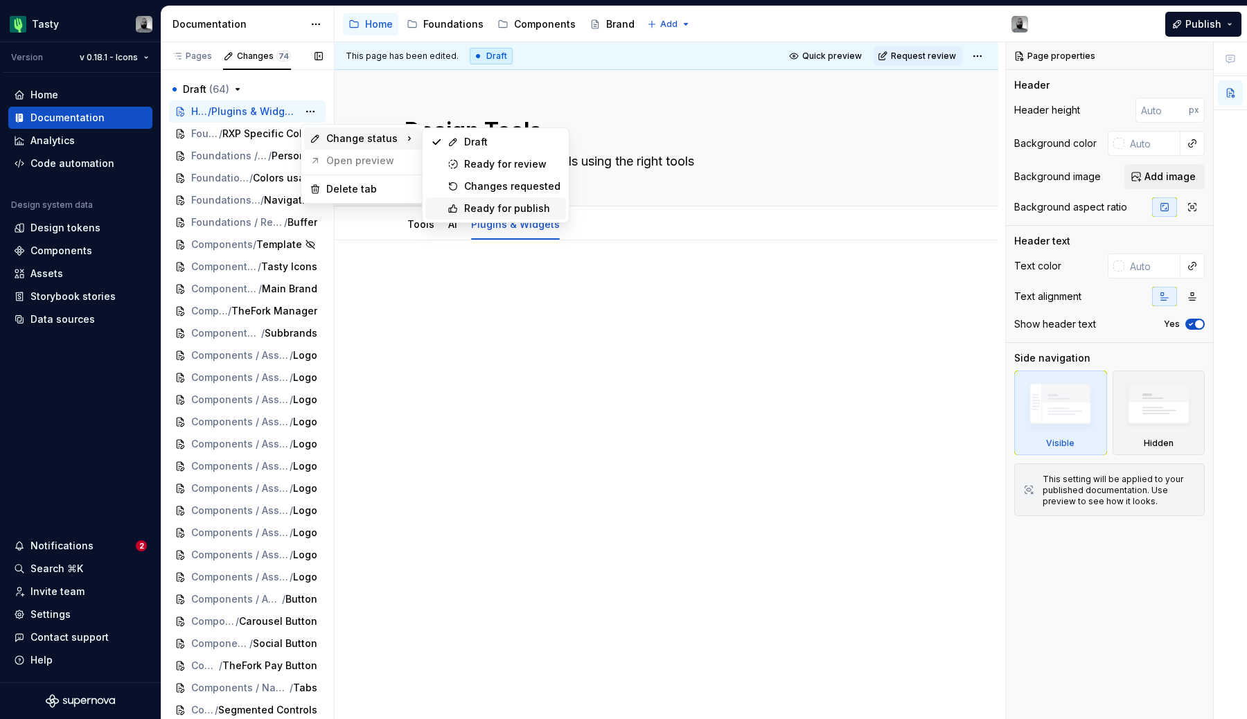
click at [498, 202] on div "Ready for publish" at bounding box center [512, 209] width 96 height 14
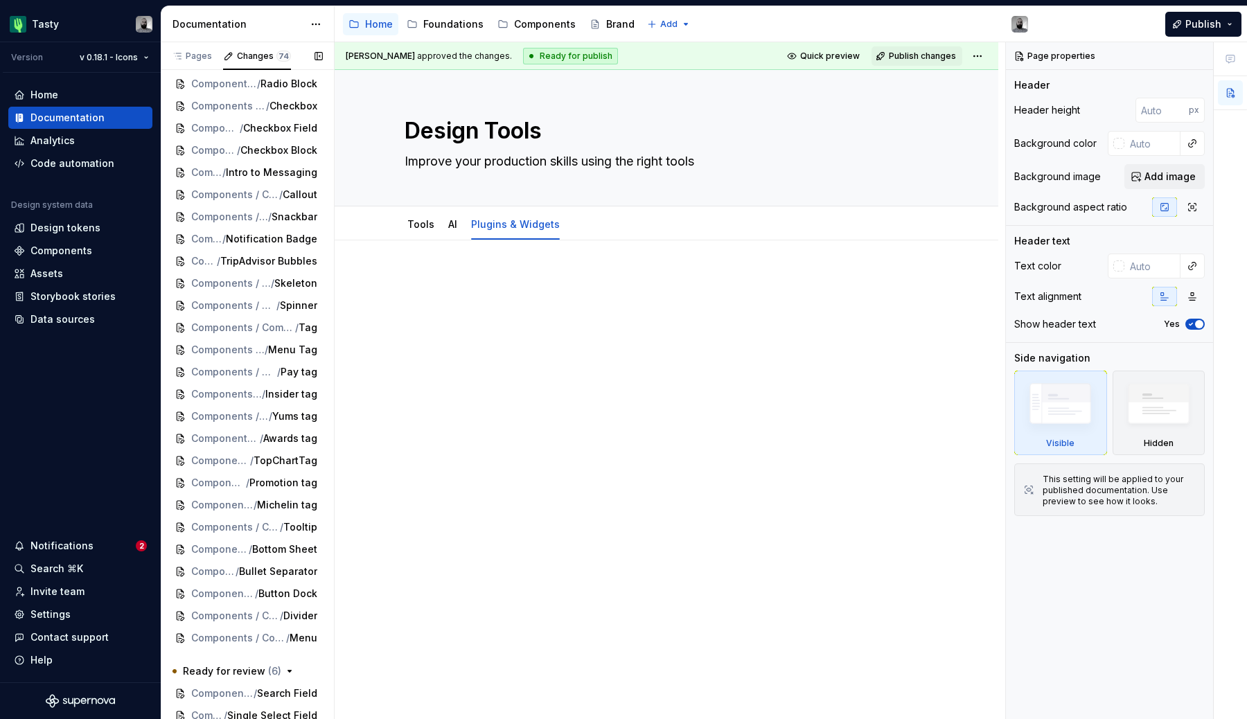
scroll to position [1091, 0]
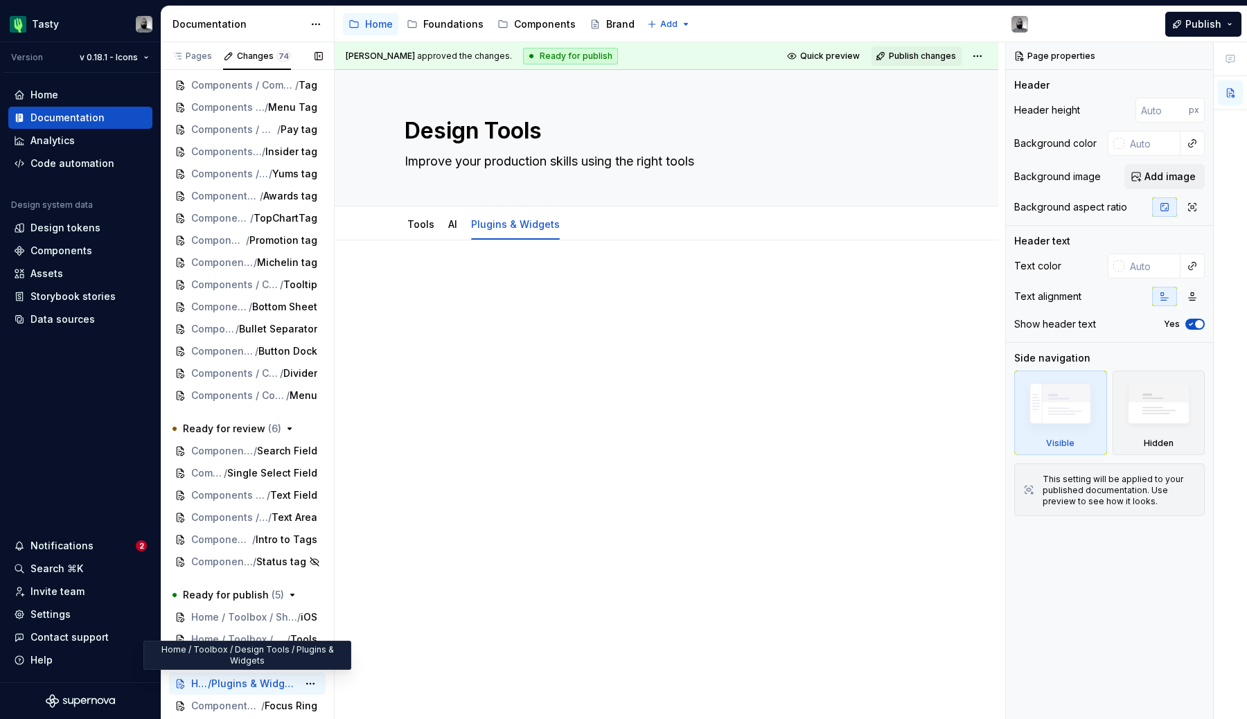
click at [265, 690] on span "Plugins & Widgets" at bounding box center [254, 684] width 87 height 14
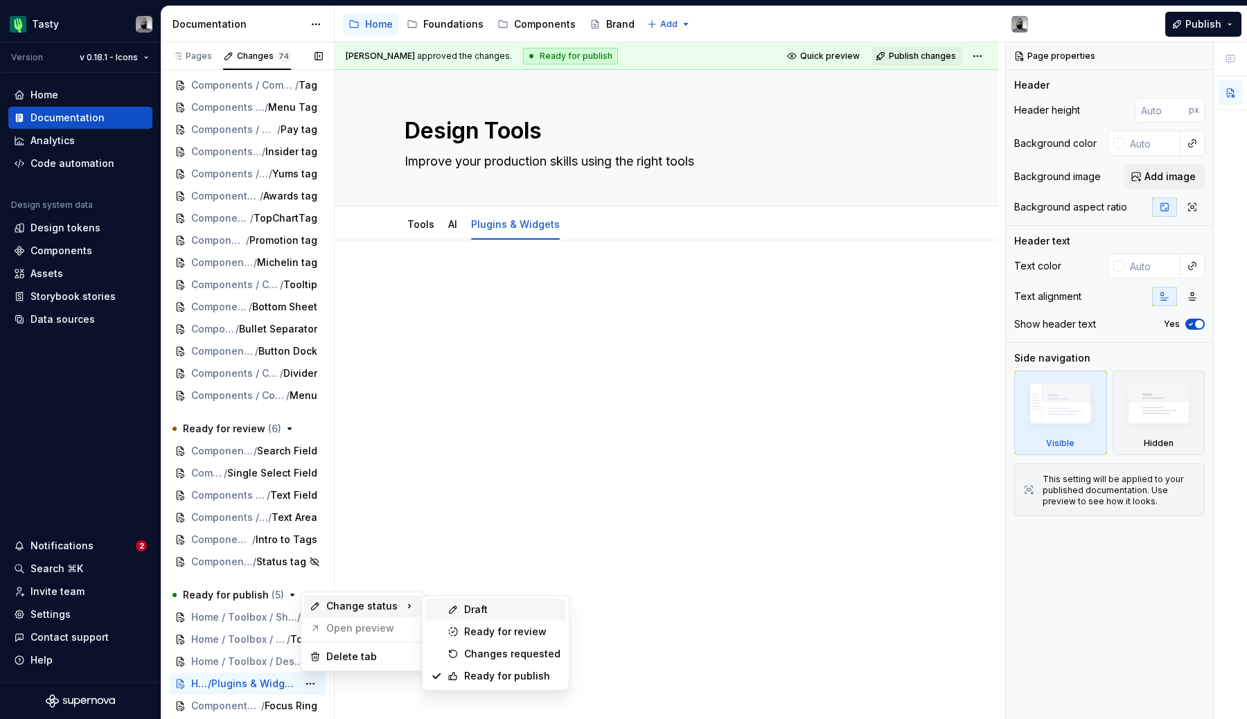
click at [453, 611] on icon at bounding box center [453, 609] width 7 height 7
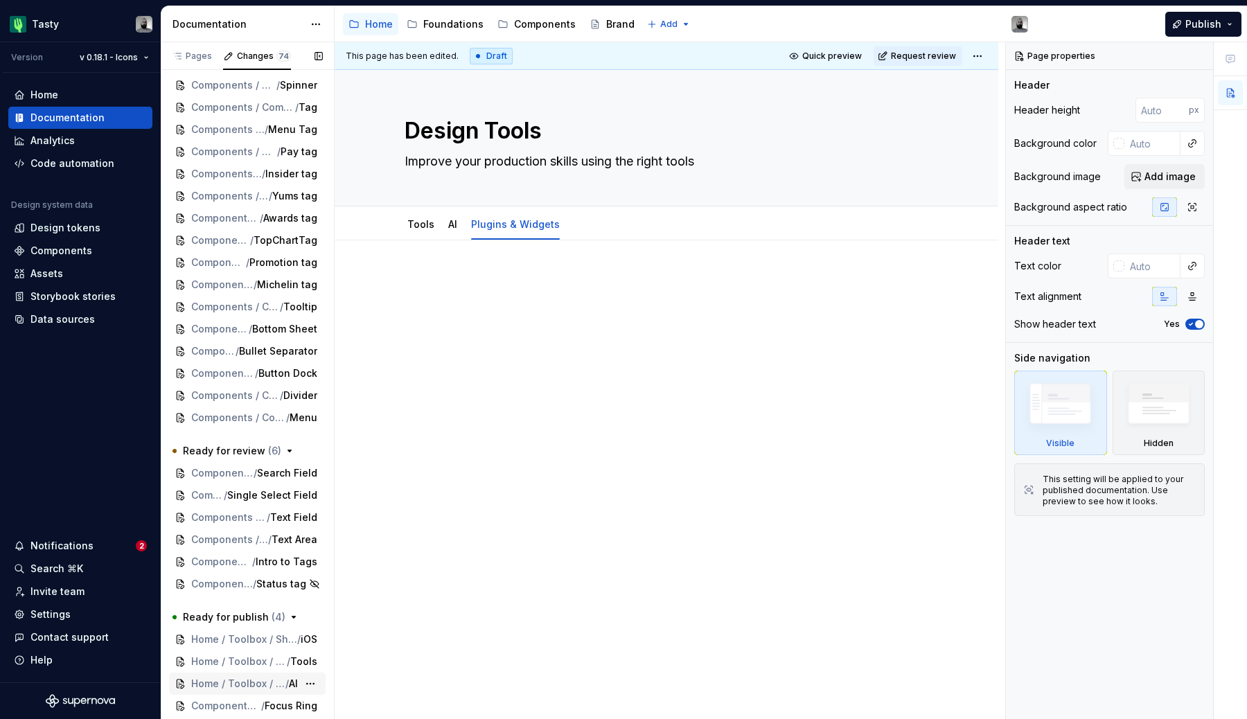
click at [259, 686] on span "Home / Toolbox / Design Tools" at bounding box center [238, 684] width 94 height 14
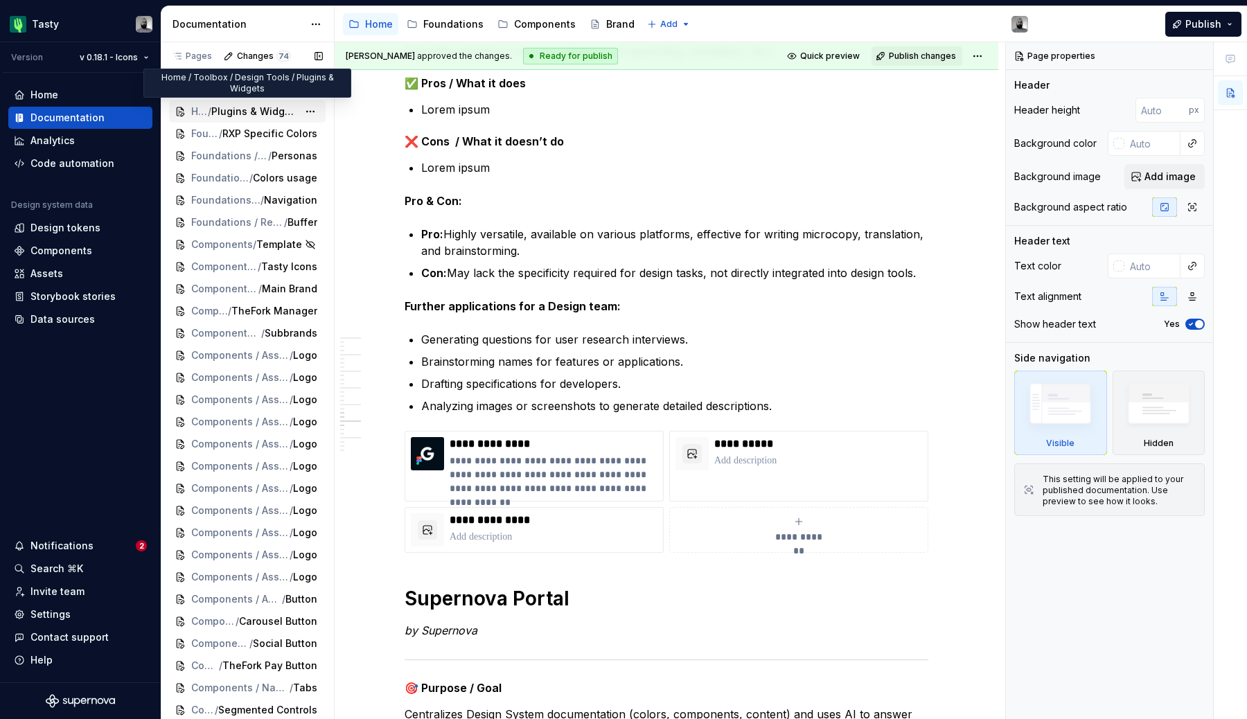
click at [245, 107] on span "Plugins & Widgets" at bounding box center [254, 112] width 87 height 14
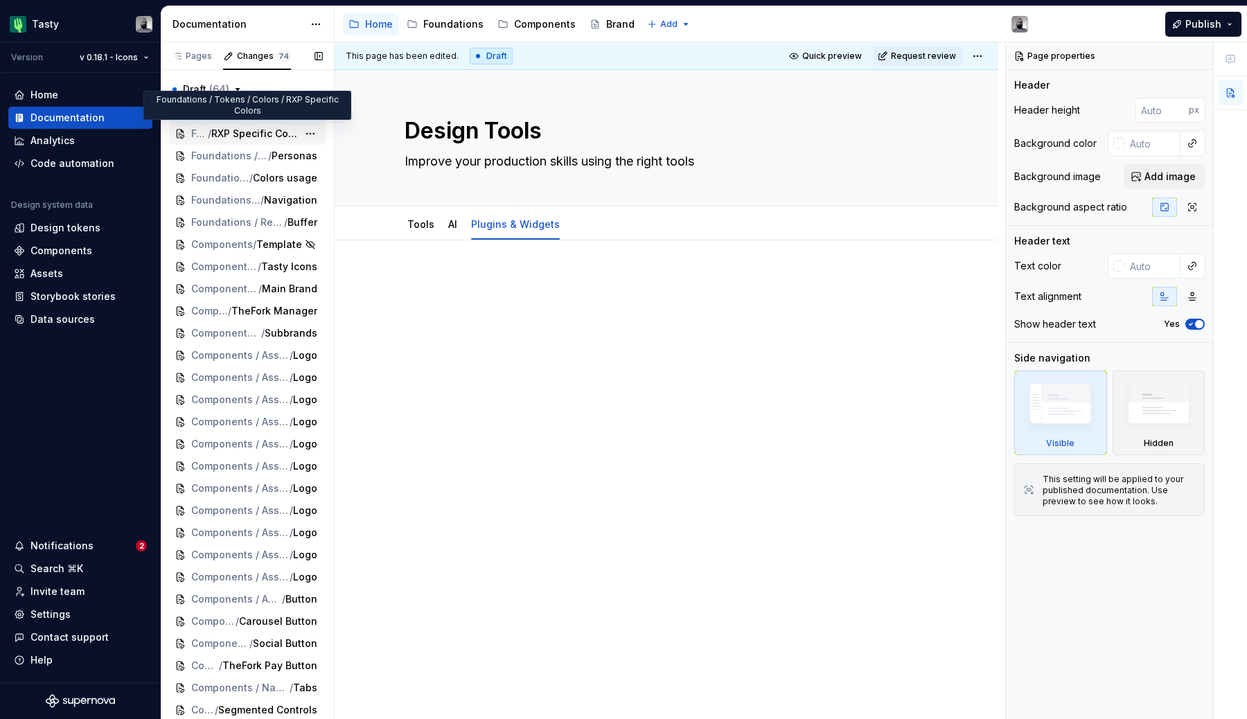
click at [263, 141] on div "Foundations / Tokens / Colors / RXP Specific Colors" at bounding box center [247, 134] width 157 height 22
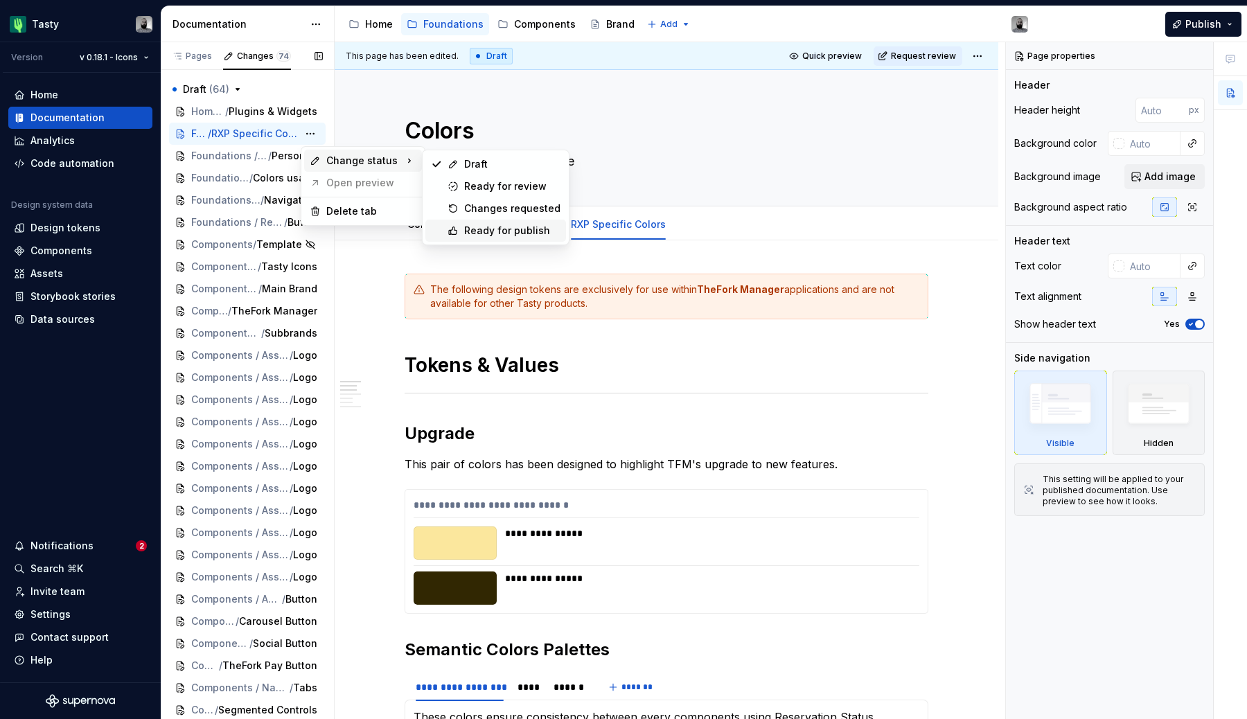
click at [486, 231] on div "Ready for publish" at bounding box center [512, 231] width 96 height 14
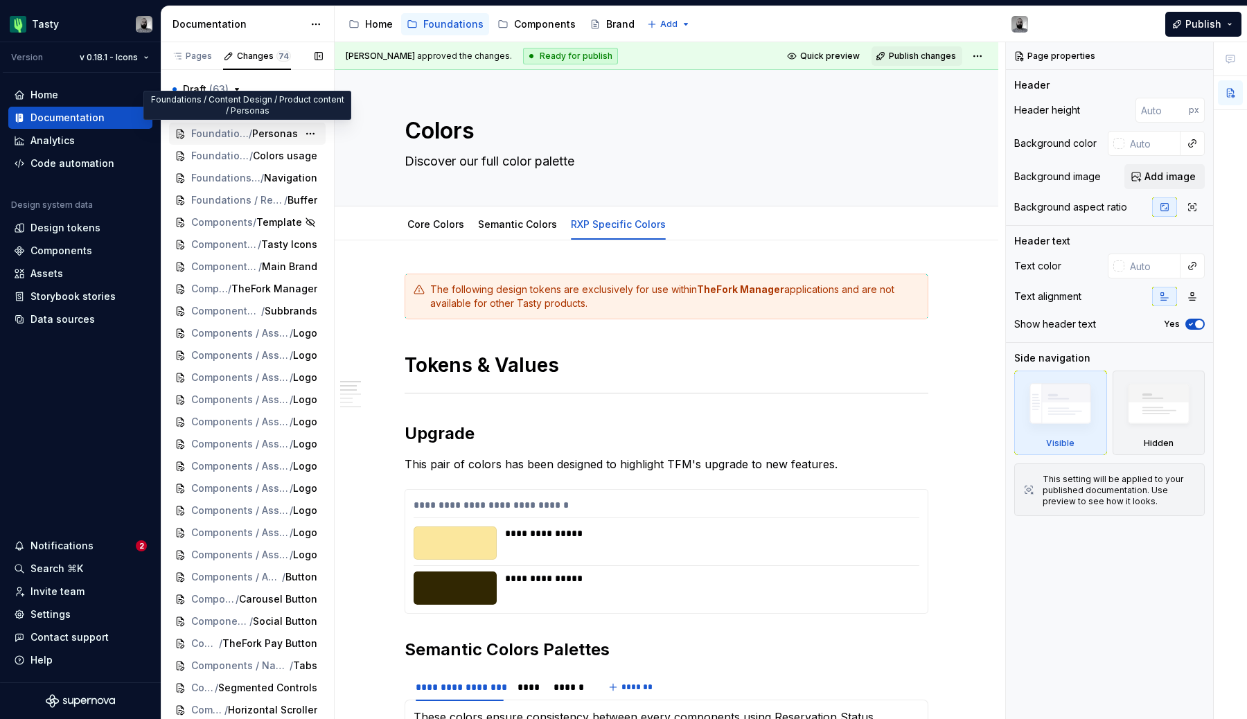
click at [269, 136] on span "Personas" at bounding box center [275, 134] width 46 height 14
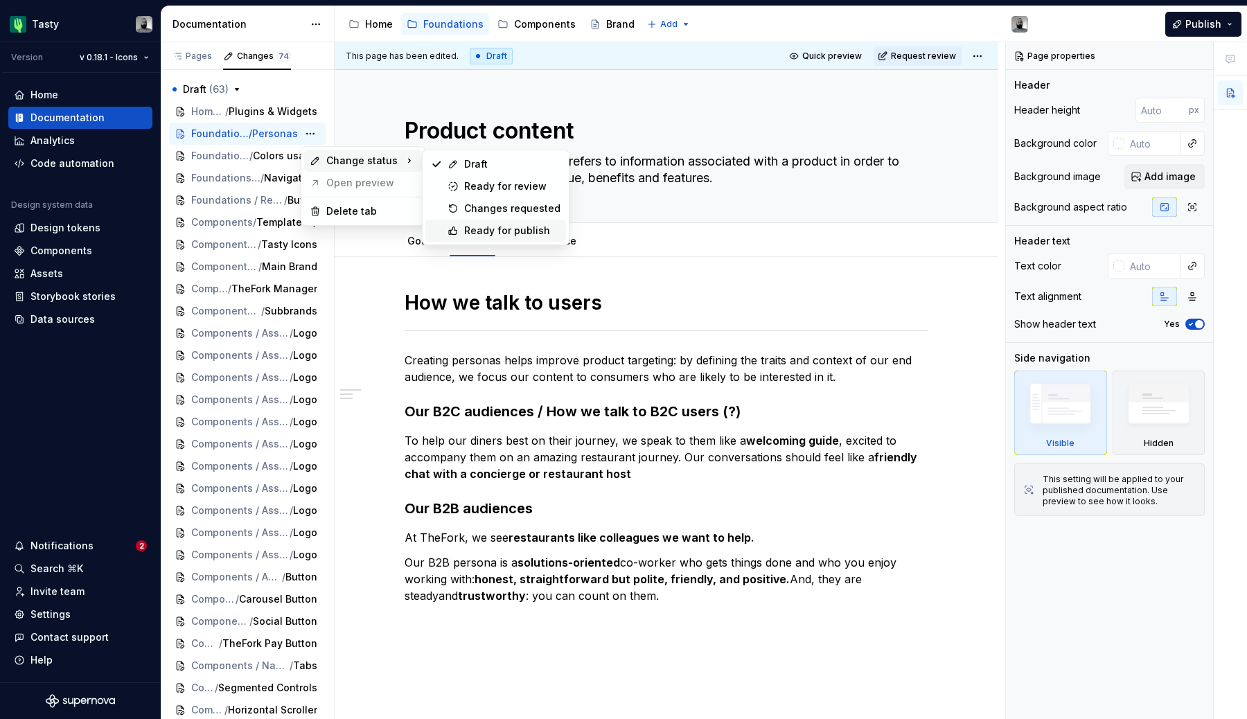
click at [501, 232] on div "Ready for publish" at bounding box center [512, 231] width 96 height 14
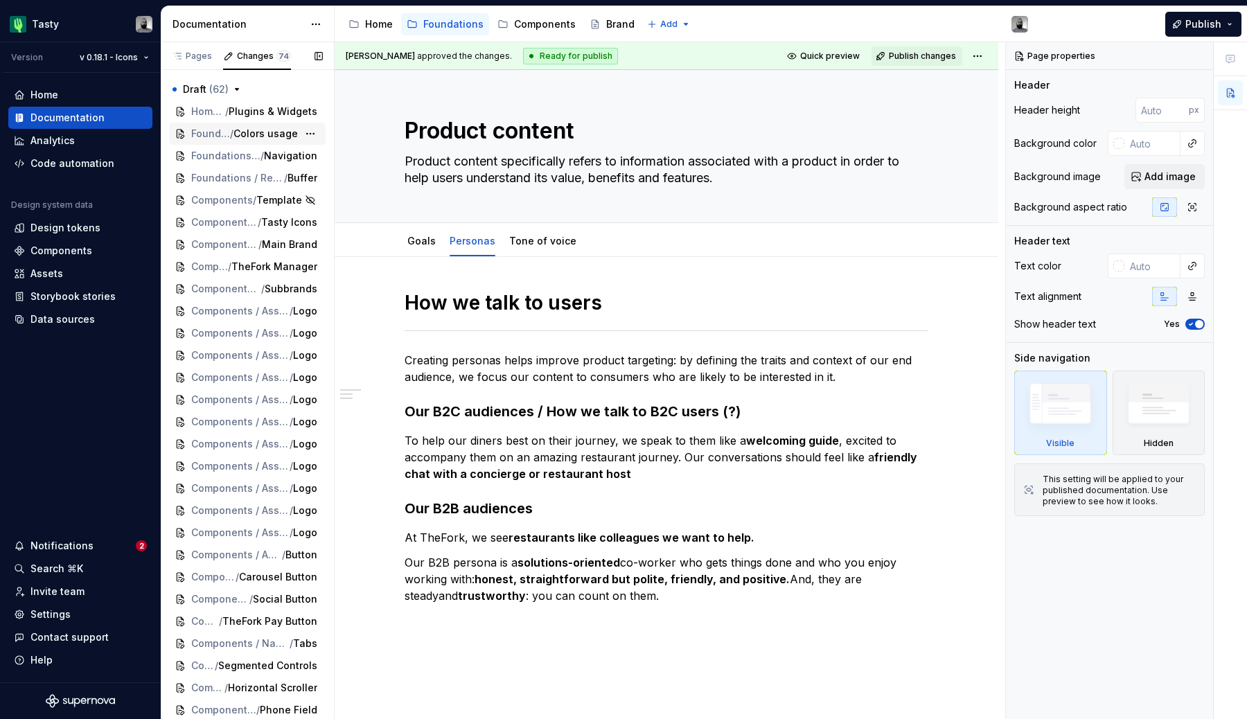
click at [262, 143] on div "Foundations / Accessibility / Guidelines / Colors usage" at bounding box center [247, 134] width 157 height 22
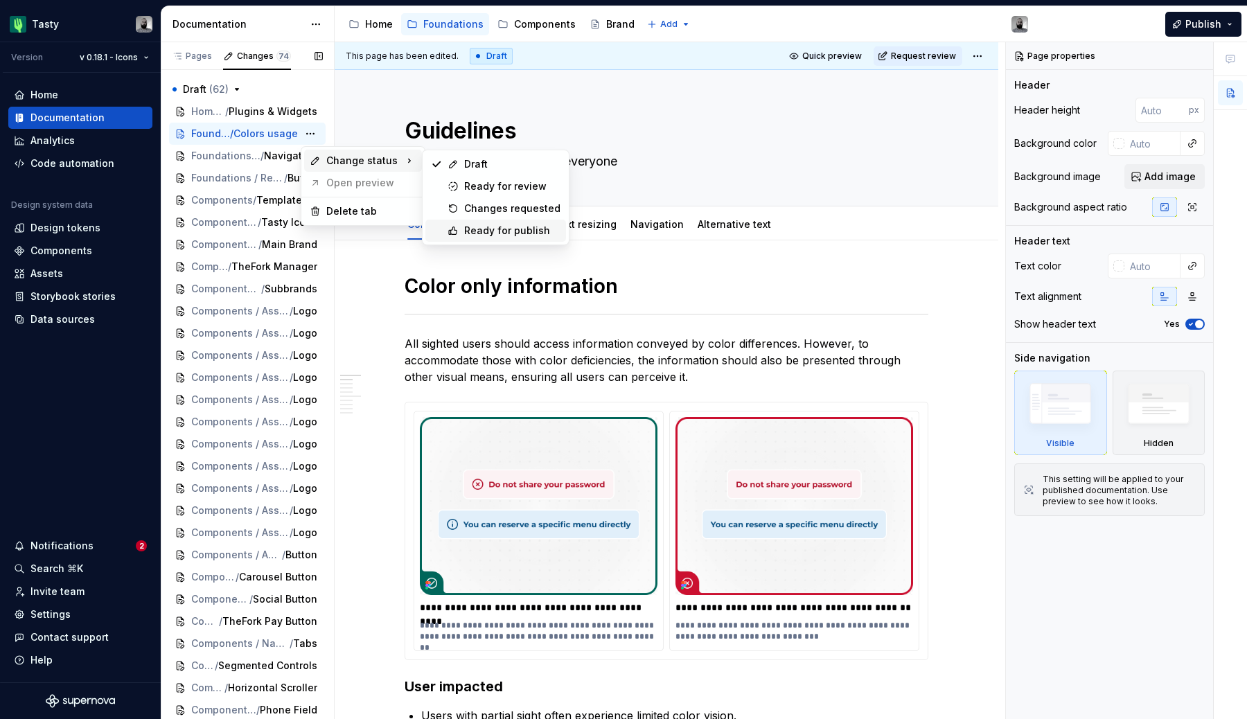
click at [492, 227] on div "Ready for publish" at bounding box center [512, 231] width 96 height 14
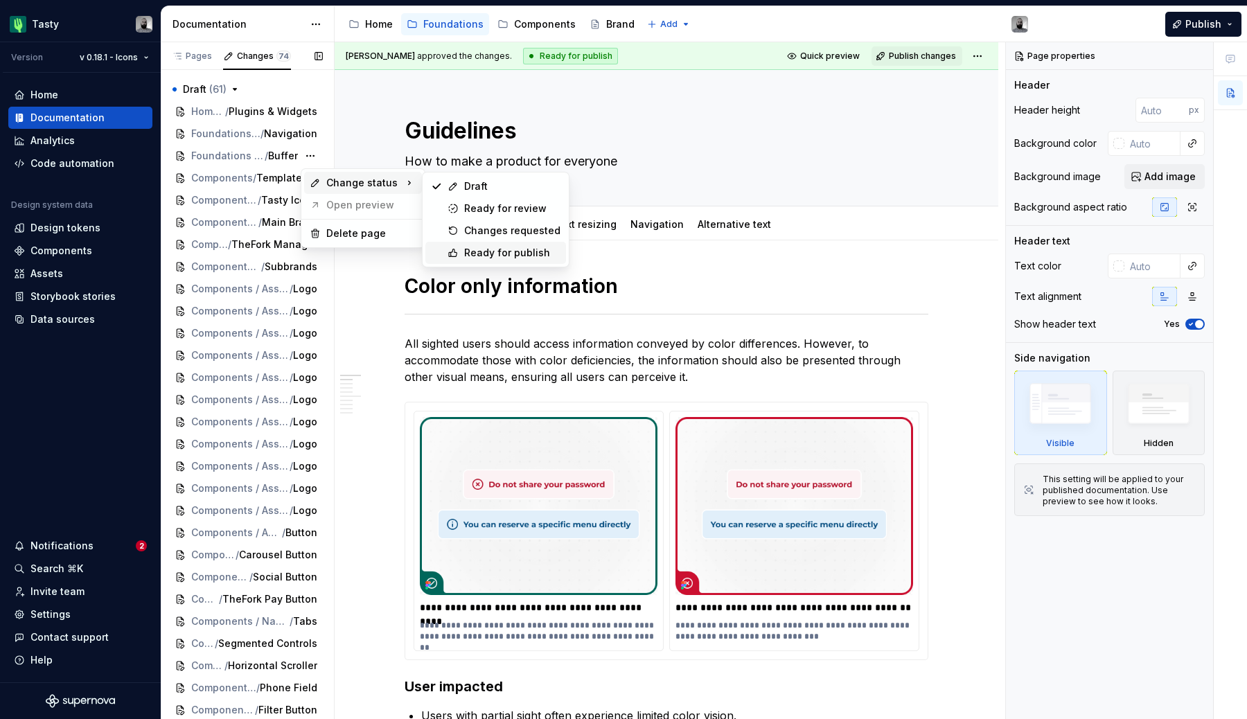
click at [475, 251] on div "Ready for publish" at bounding box center [512, 253] width 96 height 14
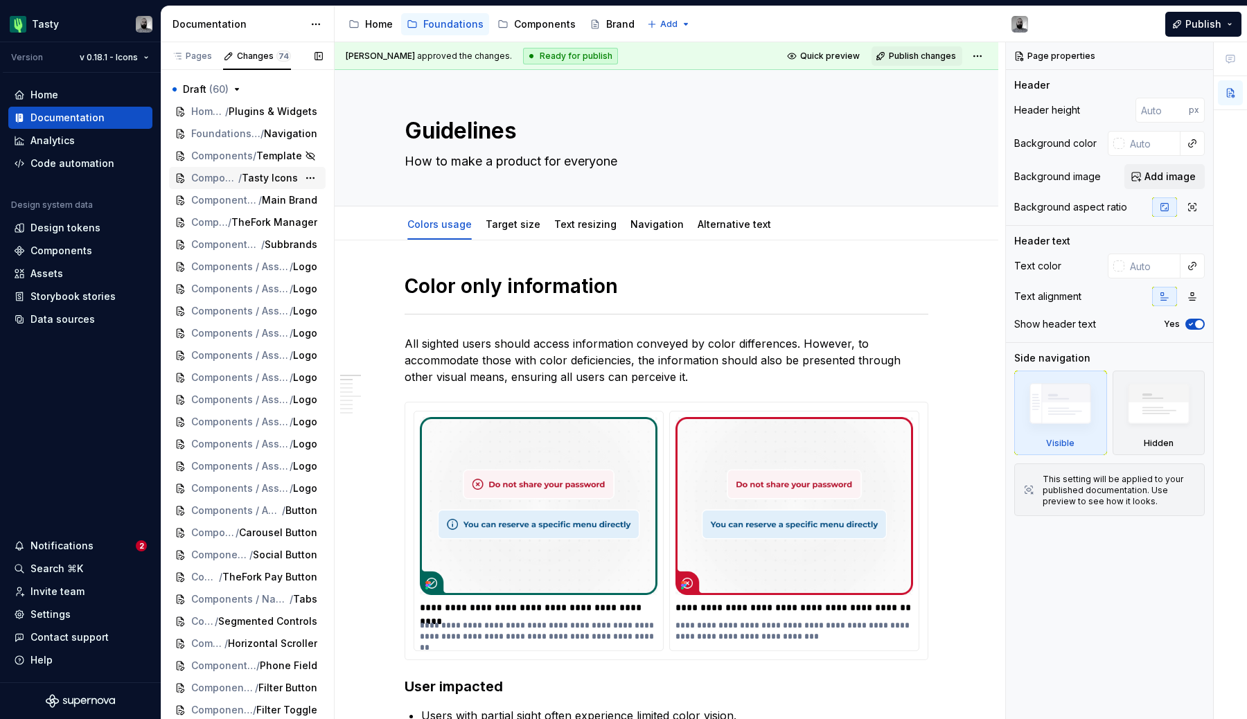
click at [286, 172] on span "Tasty Icons" at bounding box center [270, 178] width 56 height 14
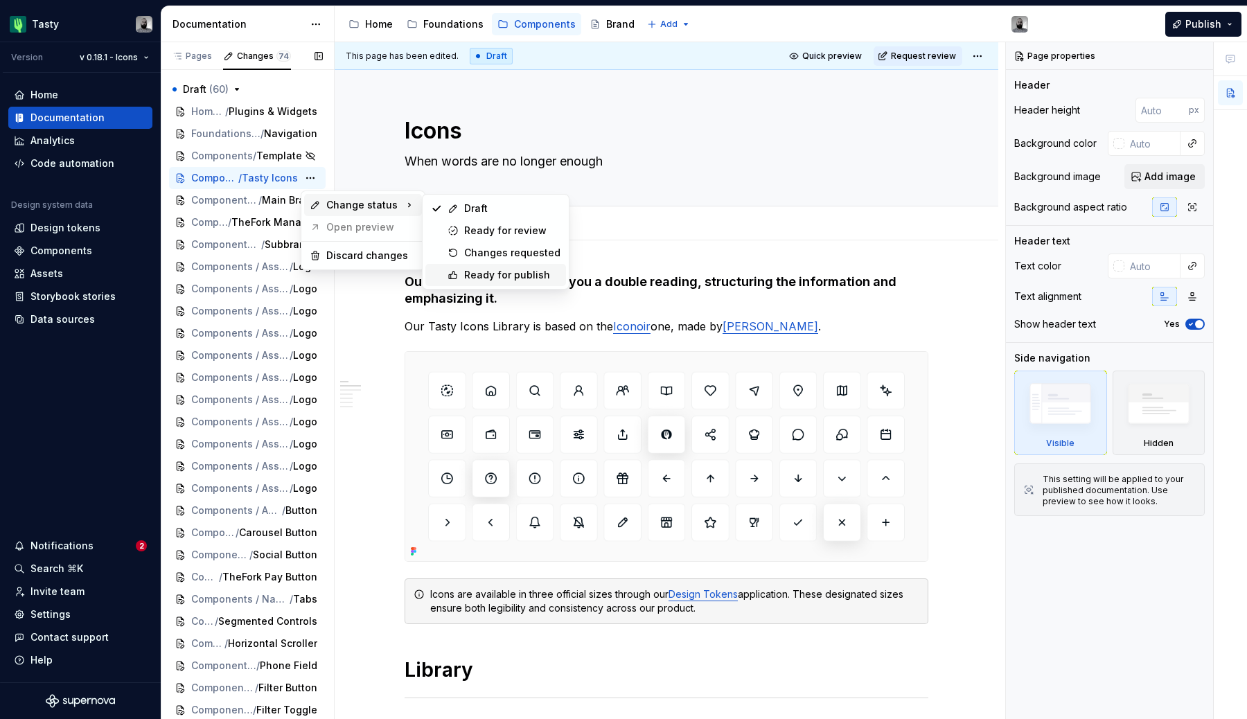
click at [491, 272] on div "Ready for publish" at bounding box center [512, 275] width 96 height 14
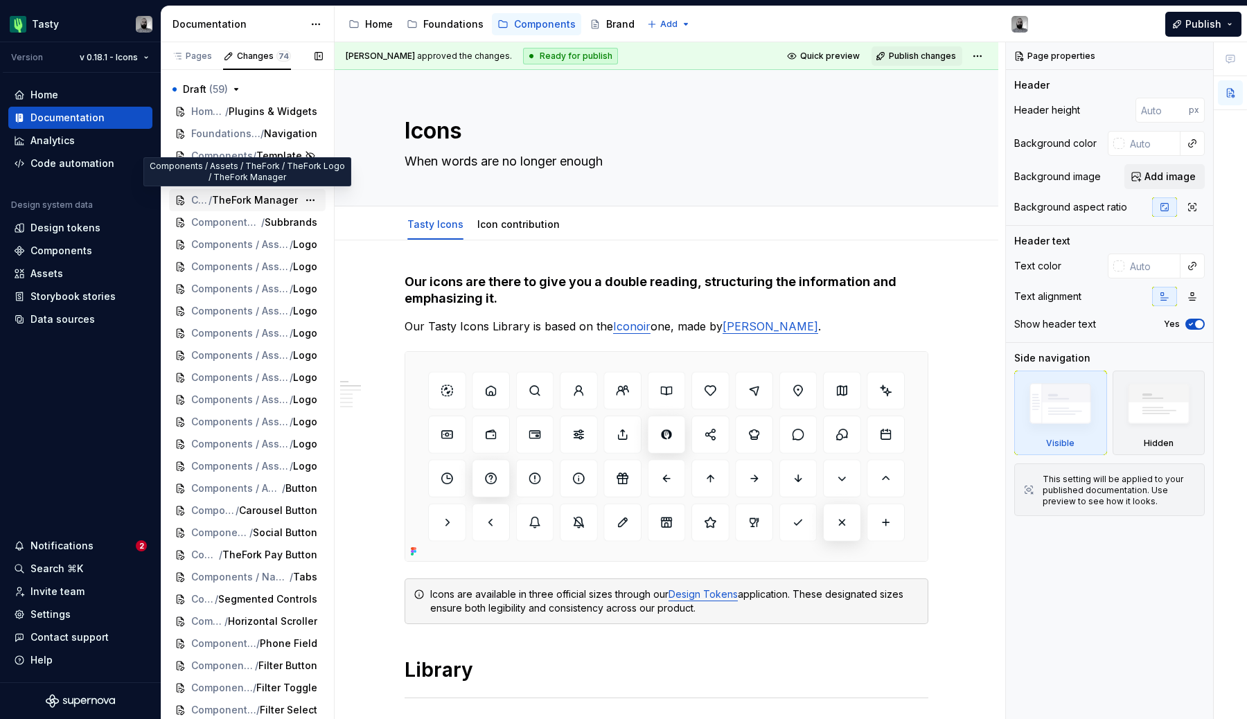
click at [265, 198] on span "TheFork Manager" at bounding box center [255, 200] width 86 height 14
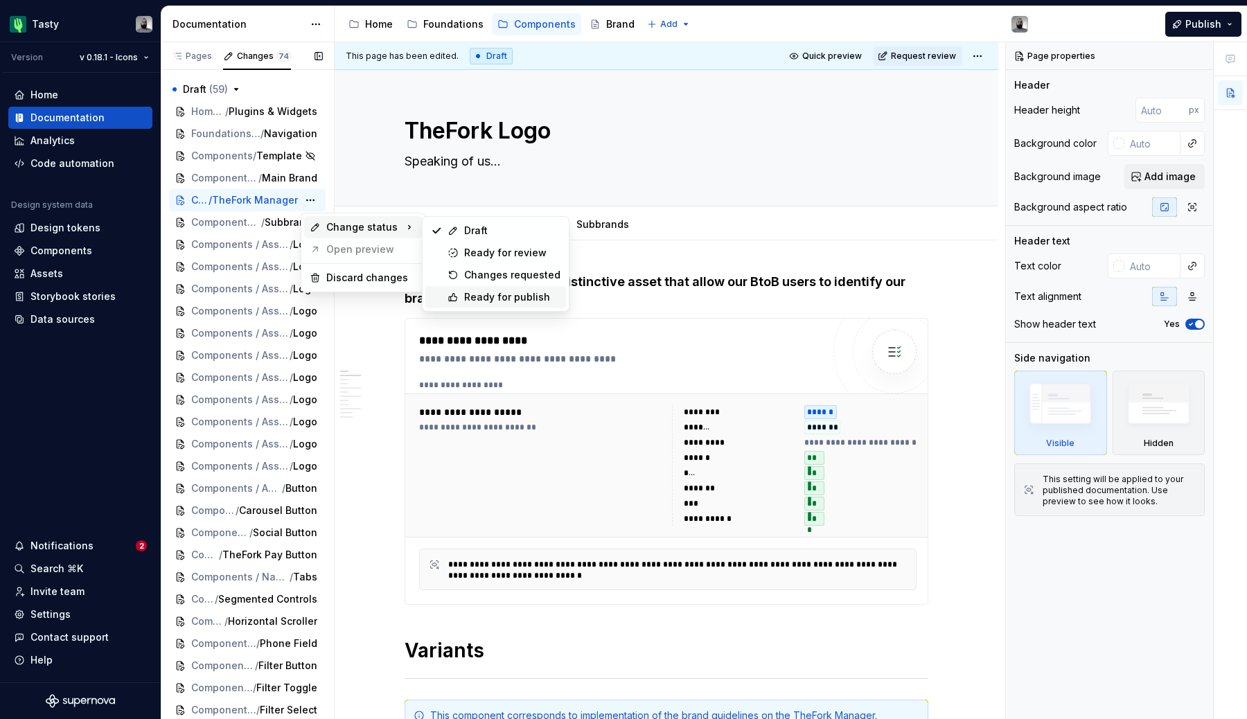
click at [470, 293] on div "Ready for publish" at bounding box center [512, 297] width 96 height 14
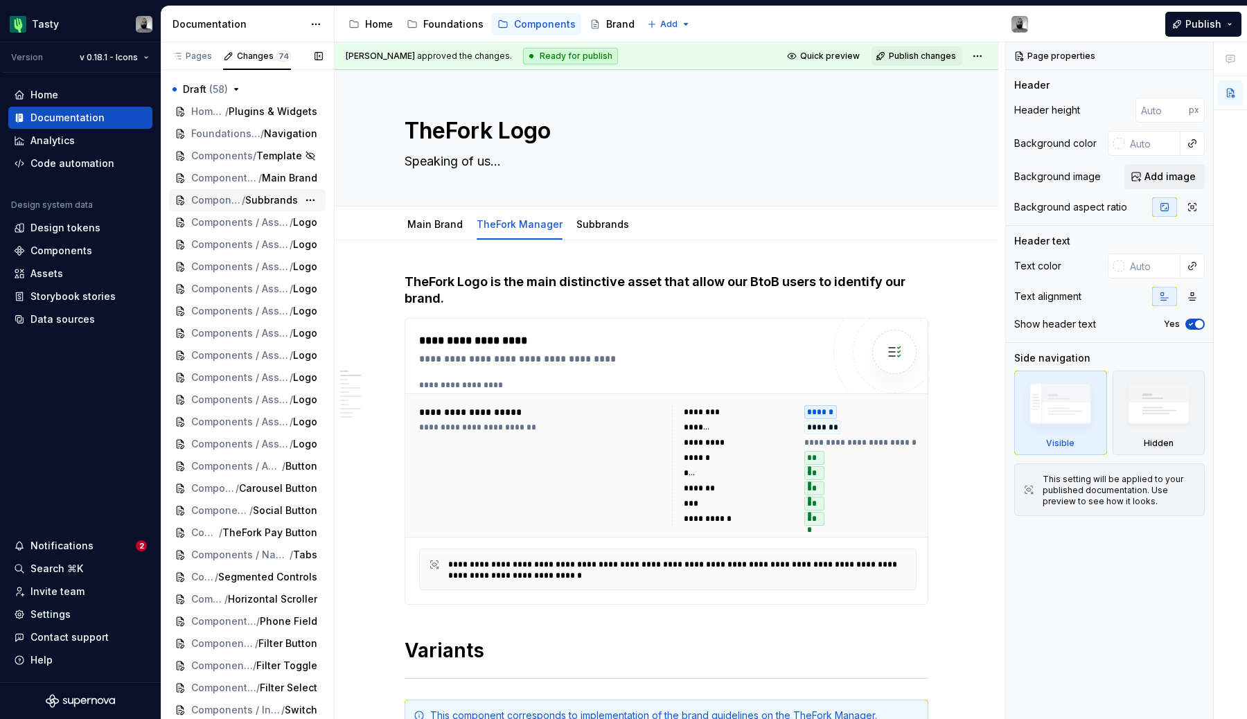
click at [266, 205] on span "Subbrands" at bounding box center [271, 200] width 53 height 14
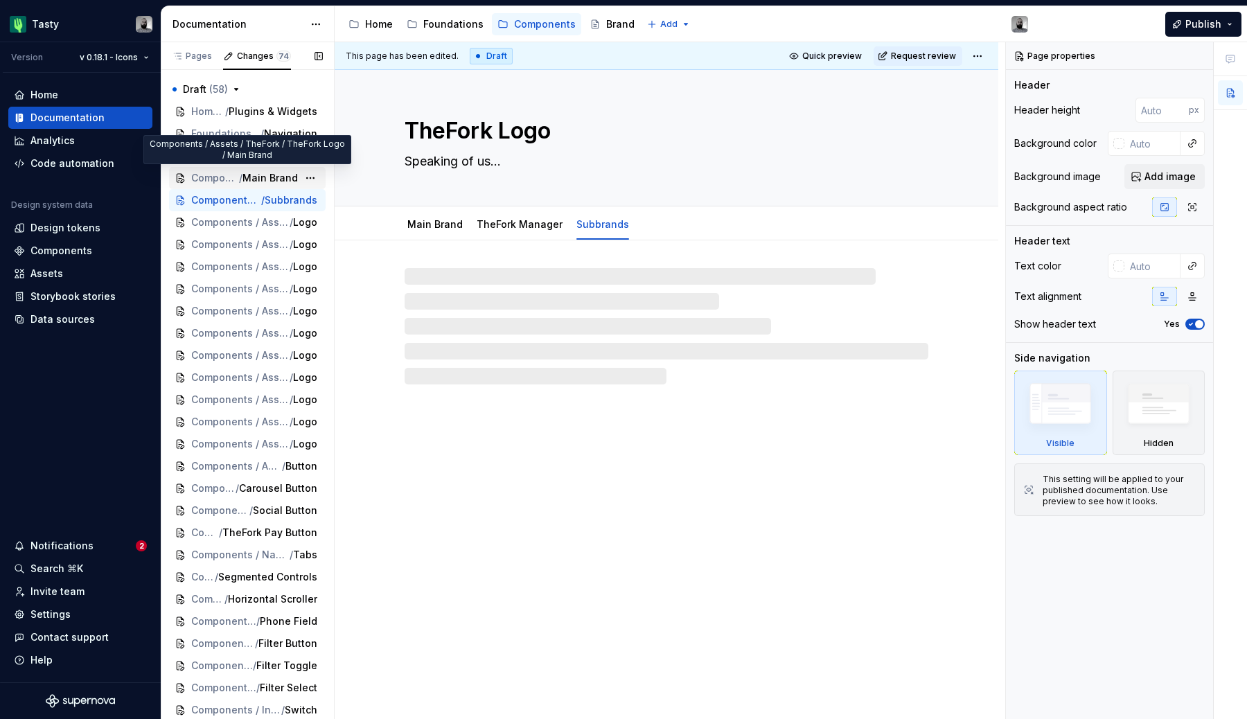
click at [275, 181] on span "Main Brand" at bounding box center [270, 178] width 55 height 14
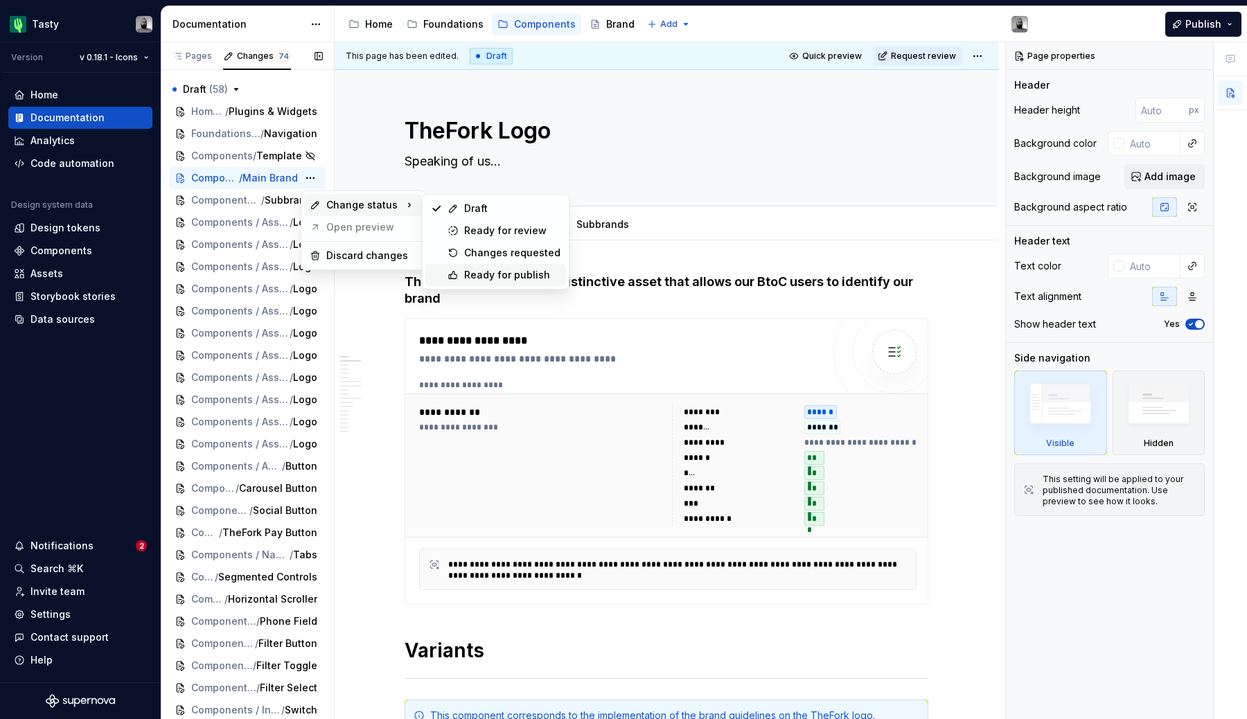
click at [515, 283] on div "Ready for publish" at bounding box center [496, 275] width 141 height 22
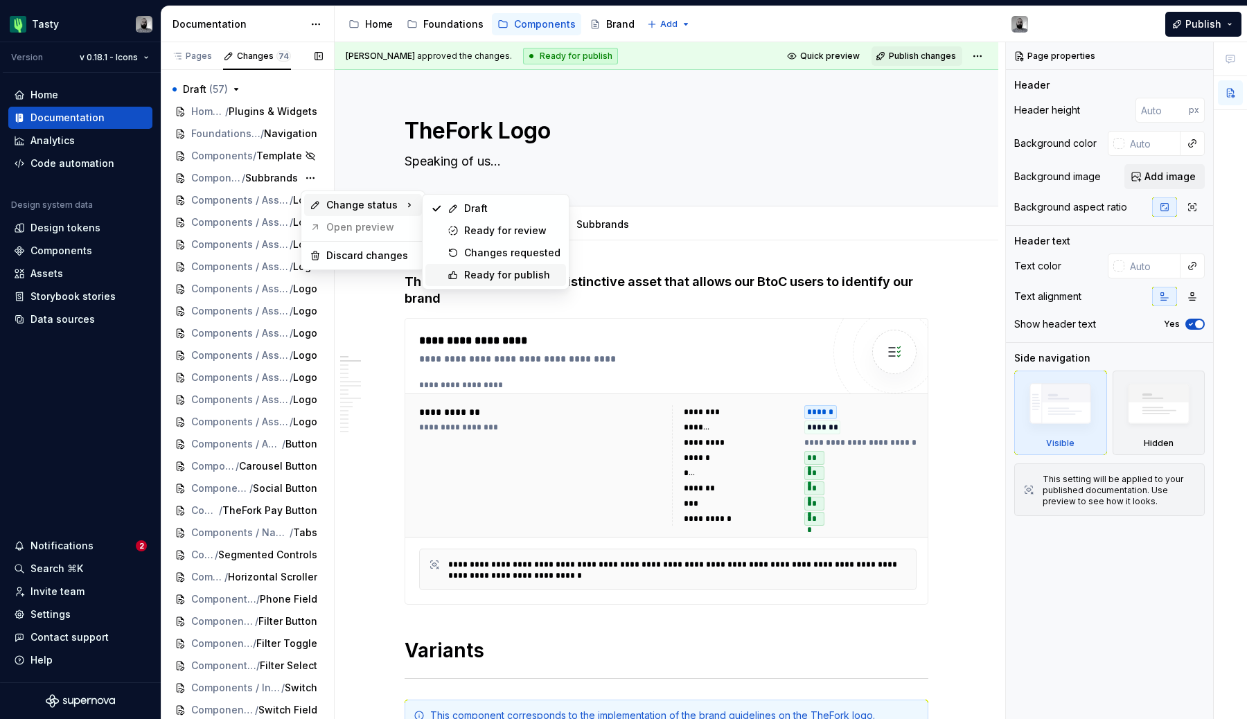
click at [455, 275] on icon at bounding box center [453, 275] width 11 height 11
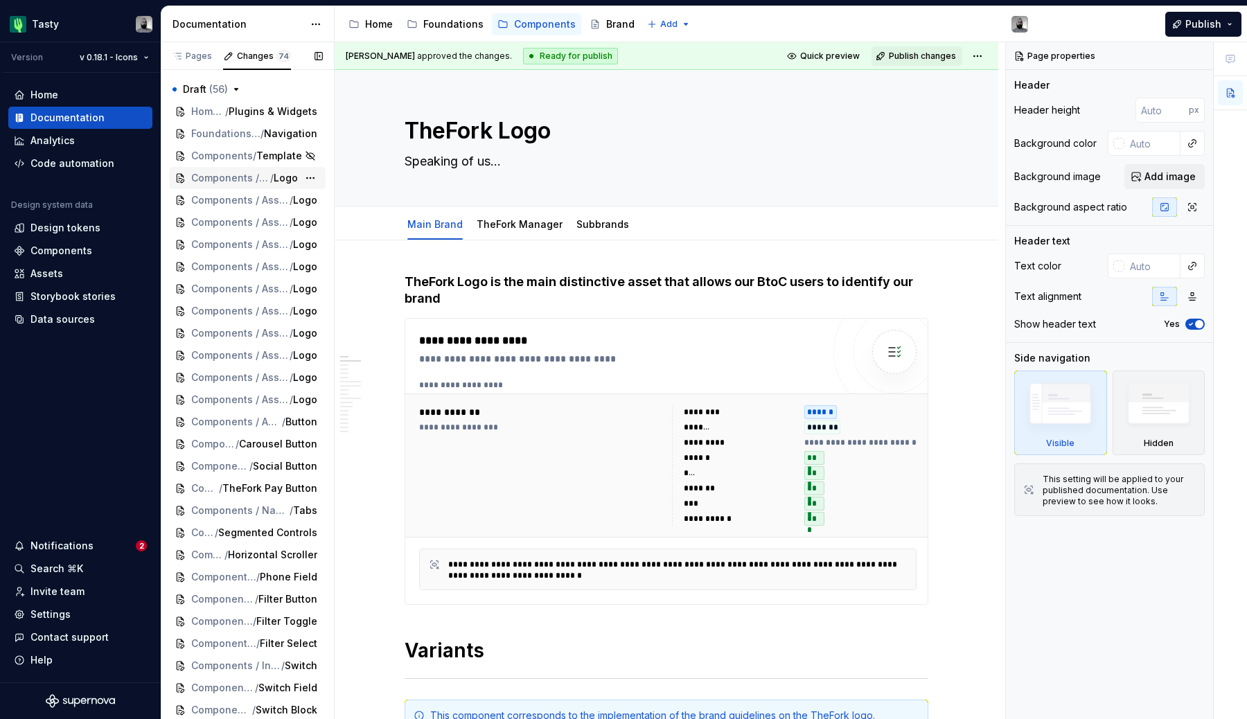
click at [283, 178] on span "Logo" at bounding box center [286, 178] width 24 height 14
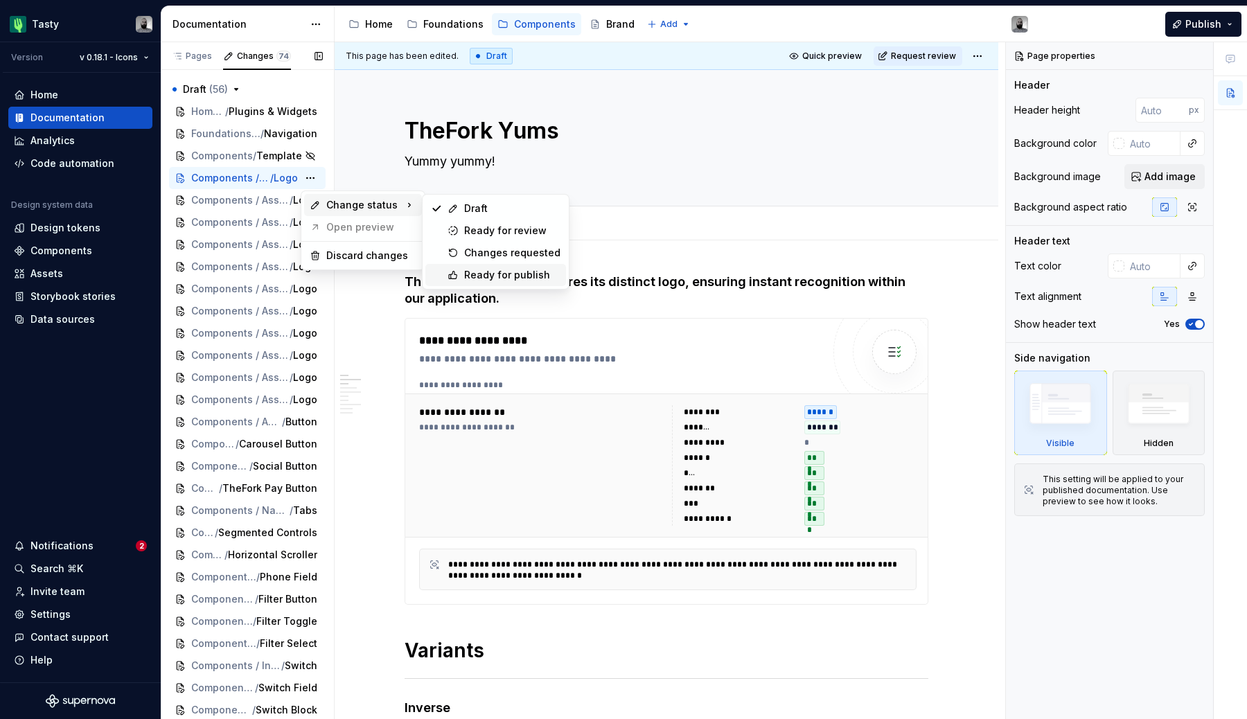
click at [480, 274] on div "Ready for publish" at bounding box center [512, 275] width 96 height 14
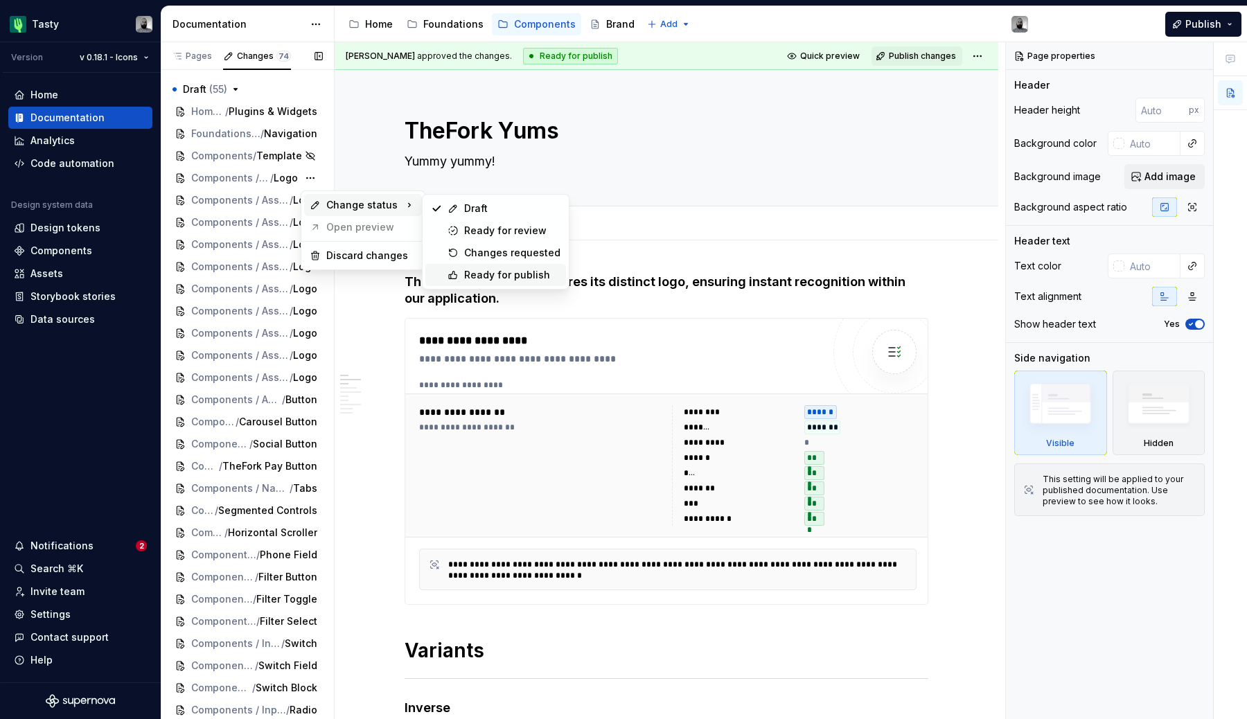
click at [475, 266] on div "Ready for publish" at bounding box center [496, 275] width 141 height 22
click at [468, 268] on div "Ready for publish" at bounding box center [496, 275] width 141 height 22
click at [475, 277] on div "Ready for publish" at bounding box center [512, 275] width 96 height 14
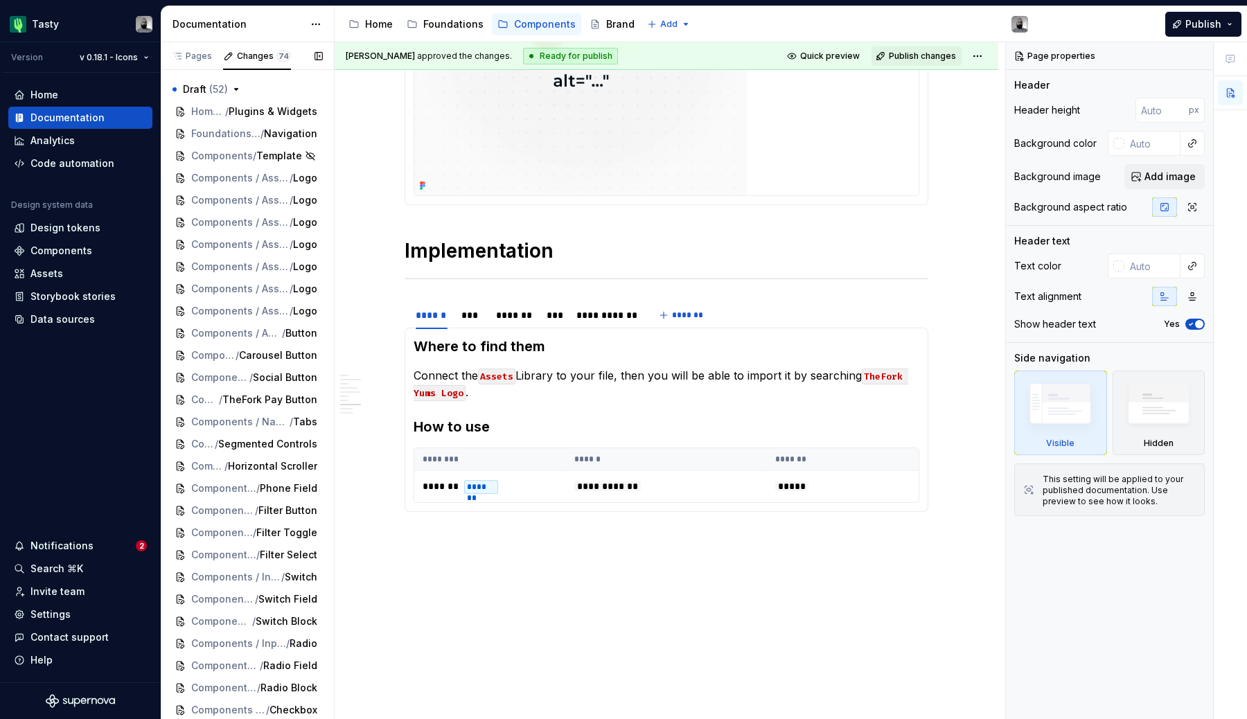
scroll to position [1849, 0]
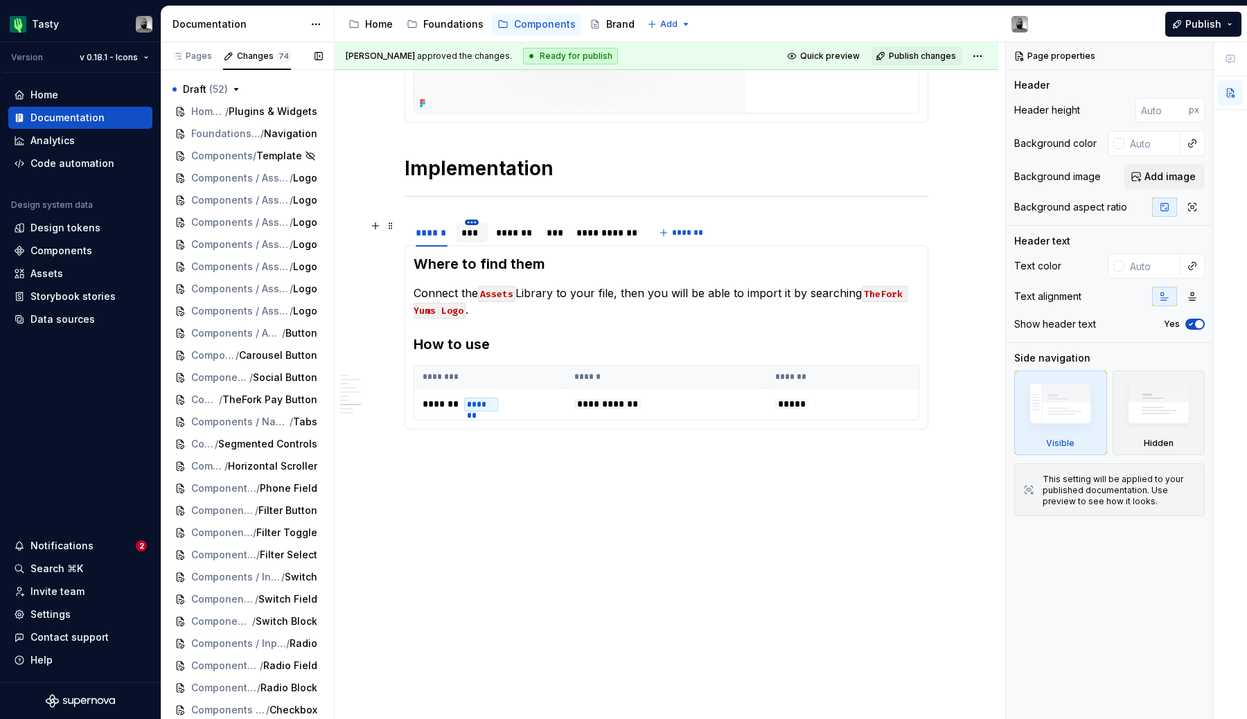
click at [473, 224] on html "Tasty Version v 0.18.1 - Icons Home Documentation Analytics Code automation Des…" at bounding box center [623, 359] width 1247 height 719
click at [464, 229] on html "Tasty Version v 0.18.1 - Icons Home Documentation Analytics Code automation Des…" at bounding box center [623, 359] width 1247 height 719
click at [469, 231] on div "***" at bounding box center [472, 233] width 21 height 14
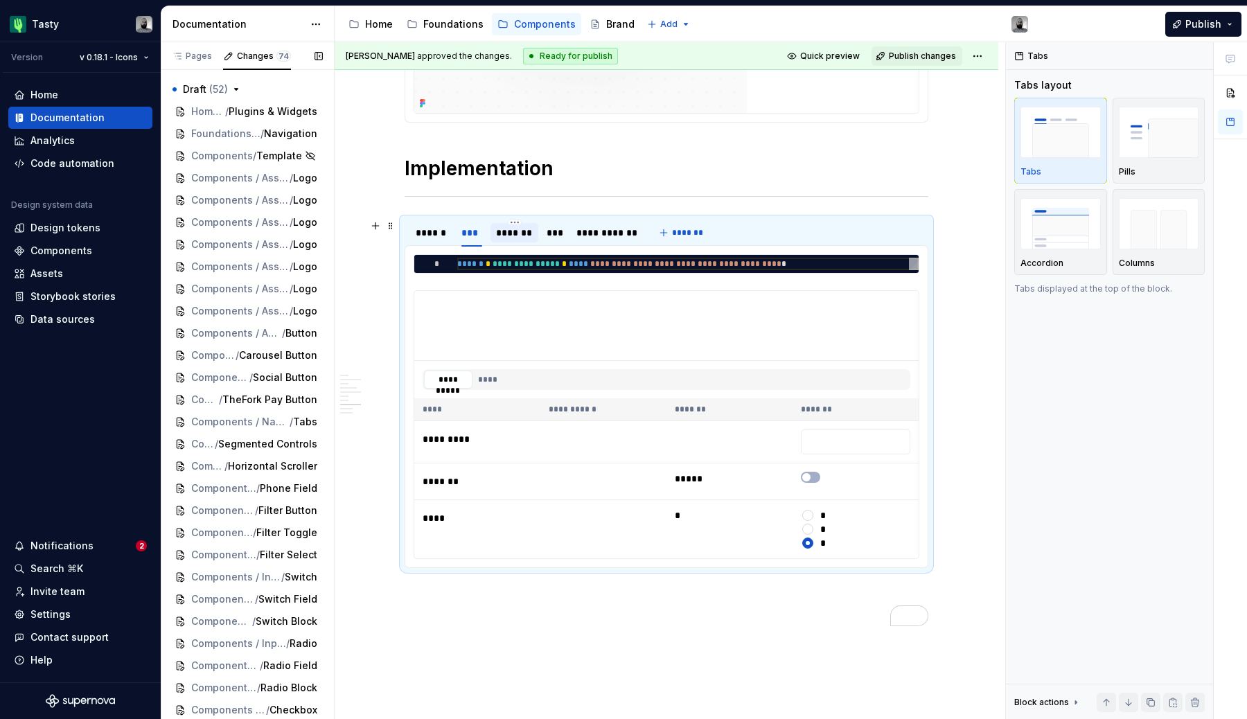
click at [513, 236] on div "*******" at bounding box center [514, 233] width 37 height 14
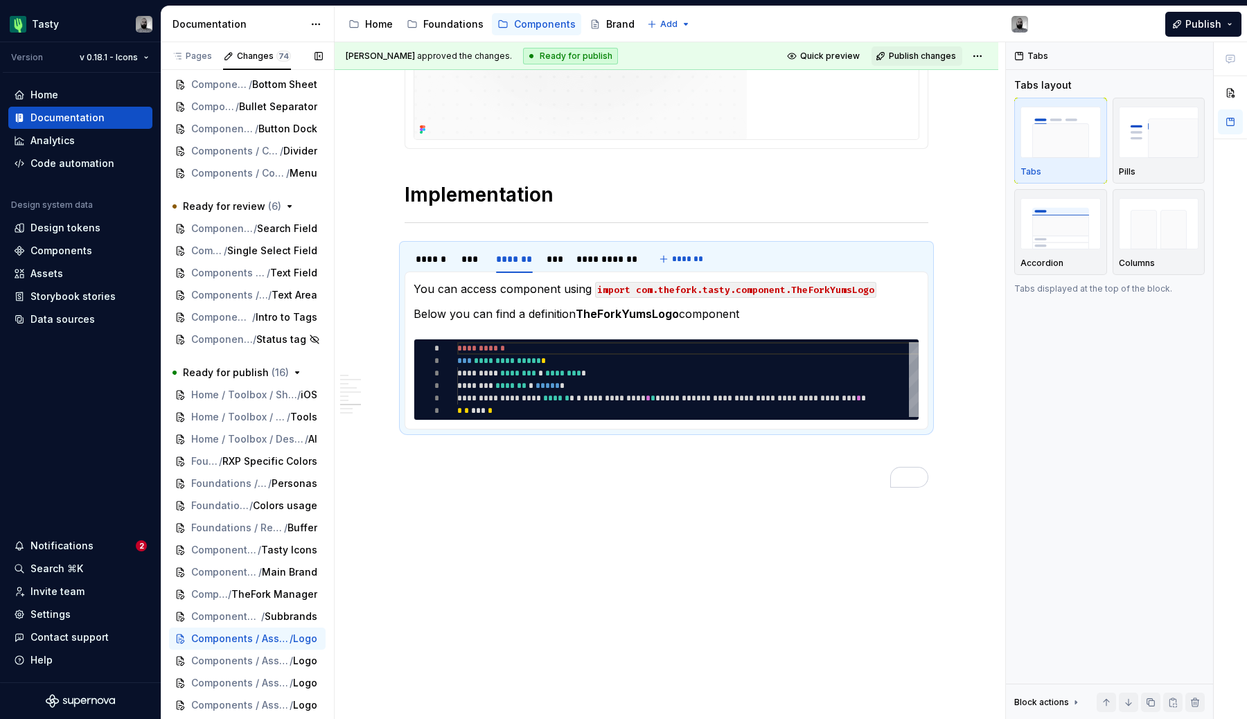
scroll to position [1091, 0]
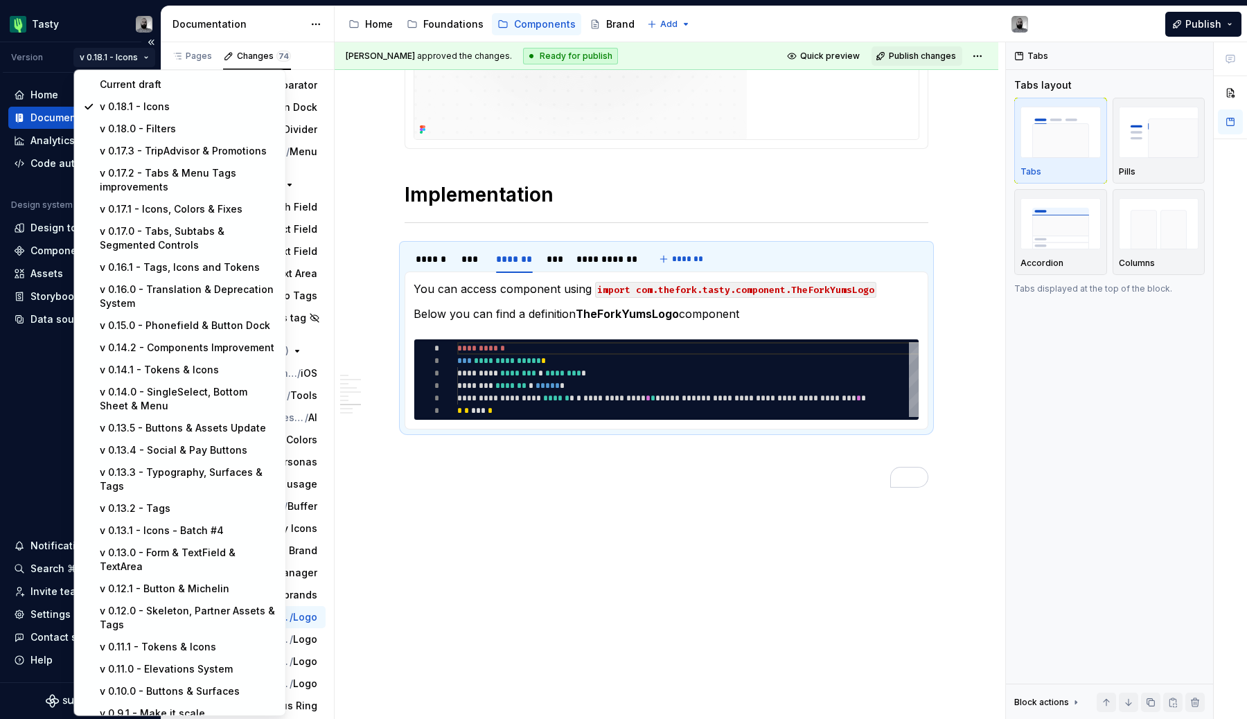
click at [125, 62] on html "Tasty Version v 0.18.1 - Icons Home Documentation Analytics Code automation Des…" at bounding box center [623, 359] width 1247 height 719
click at [145, 87] on div "Current draft" at bounding box center [188, 85] width 177 height 14
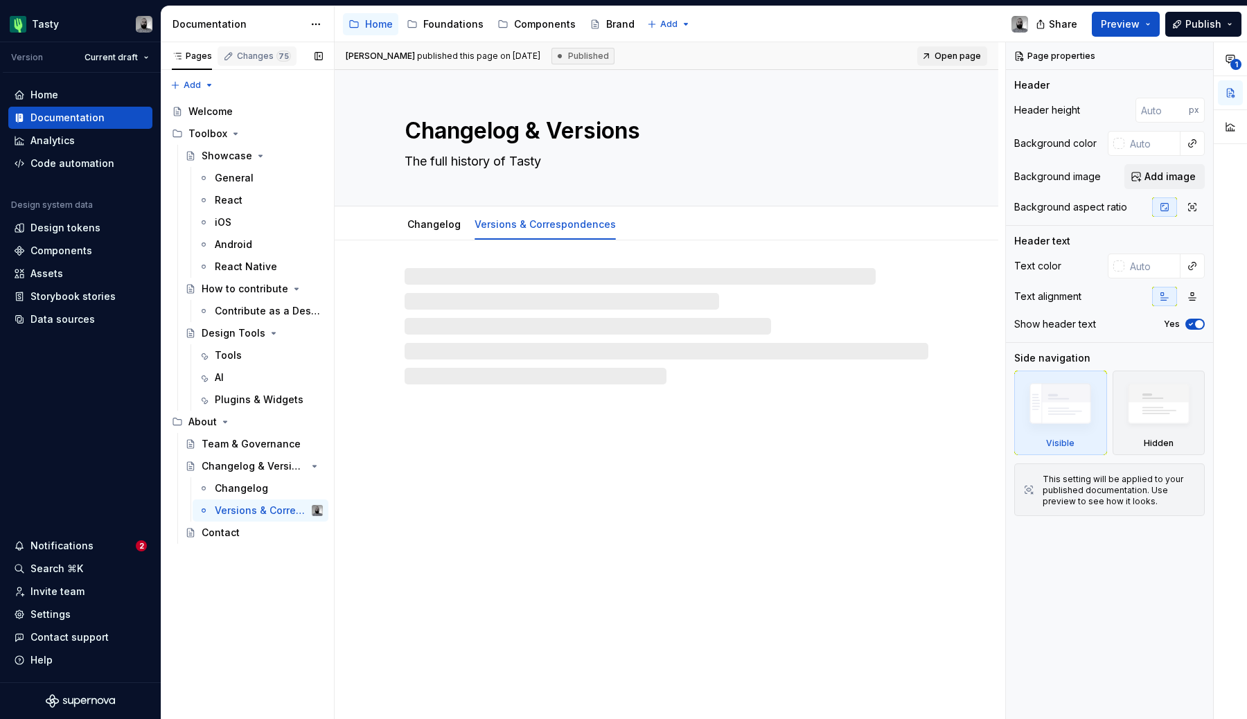
click at [245, 56] on div "Changes 75" at bounding box center [264, 56] width 54 height 11
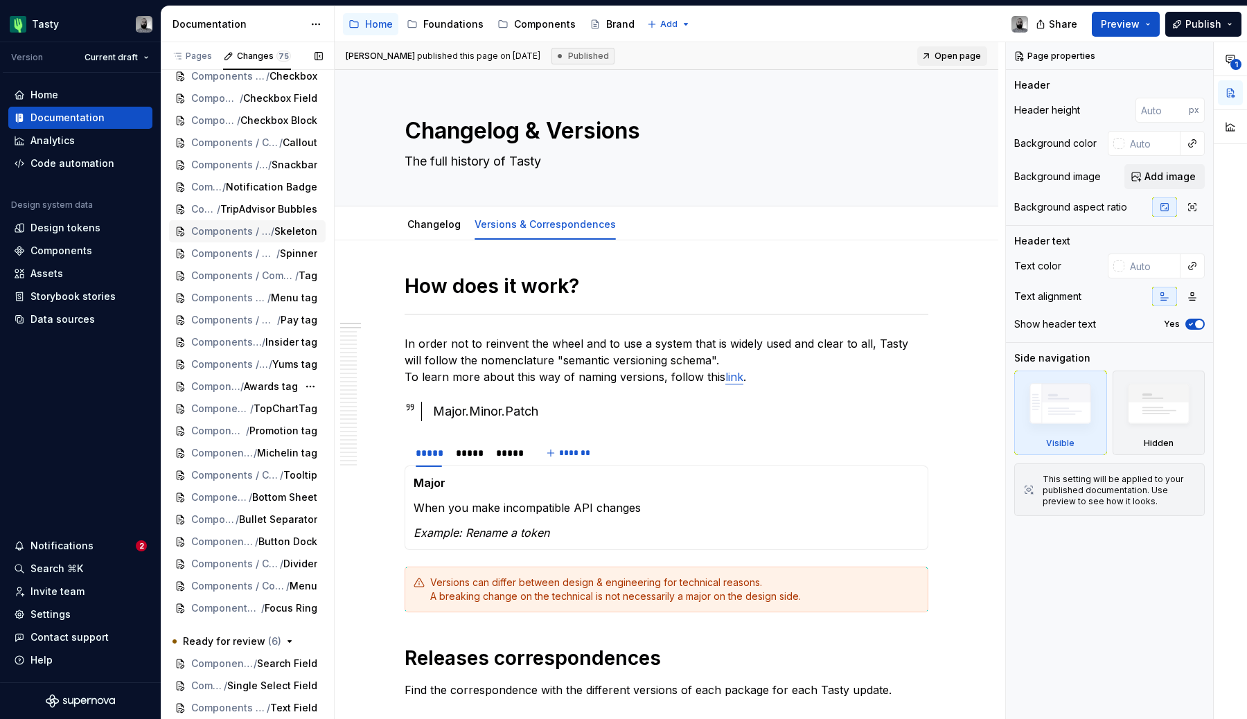
scroll to position [1080, 0]
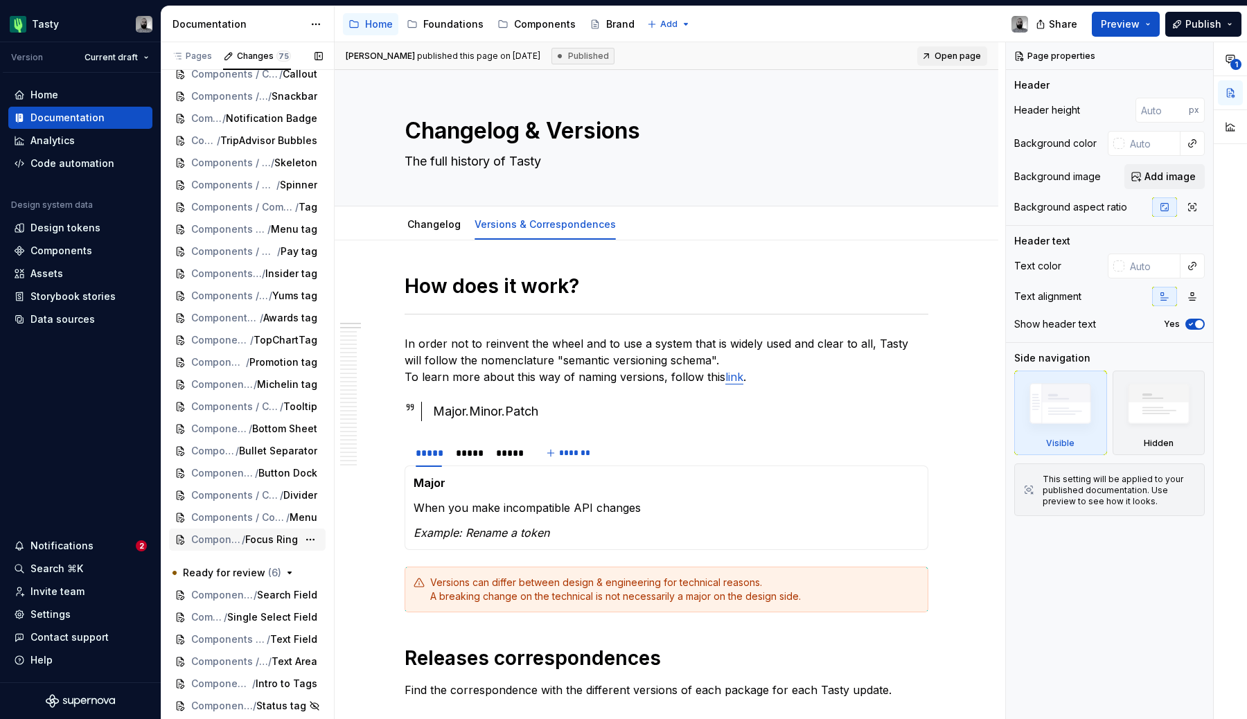
click at [269, 546] on span "Focus Ring" at bounding box center [271, 540] width 53 height 14
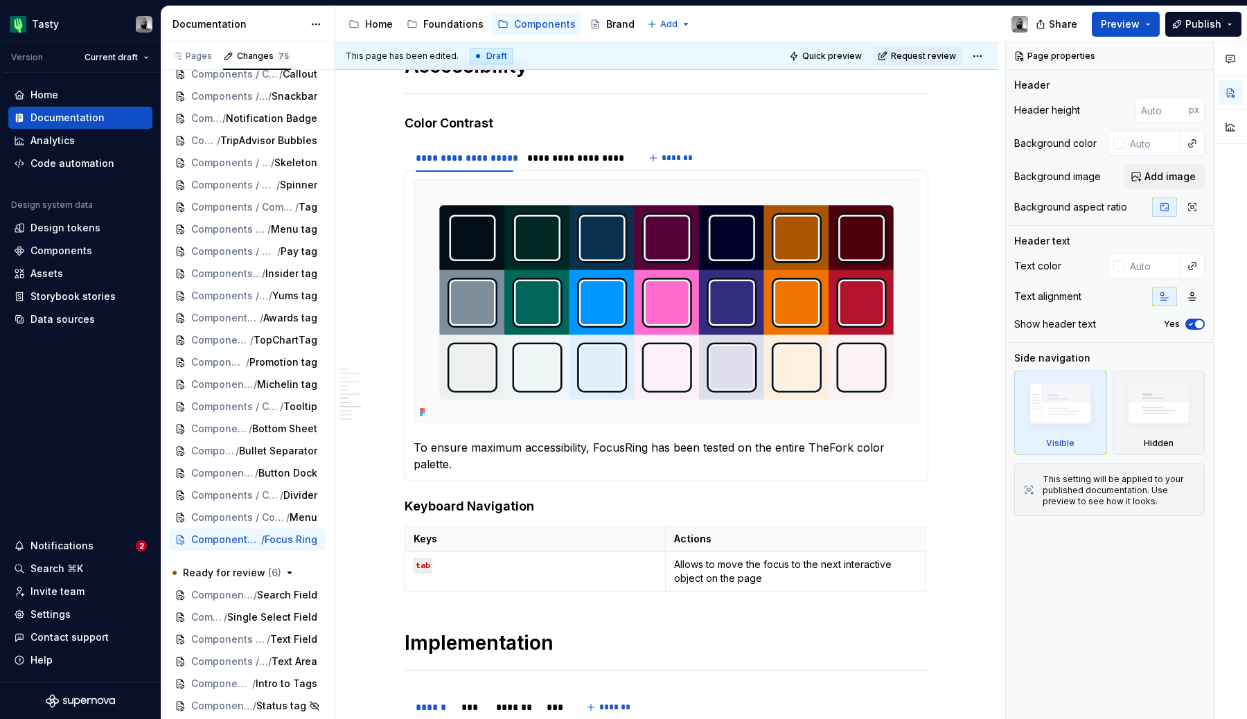
scroll to position [2360, 0]
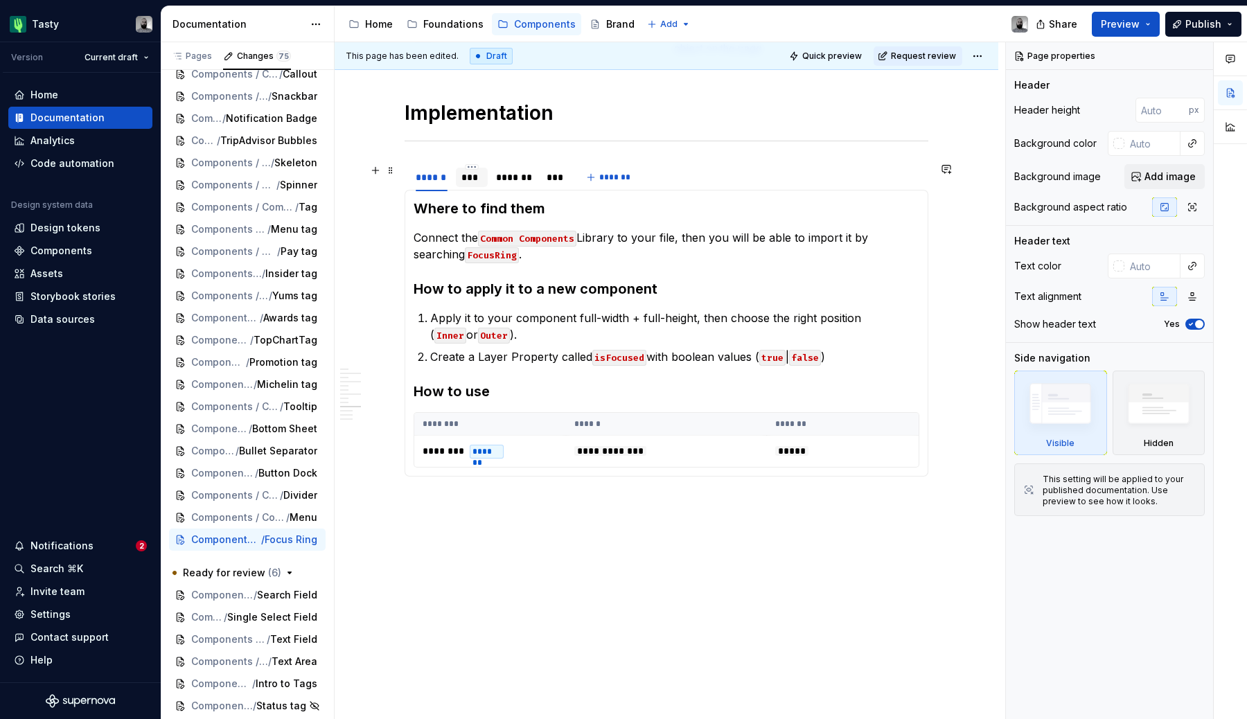
click at [469, 189] on div at bounding box center [472, 189] width 32 height 1
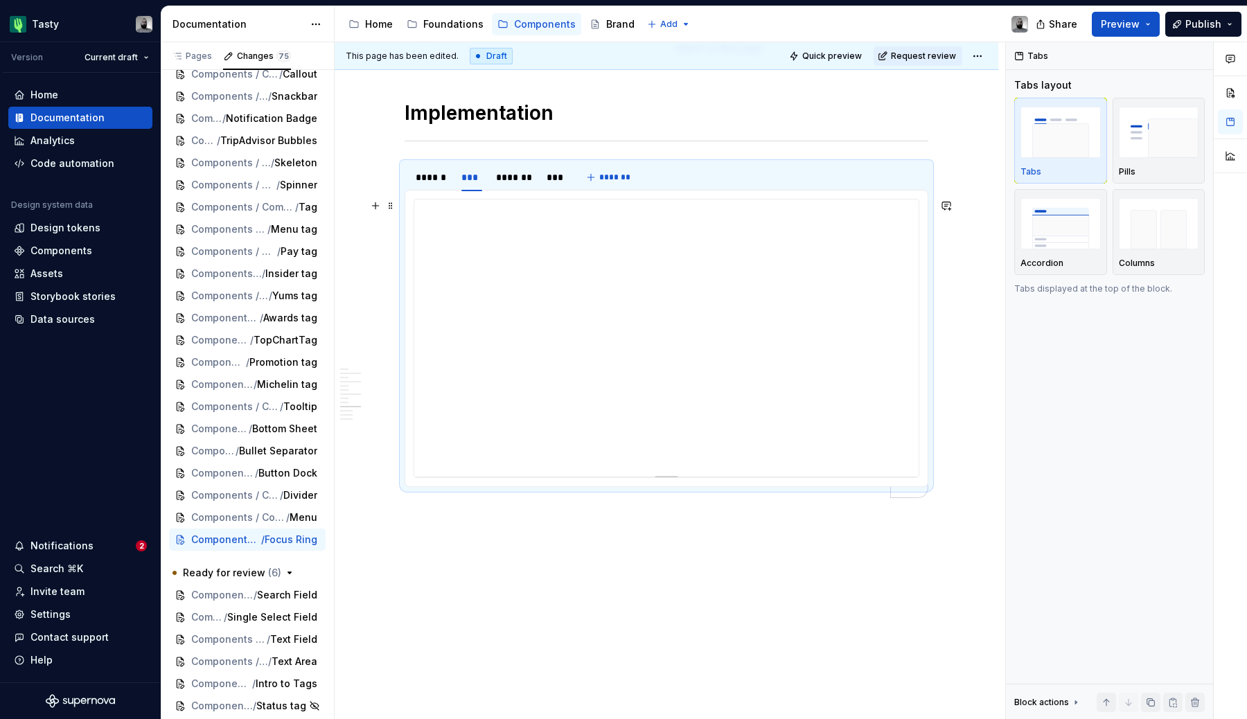
scroll to position [2370, 0]
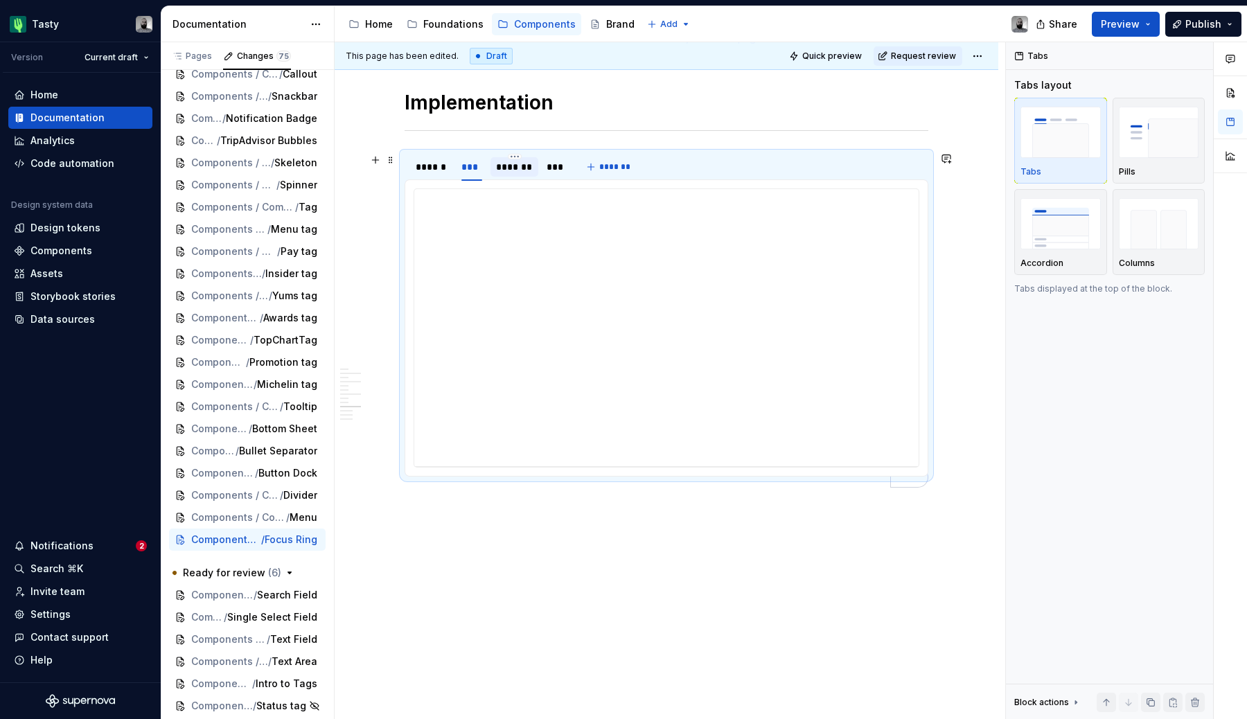
click at [517, 176] on div "*******" at bounding box center [515, 167] width 48 height 22
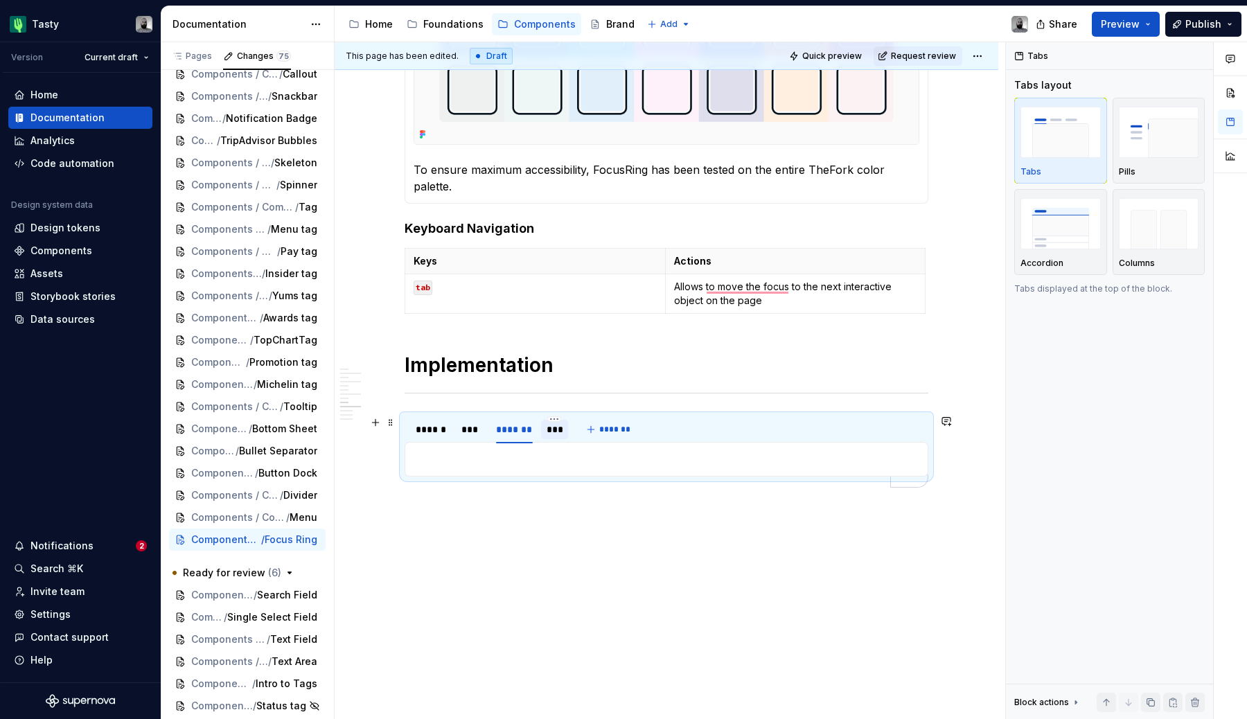
click at [557, 441] on div "To enrich screen reader interactions, please activate Accessibility in Grammarl…" at bounding box center [554, 441] width 27 height 1
click at [240, 519] on span "Components / Containment" at bounding box center [229, 518] width 76 height 14
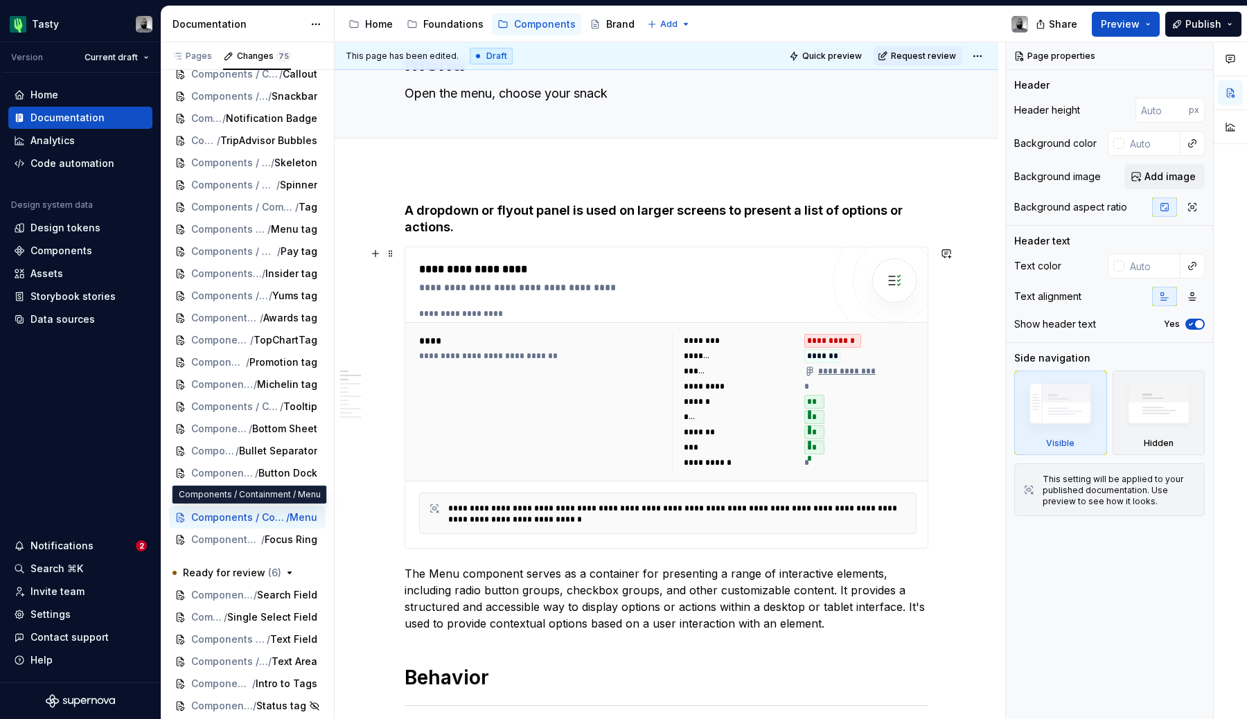
scroll to position [128, 0]
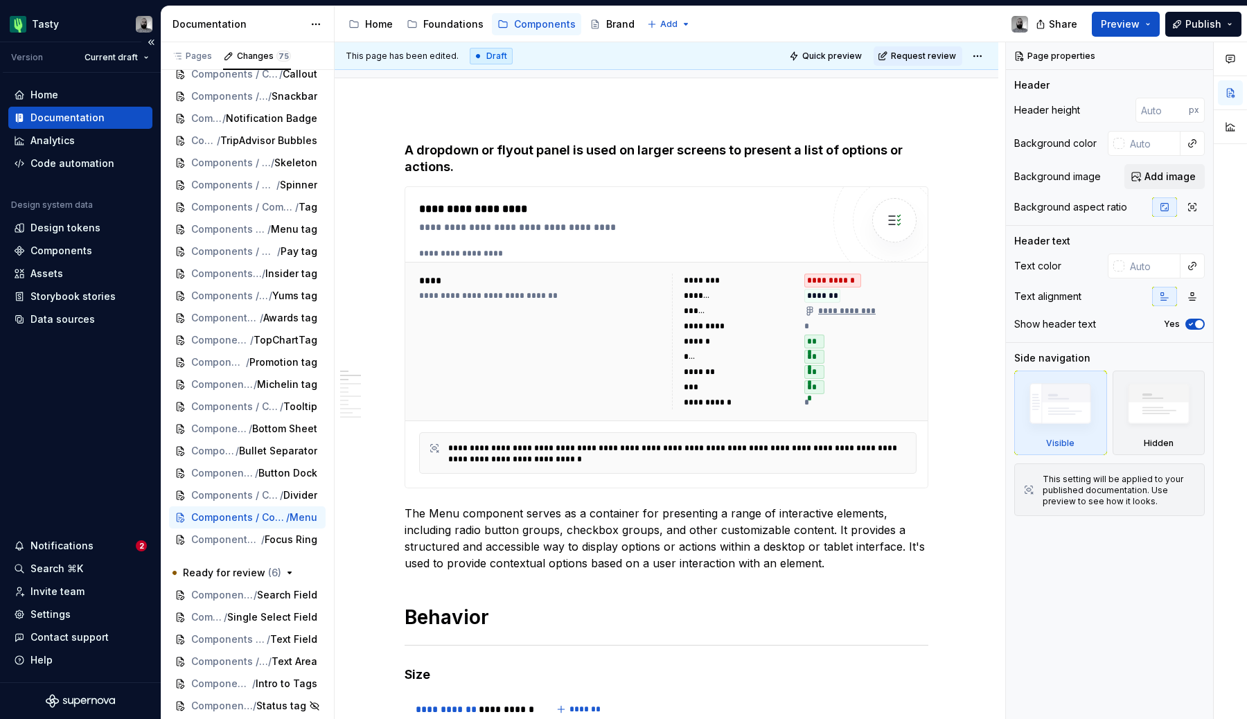
click at [107, 68] on div "Version Current draft" at bounding box center [82, 57] width 158 height 30
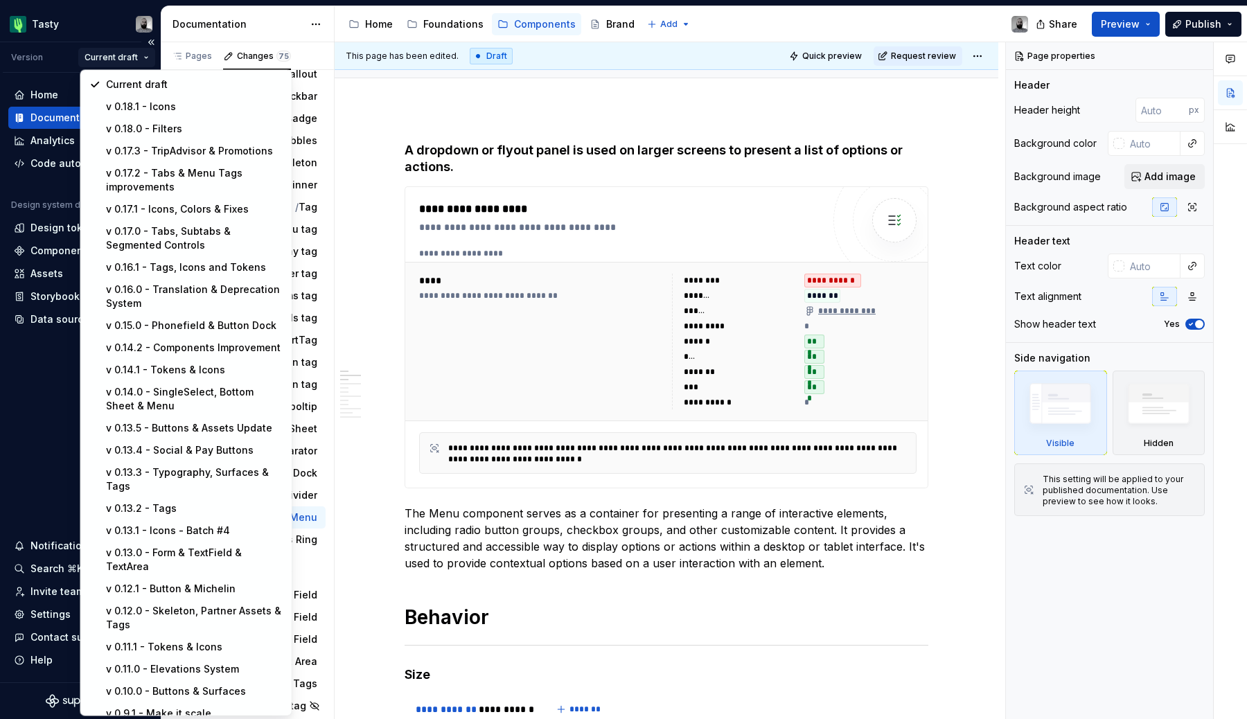
click at [118, 58] on html "Tasty Version Current draft Home Documentation Analytics Code automation Design…" at bounding box center [623, 359] width 1247 height 719
click at [153, 112] on div "v 0.18.1 - Icons" at bounding box center [194, 107] width 177 height 14
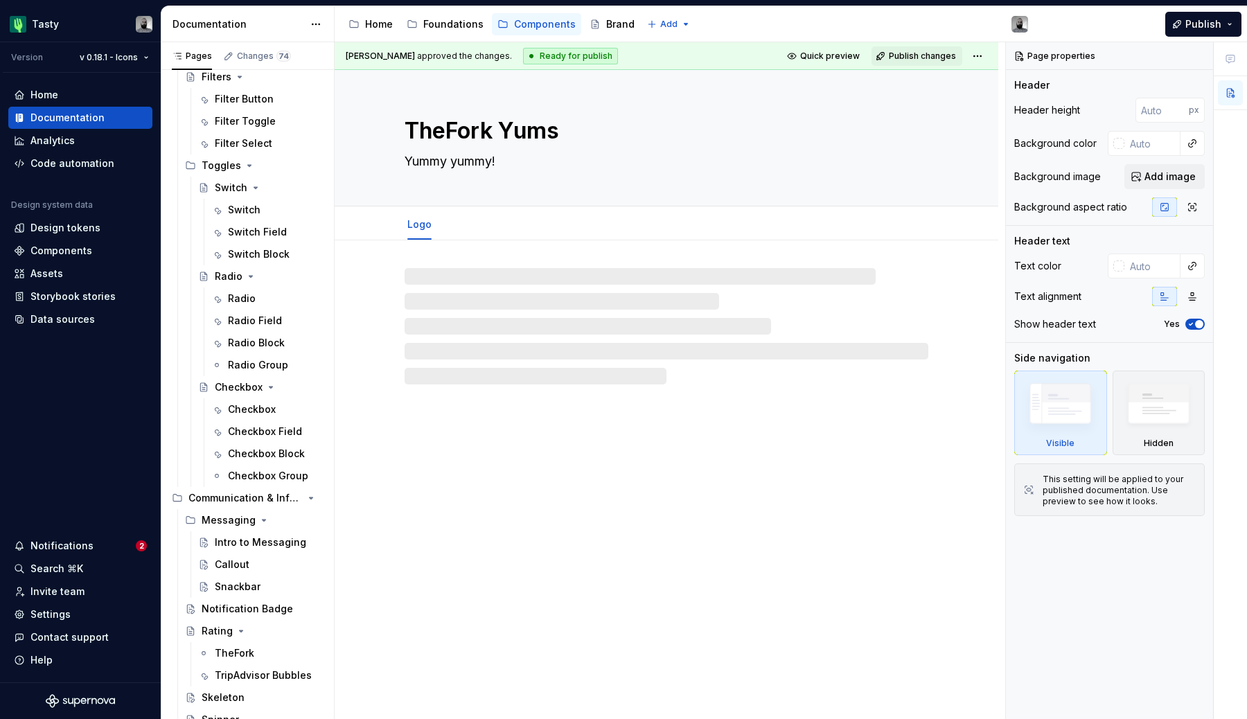
scroll to position [2105, 0]
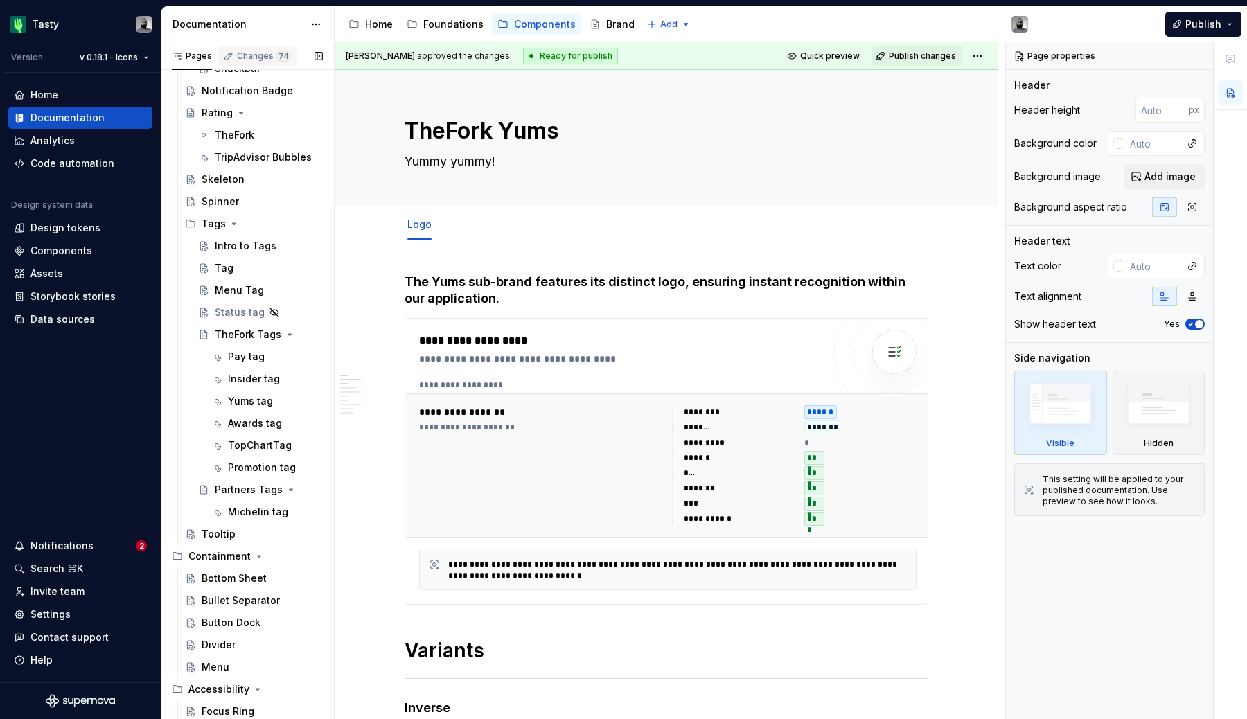
click at [268, 48] on div "Changes 74" at bounding box center [257, 55] width 79 height 19
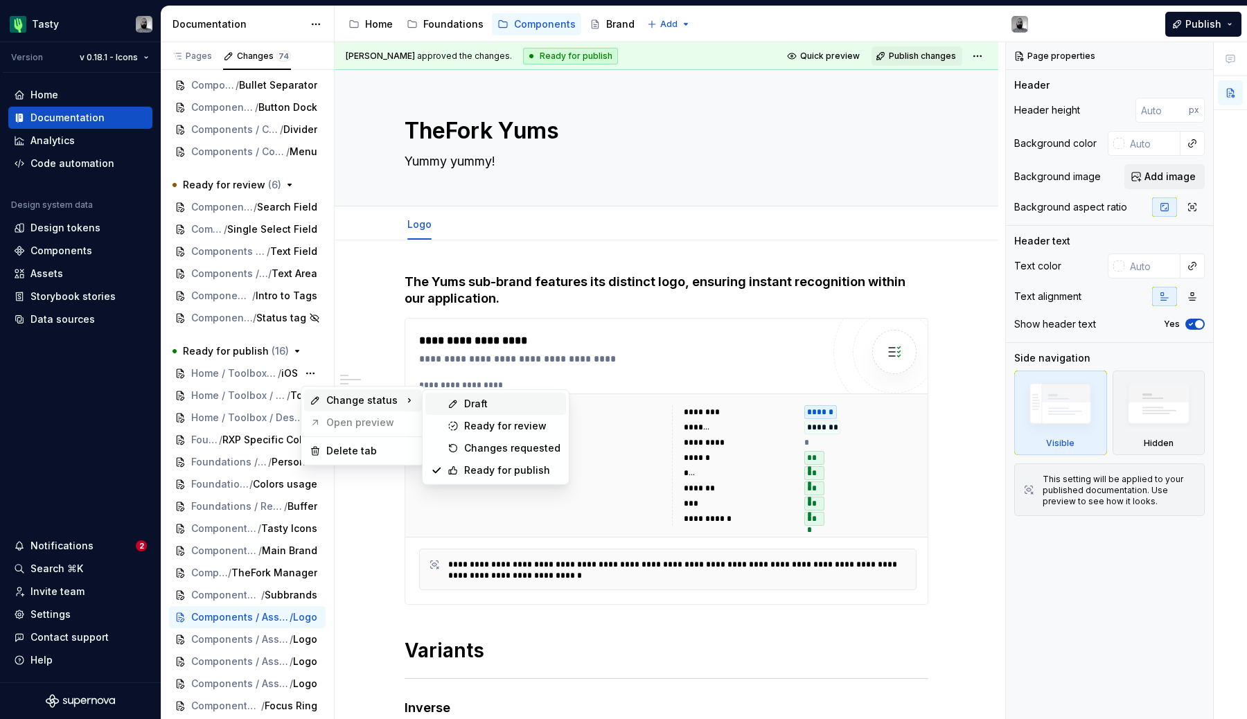
click at [466, 405] on div "Draft" at bounding box center [512, 404] width 96 height 14
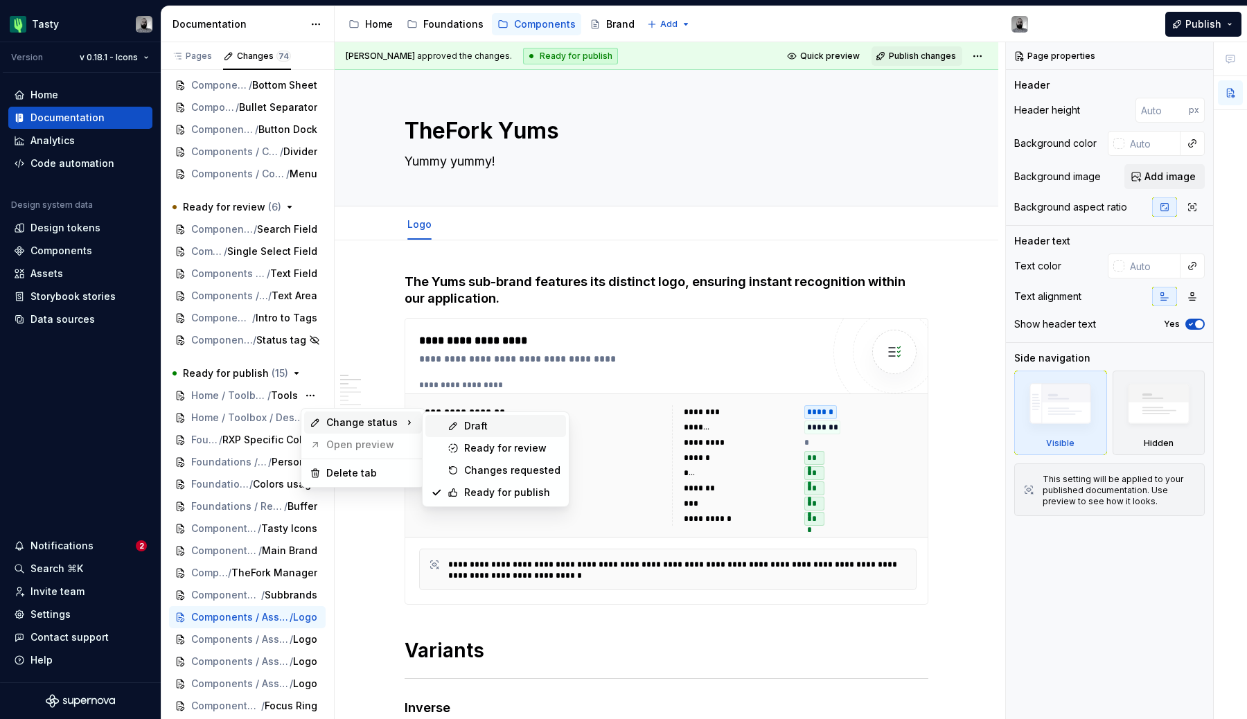
click at [452, 422] on icon at bounding box center [453, 426] width 11 height 11
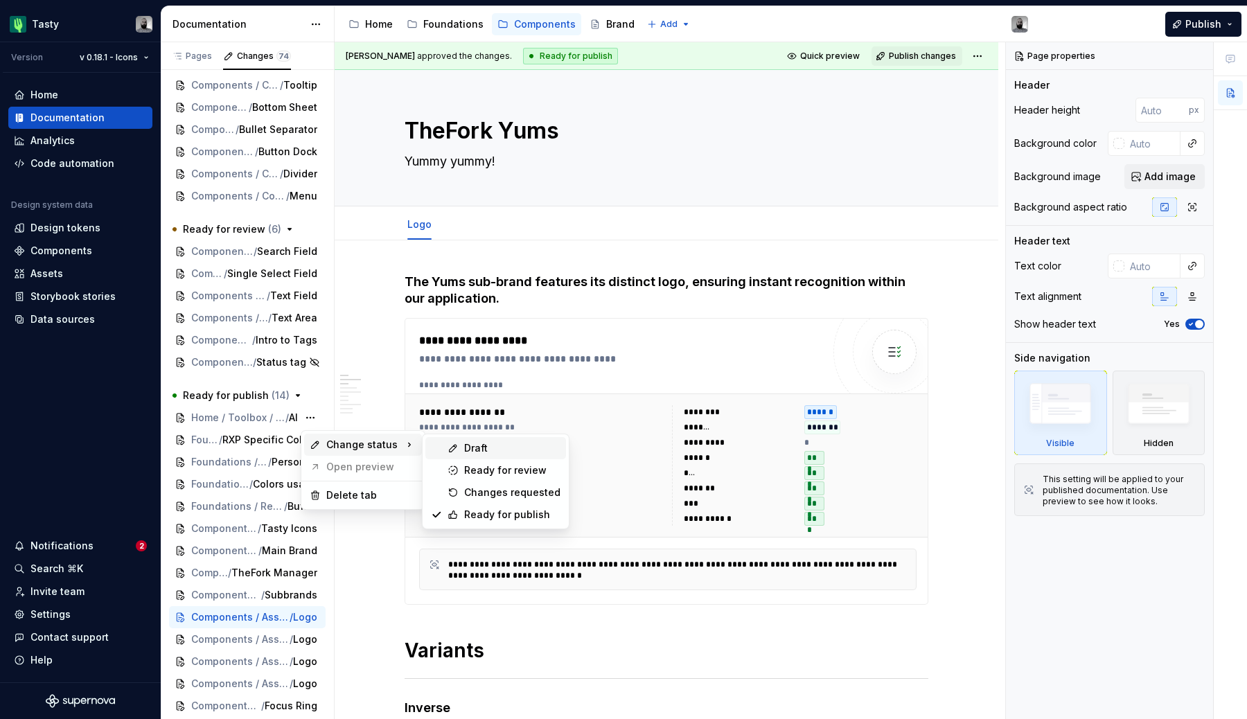
click at [510, 450] on div "Draft" at bounding box center [512, 448] width 96 height 14
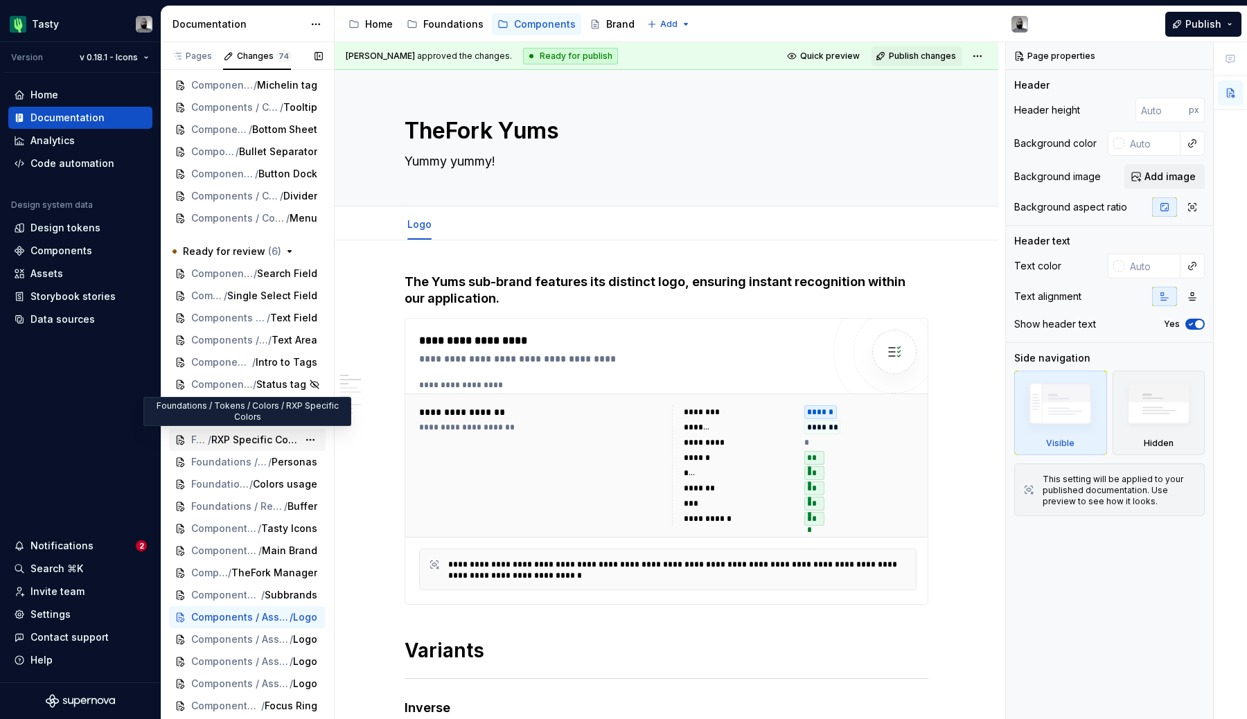
click at [323, 444] on div "Foundations / Tokens / Colors / RXP Specific Colors" at bounding box center [247, 440] width 157 height 22
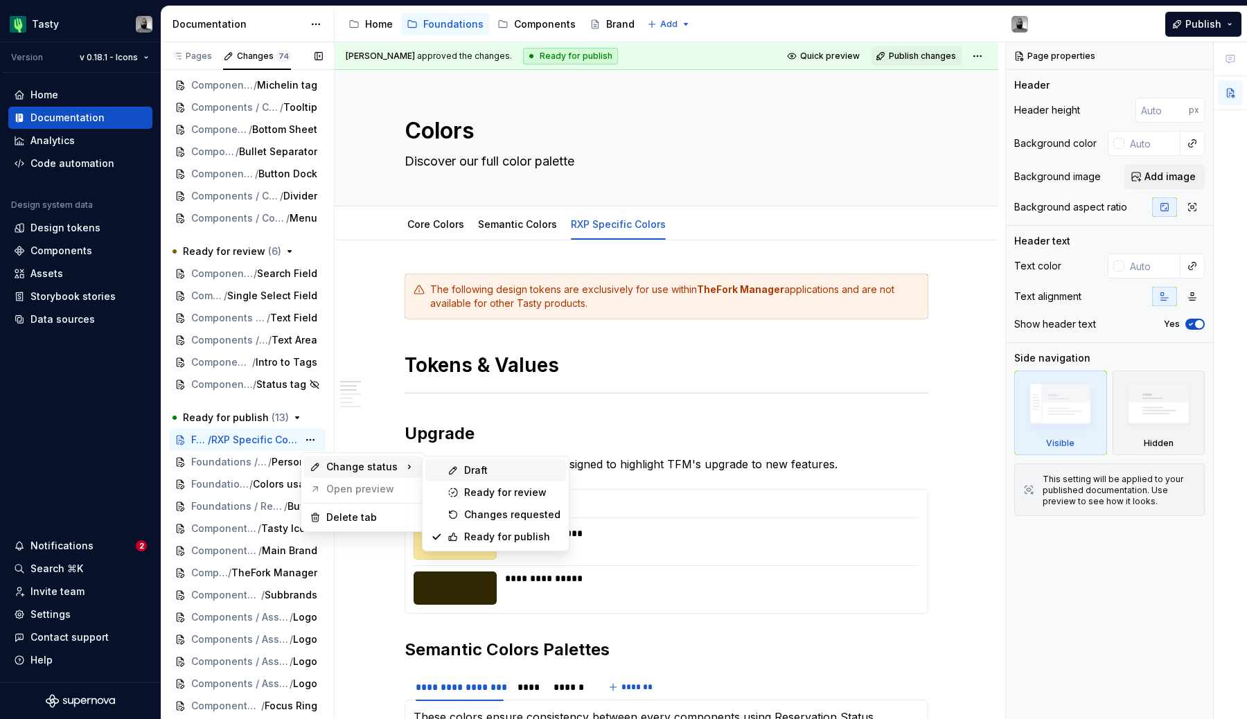
click at [478, 477] on div "Draft" at bounding box center [512, 471] width 96 height 14
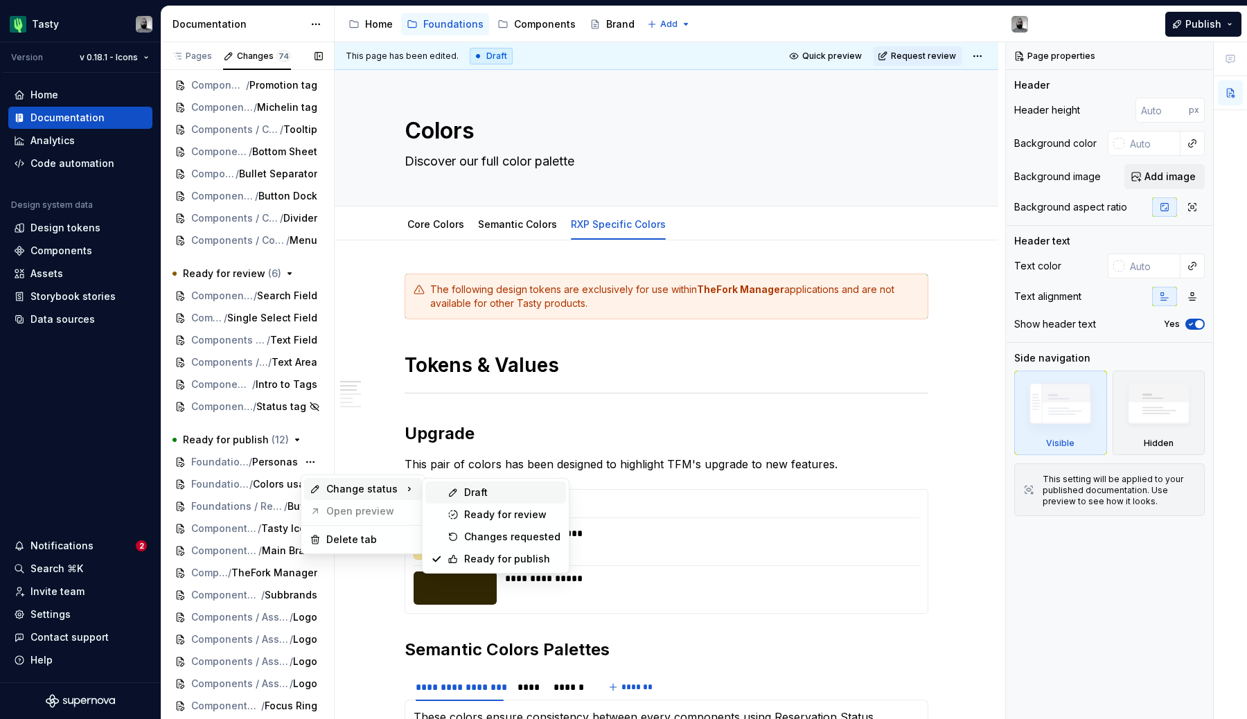
click at [461, 489] on div "Draft" at bounding box center [496, 493] width 141 height 22
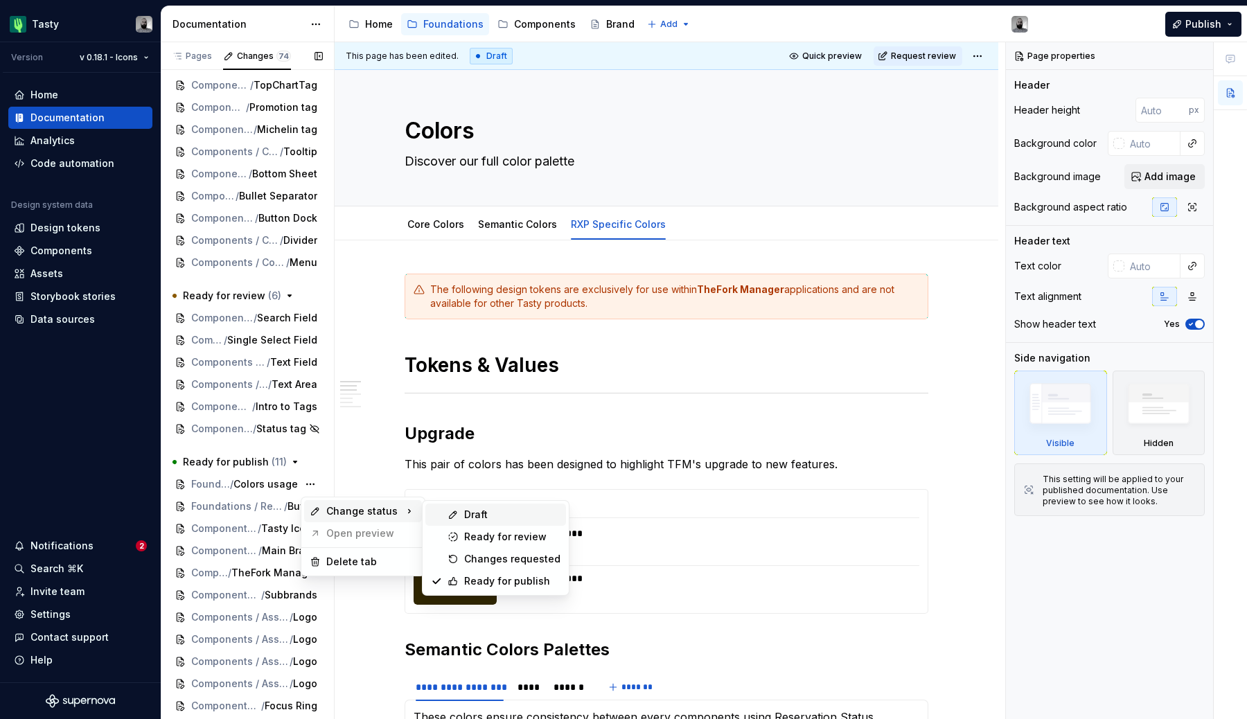
click at [463, 512] on div "Draft" at bounding box center [496, 515] width 141 height 22
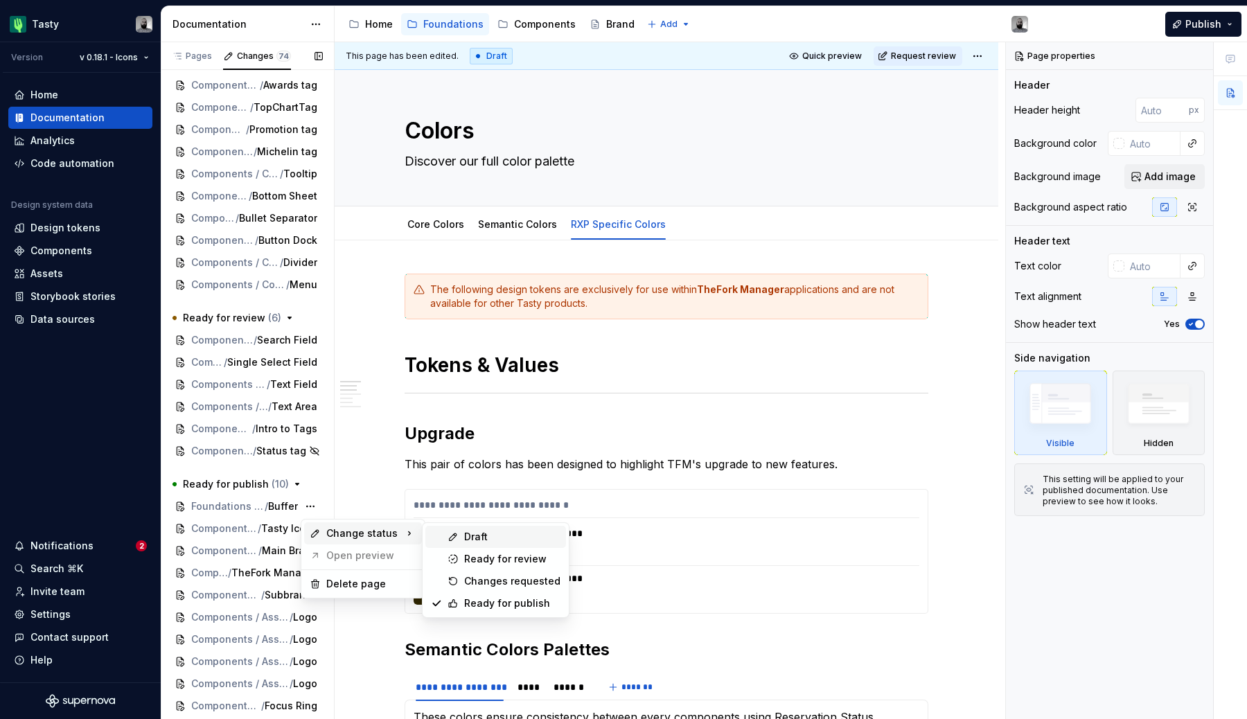
click at [468, 540] on div "Draft" at bounding box center [512, 537] width 96 height 14
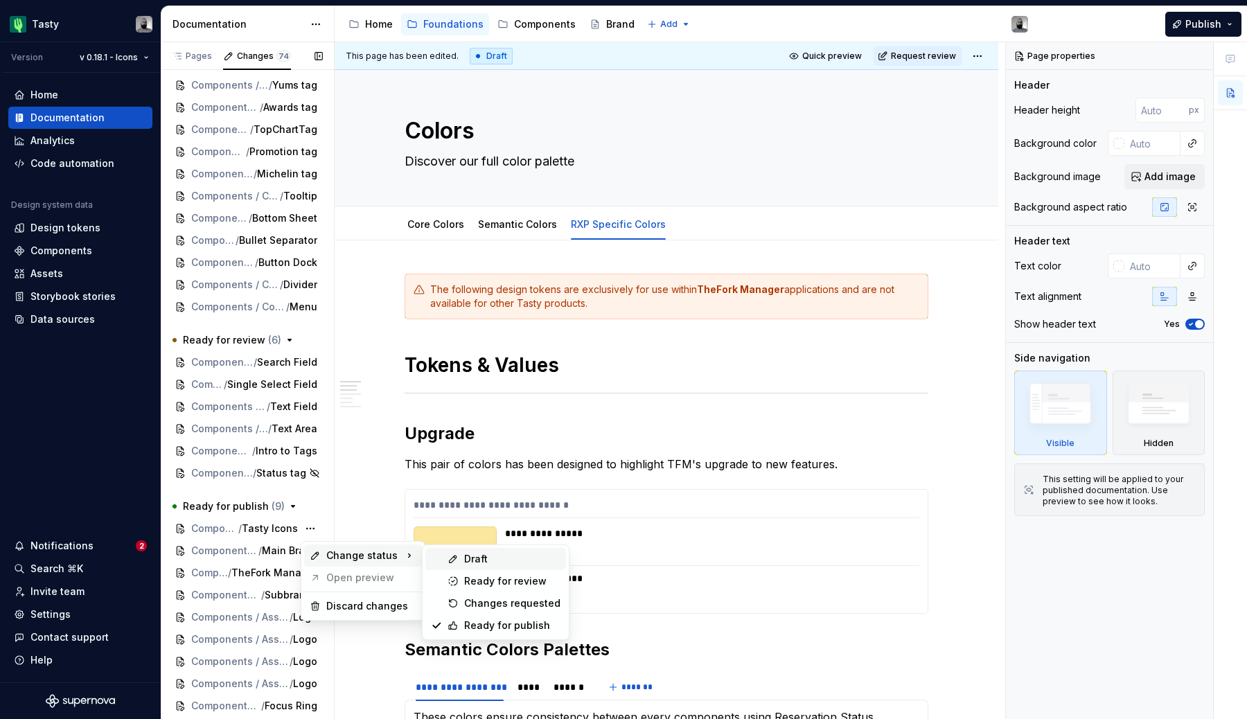
click at [462, 563] on div "Draft" at bounding box center [496, 559] width 141 height 22
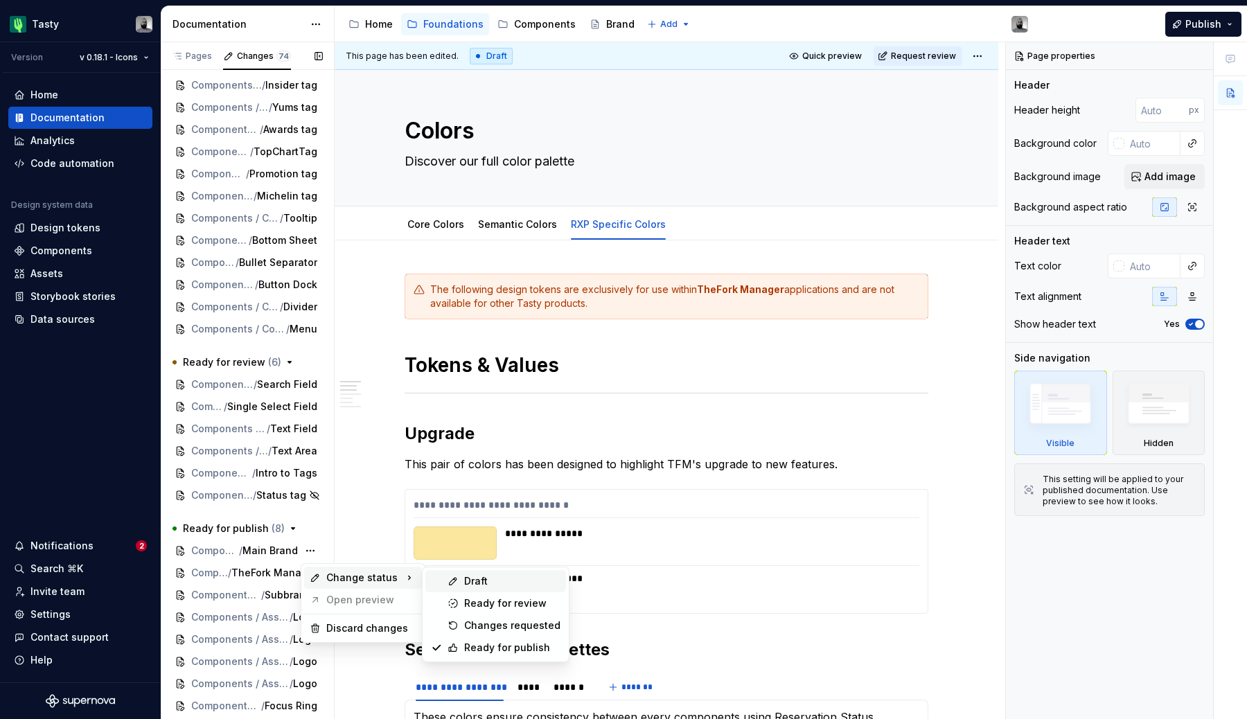
click at [461, 576] on div "Draft" at bounding box center [496, 581] width 141 height 22
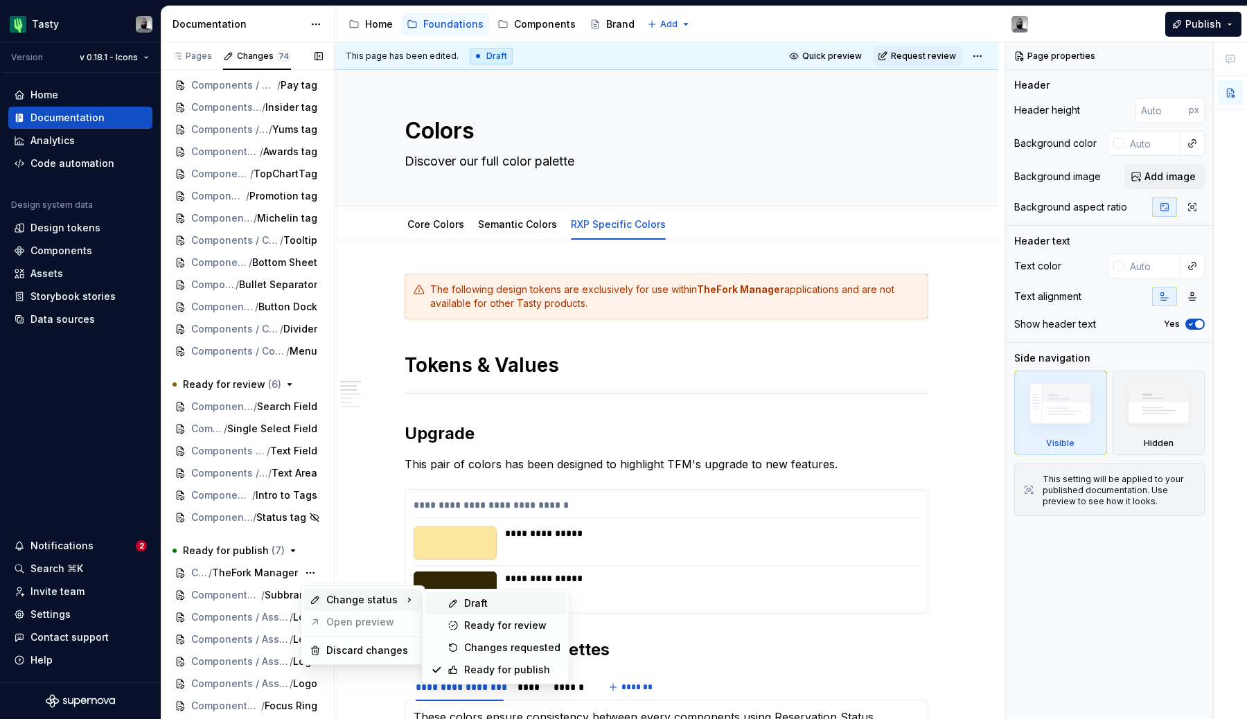
click at [478, 611] on div "Draft" at bounding box center [496, 604] width 141 height 22
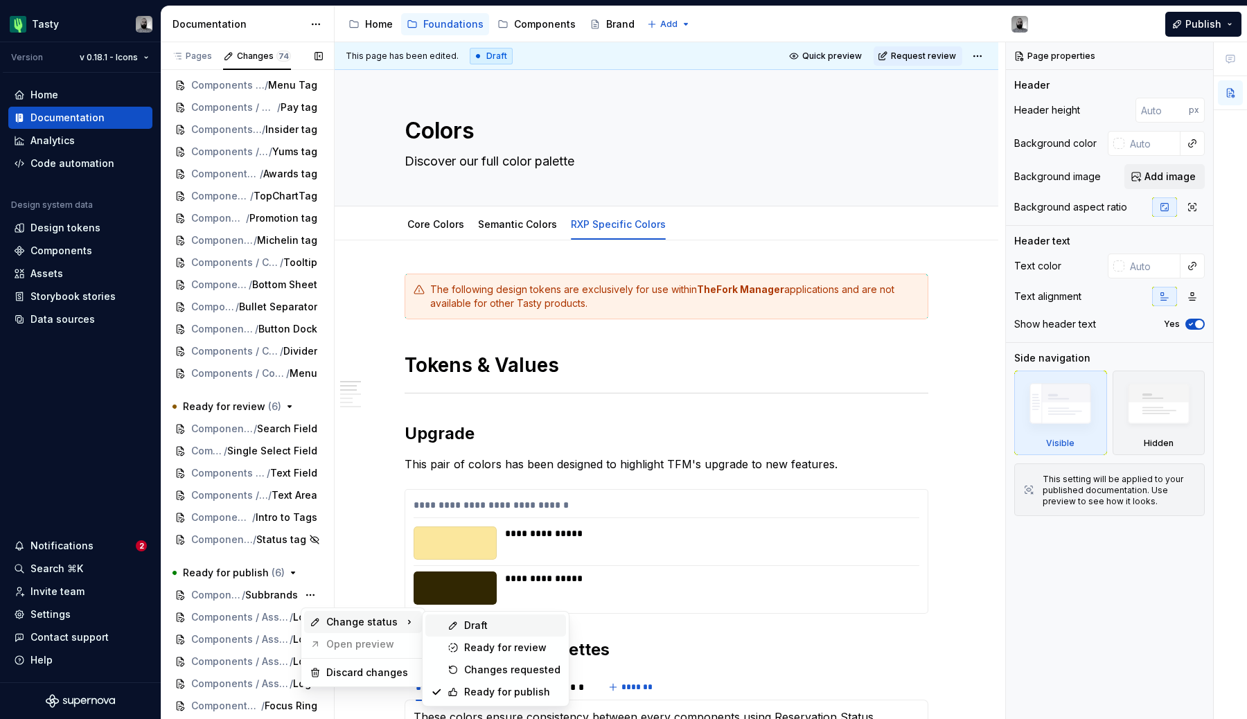
click at [455, 620] on icon at bounding box center [453, 625] width 11 height 11
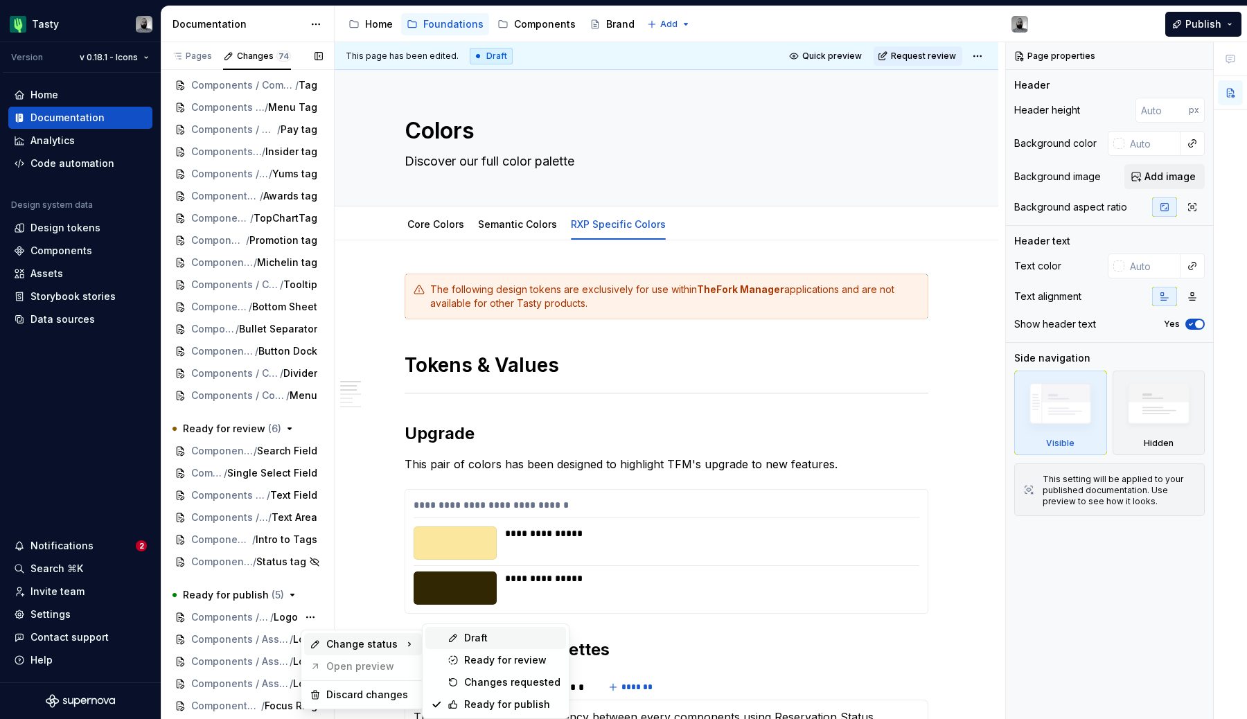
click at [469, 643] on div "Draft" at bounding box center [512, 638] width 96 height 14
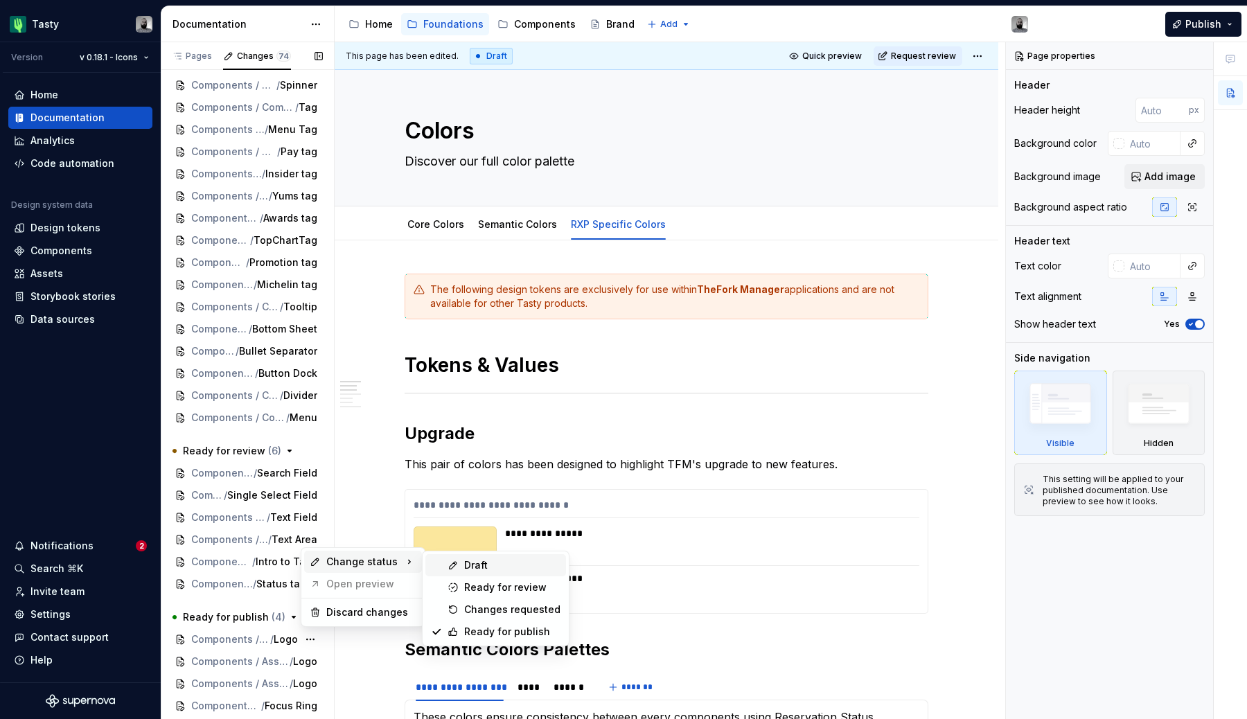
click at [469, 568] on div "Draft" at bounding box center [512, 566] width 96 height 14
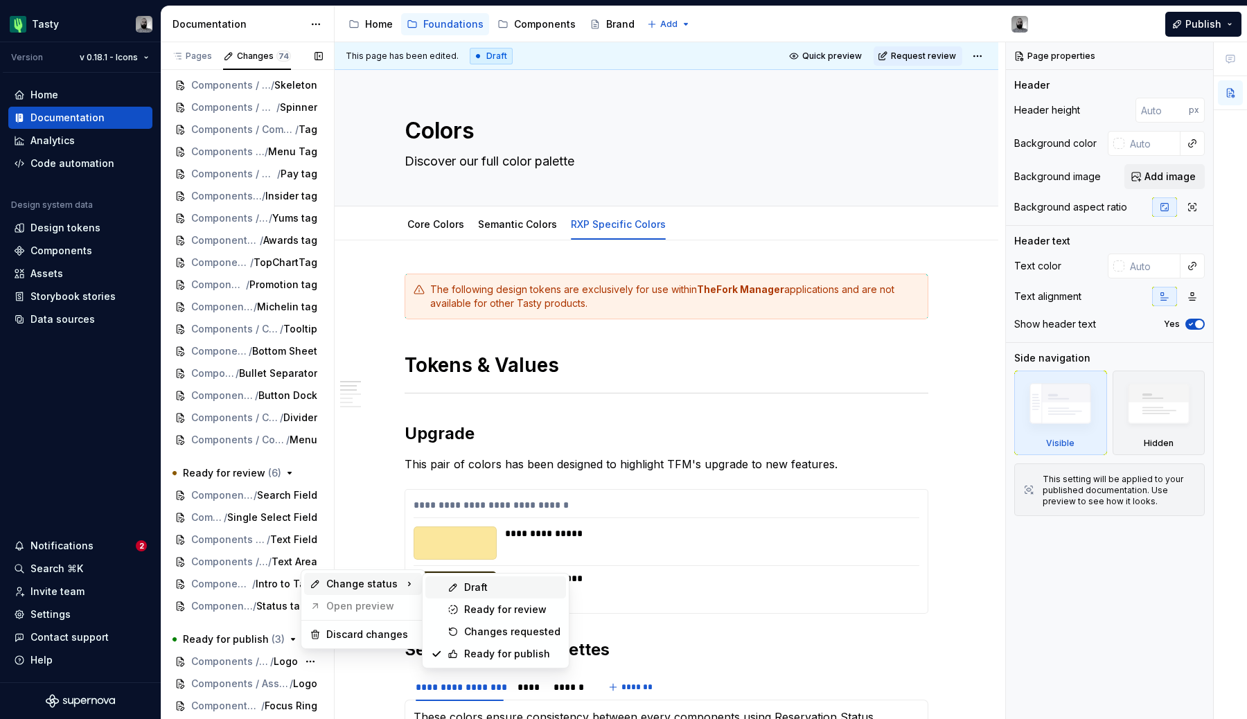
click at [444, 590] on div "Draft" at bounding box center [496, 588] width 141 height 22
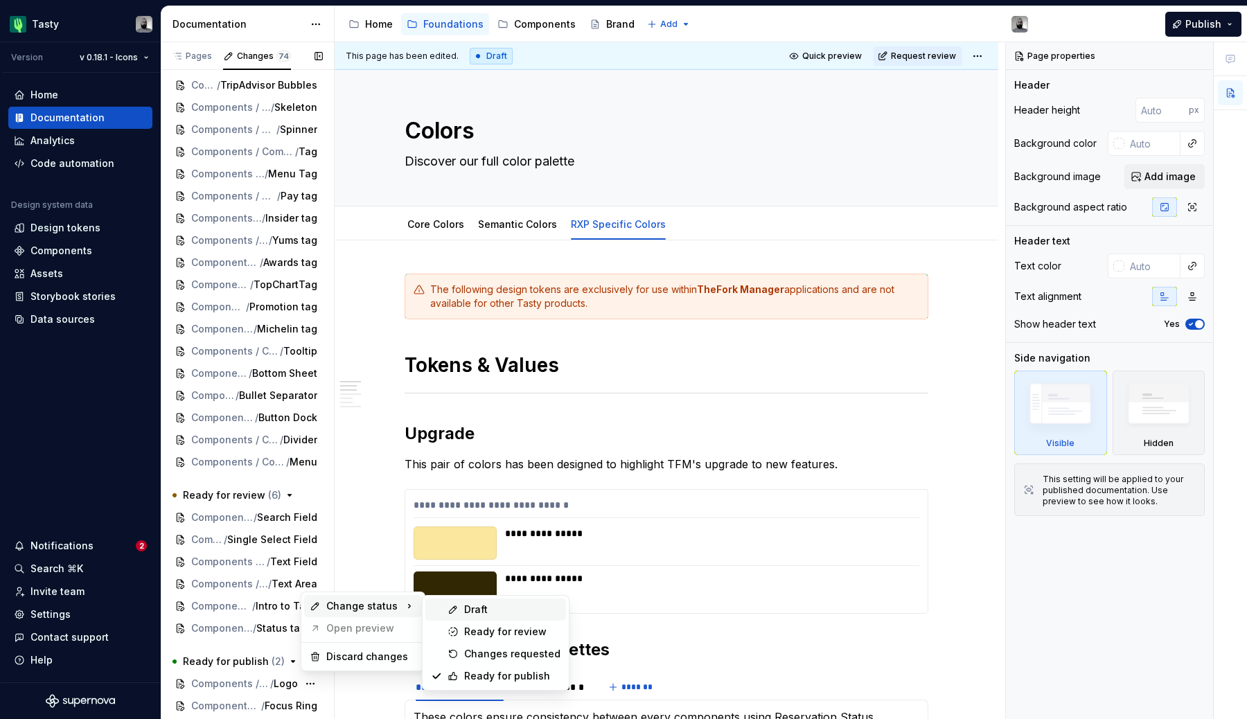
click at [467, 602] on div "Draft" at bounding box center [496, 610] width 141 height 22
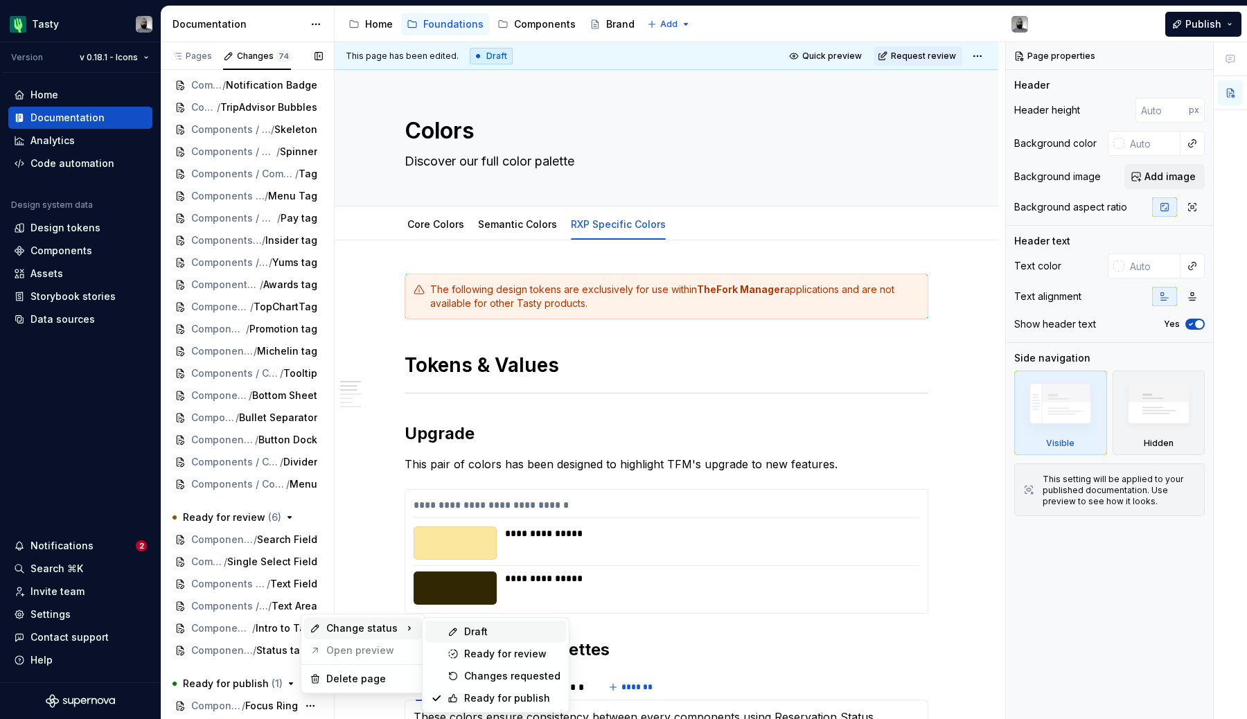
click at [488, 633] on div "Draft" at bounding box center [512, 632] width 96 height 14
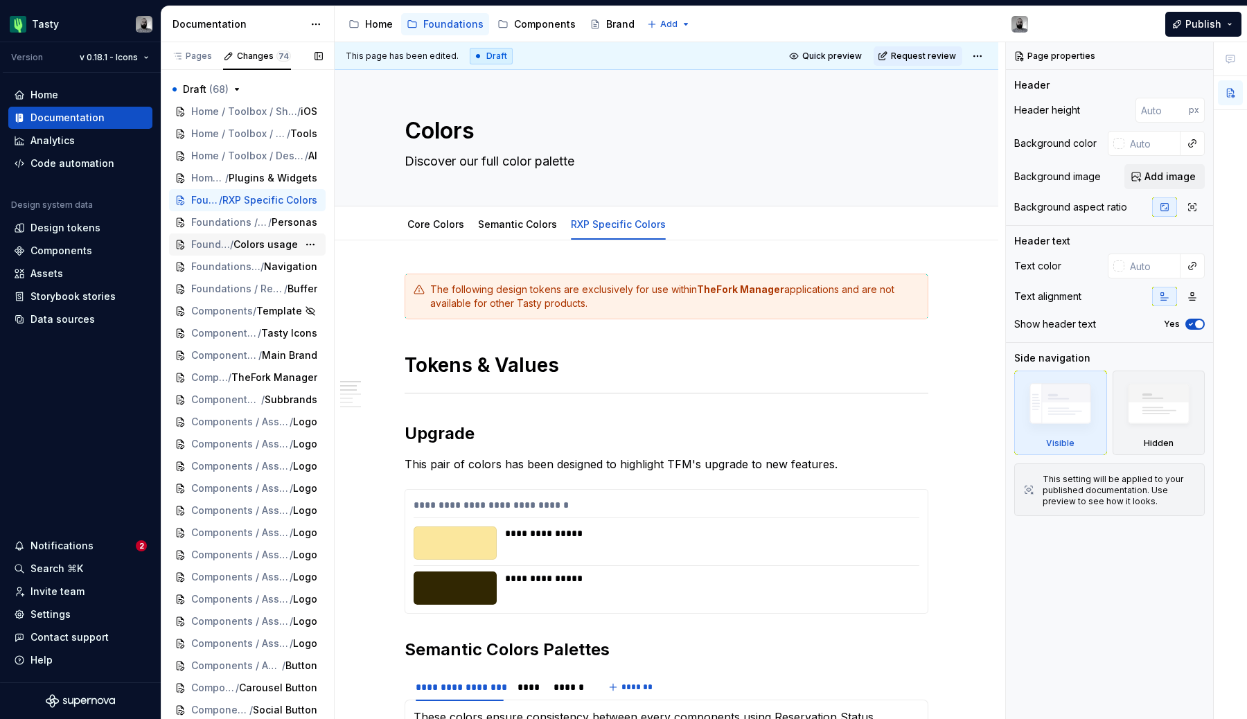
type textarea "*"
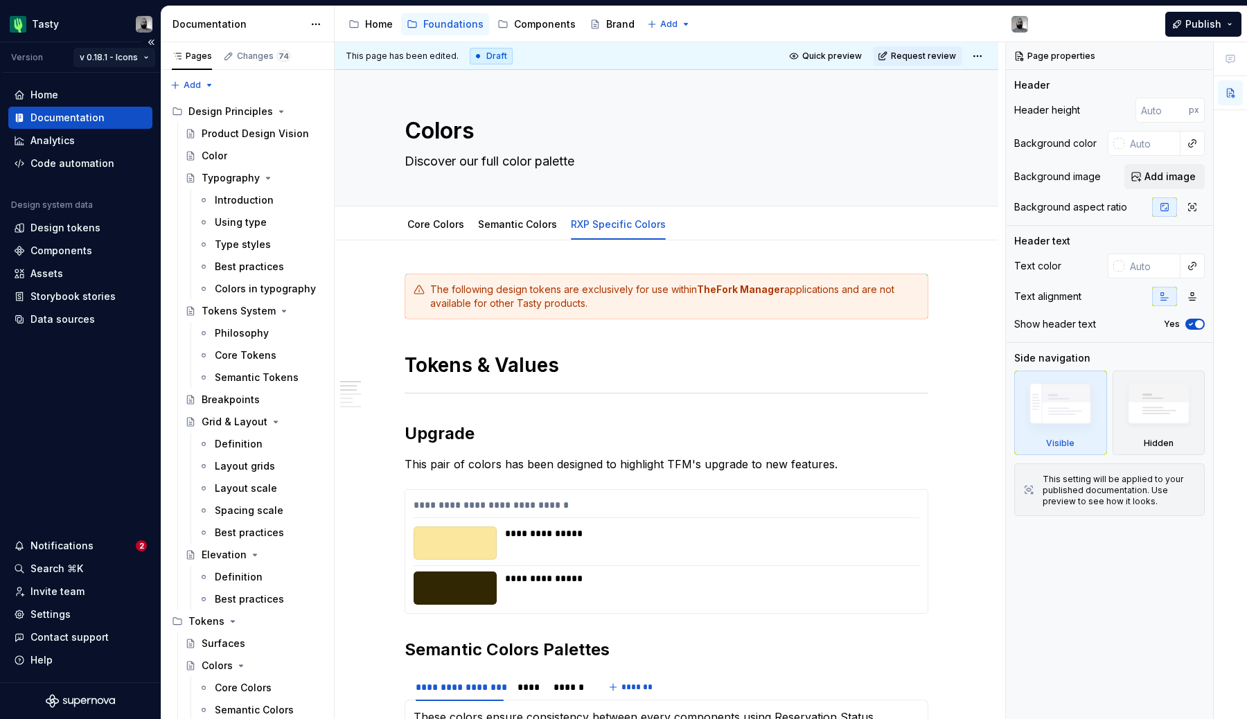
click at [112, 60] on html "Tasty Version v 0.18.1 - Icons Home Documentation Analytics Code automation Des…" at bounding box center [623, 359] width 1247 height 719
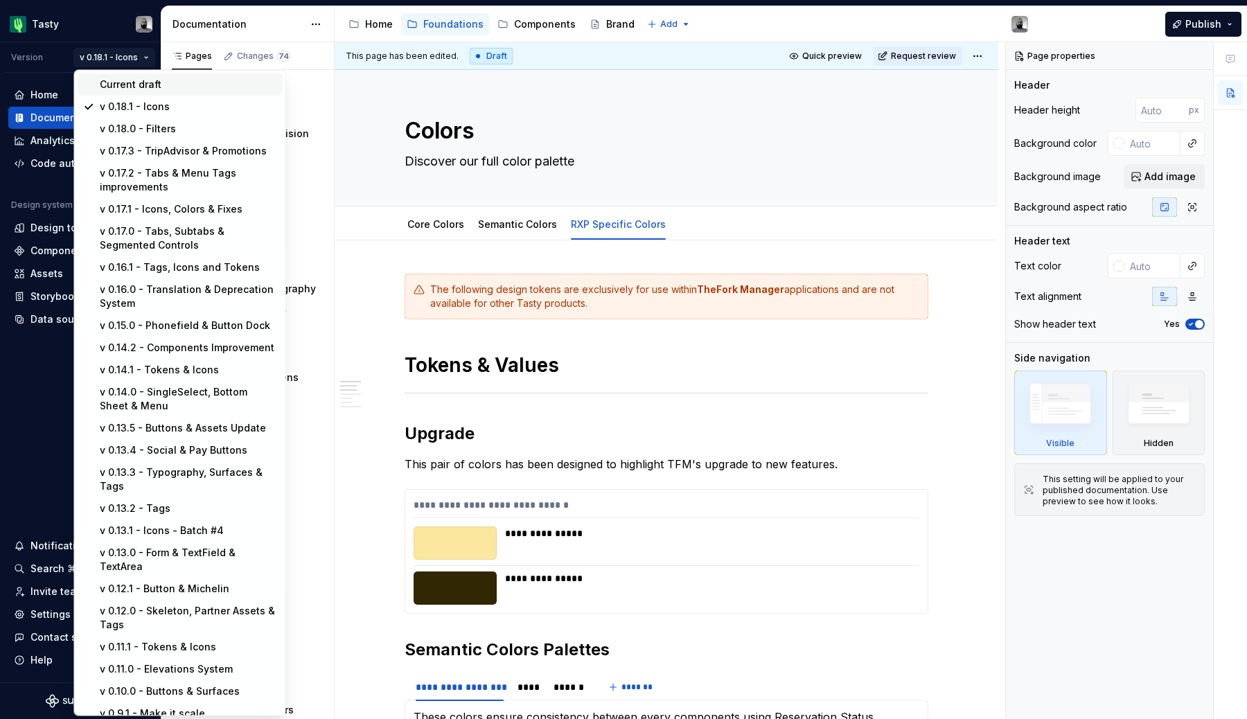
click at [112, 81] on div "Current draft" at bounding box center [188, 85] width 177 height 14
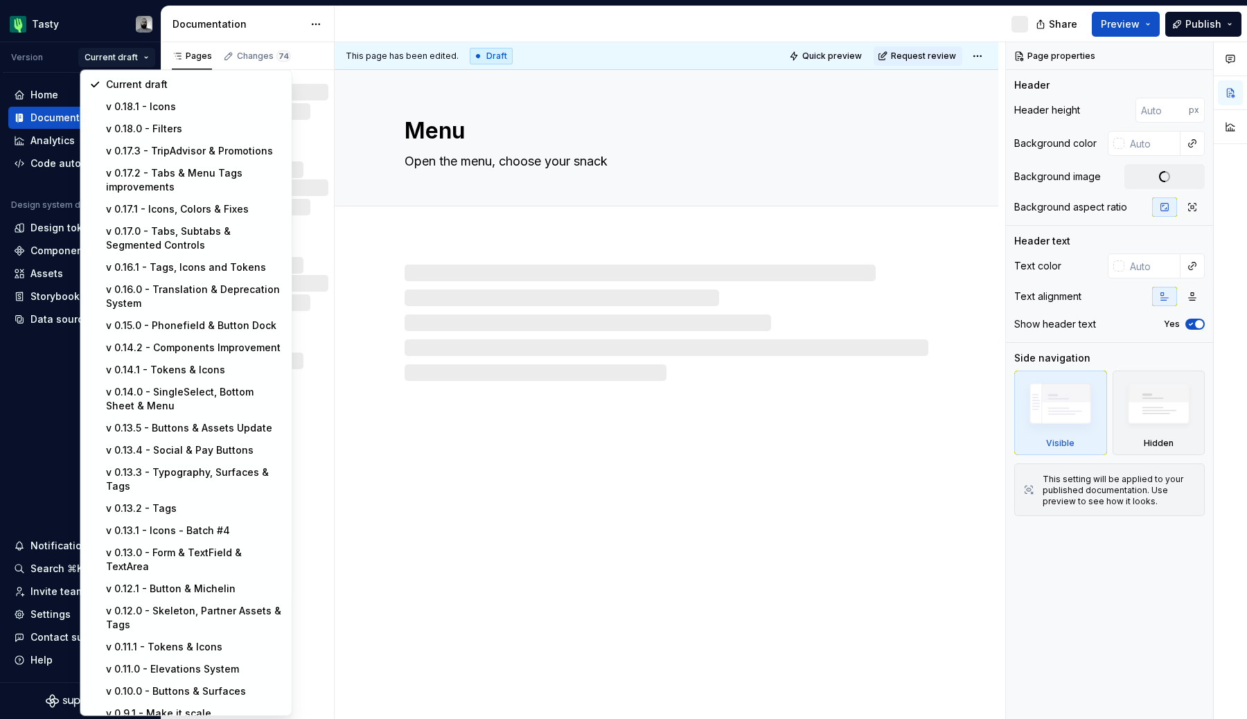
click at [119, 60] on html "Tasty Version Current draft Home Documentation Analytics Code automation Design…" at bounding box center [623, 359] width 1247 height 719
click at [122, 96] on div "v 0.18.1 - Icons" at bounding box center [186, 107] width 205 height 22
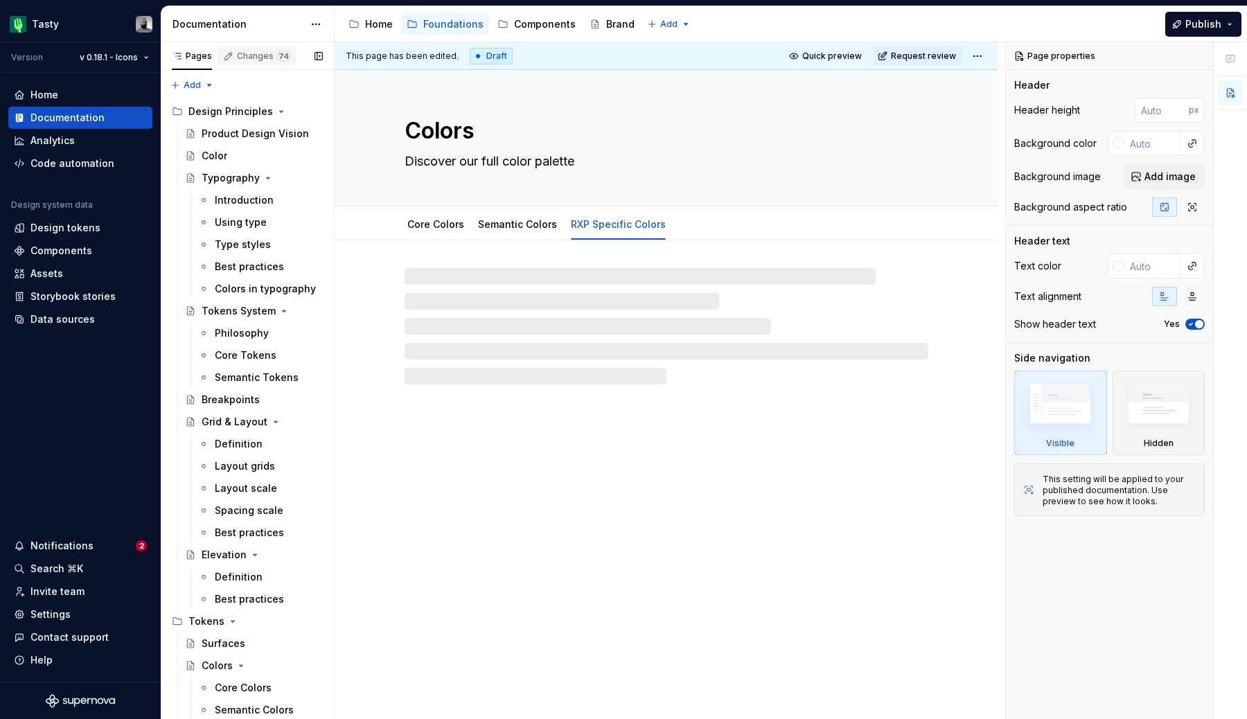
click at [261, 55] on div "Changes 74" at bounding box center [264, 56] width 54 height 11
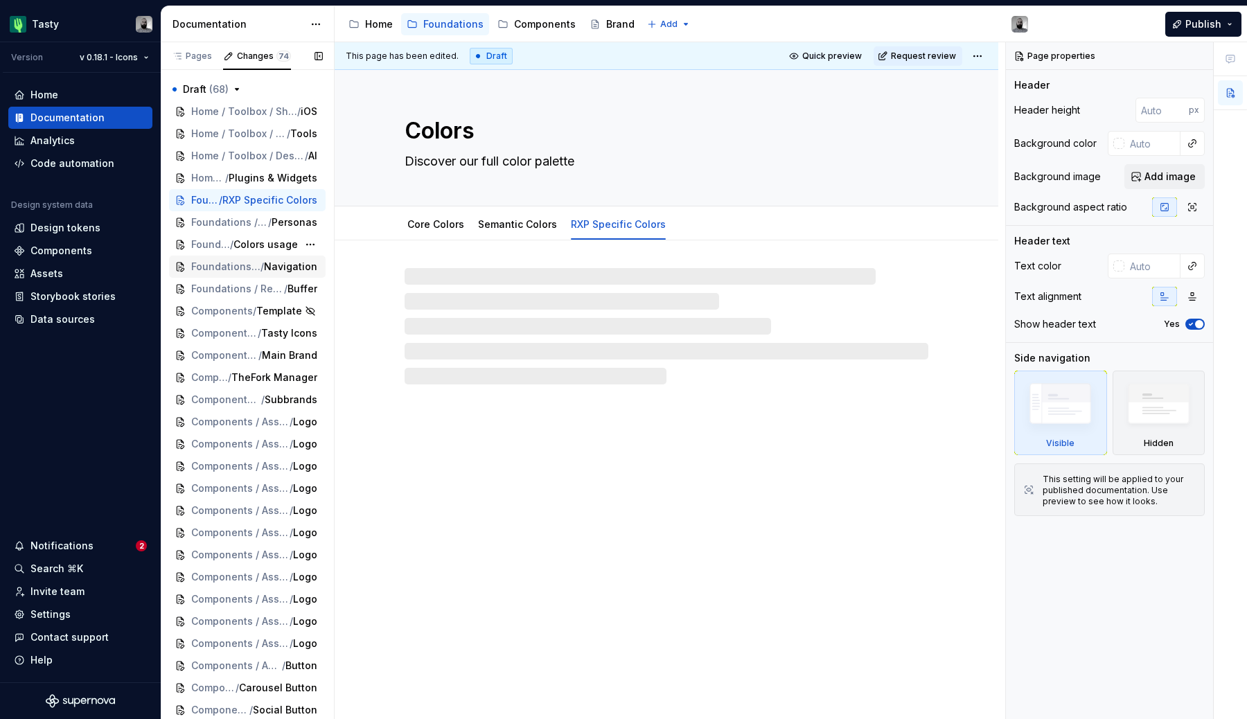
type textarea "*"
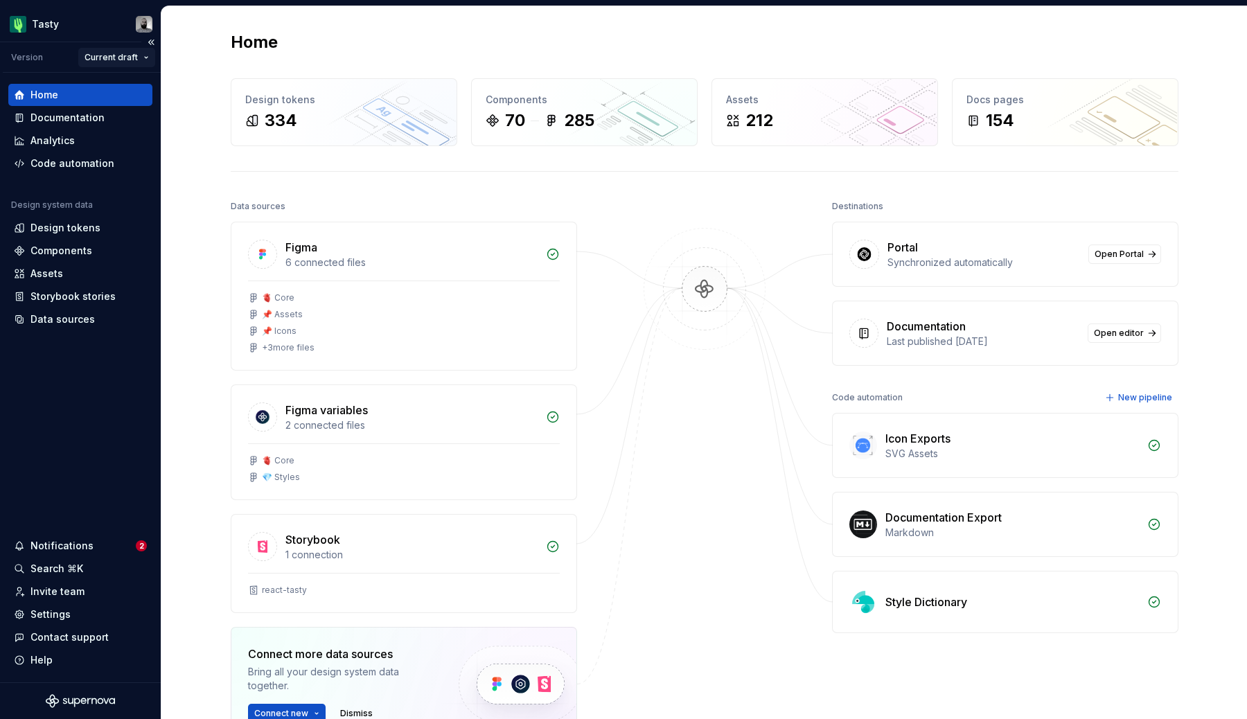
click at [112, 62] on html "Tasty Version Current draft Home Documentation Analytics Code automation Design…" at bounding box center [623, 359] width 1247 height 719
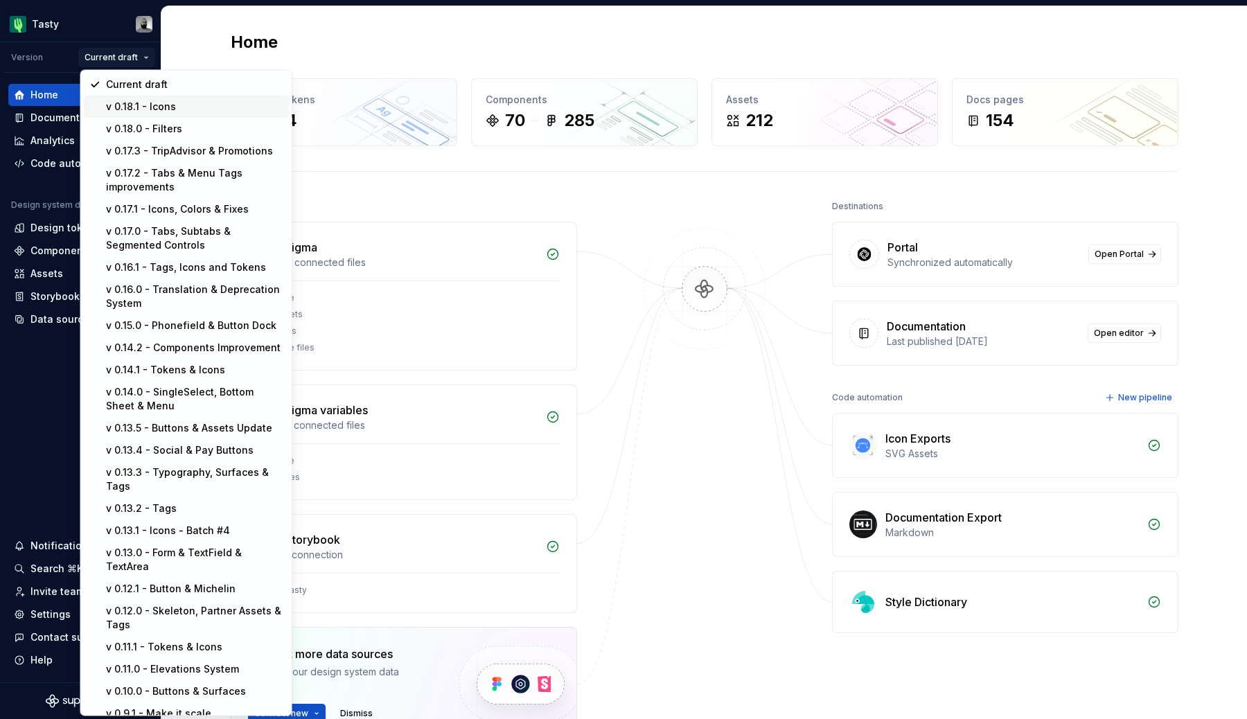
click at [133, 110] on div "v 0.18.1 - Icons" at bounding box center [194, 107] width 177 height 14
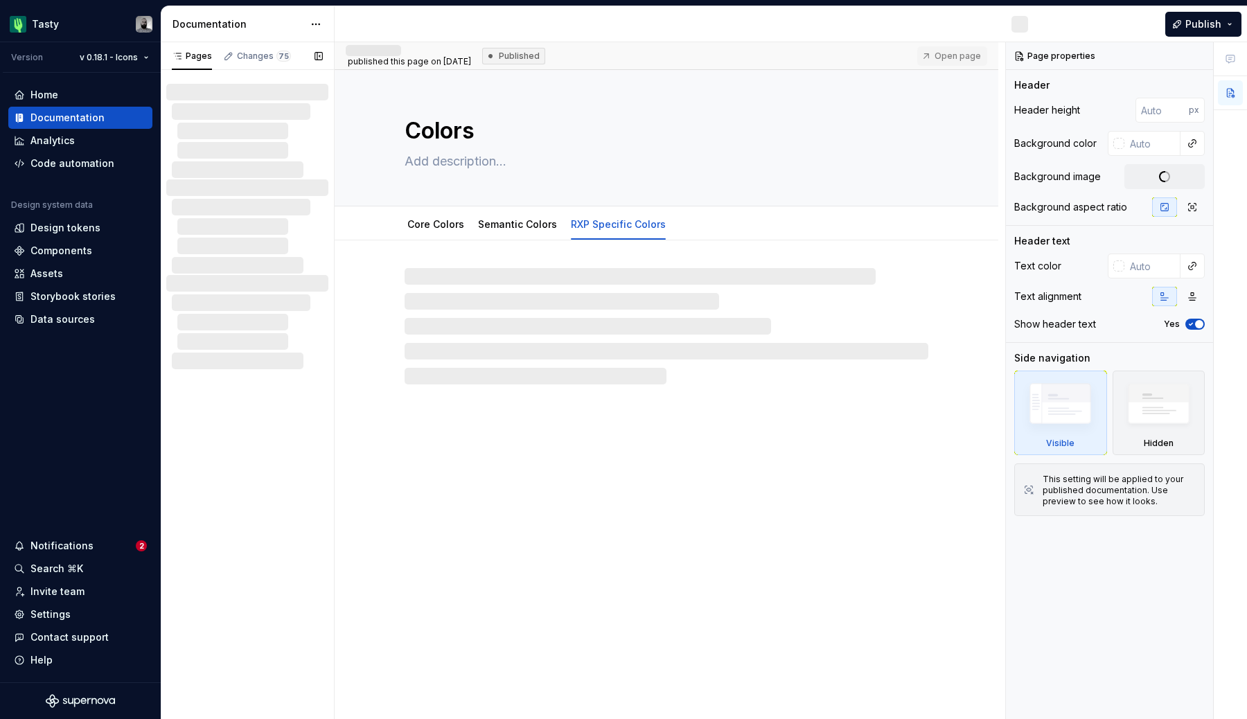
type textarea "*"
type textarea "Discover our full color palette"
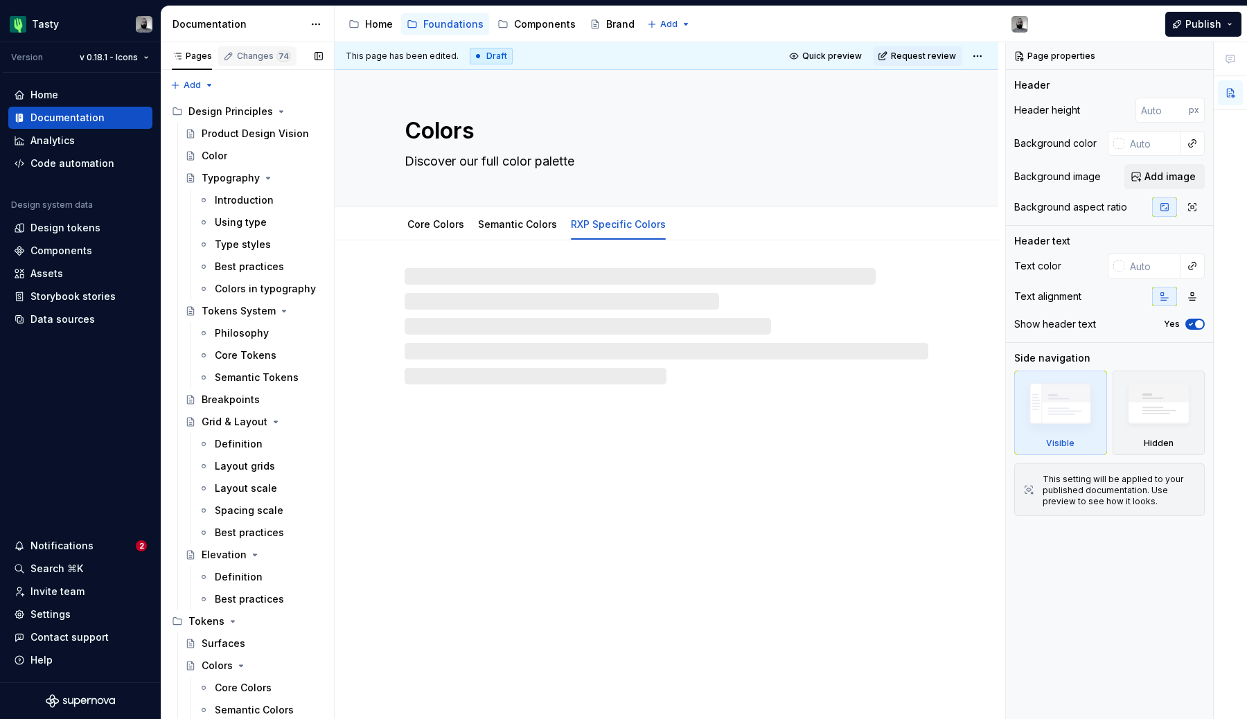
click at [263, 60] on div "Changes 74" at bounding box center [264, 56] width 54 height 11
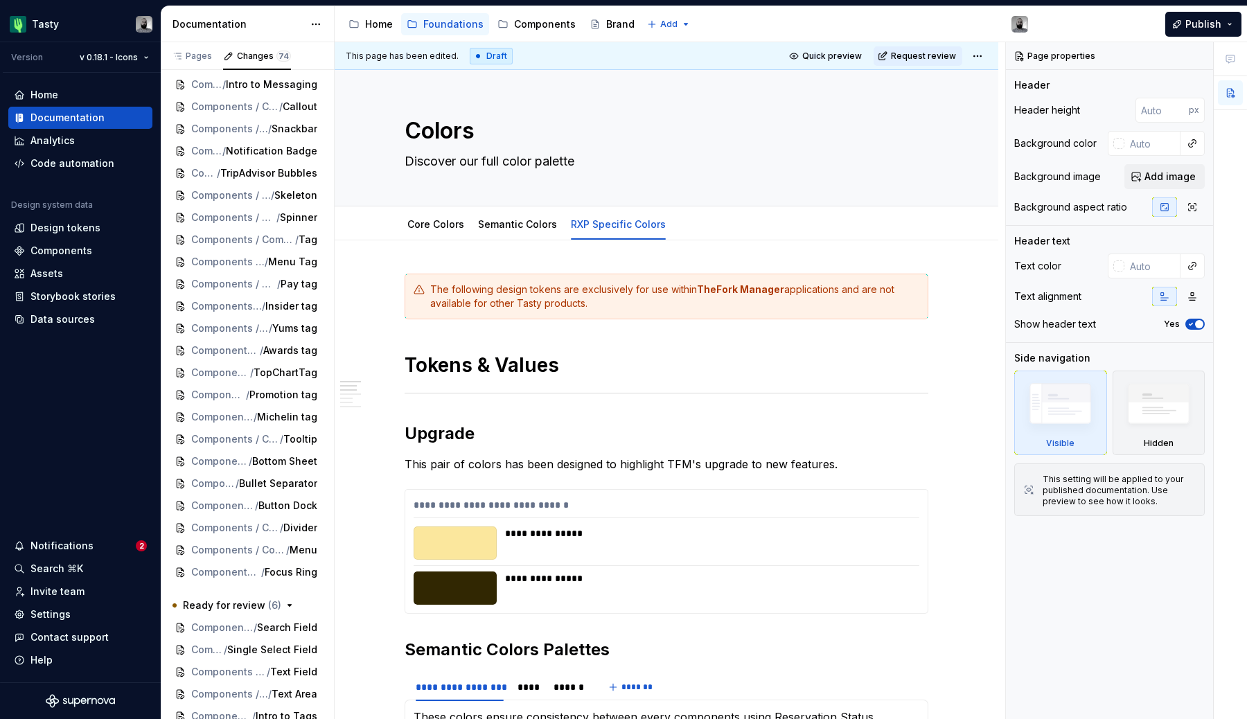
scroll to position [1026, 0]
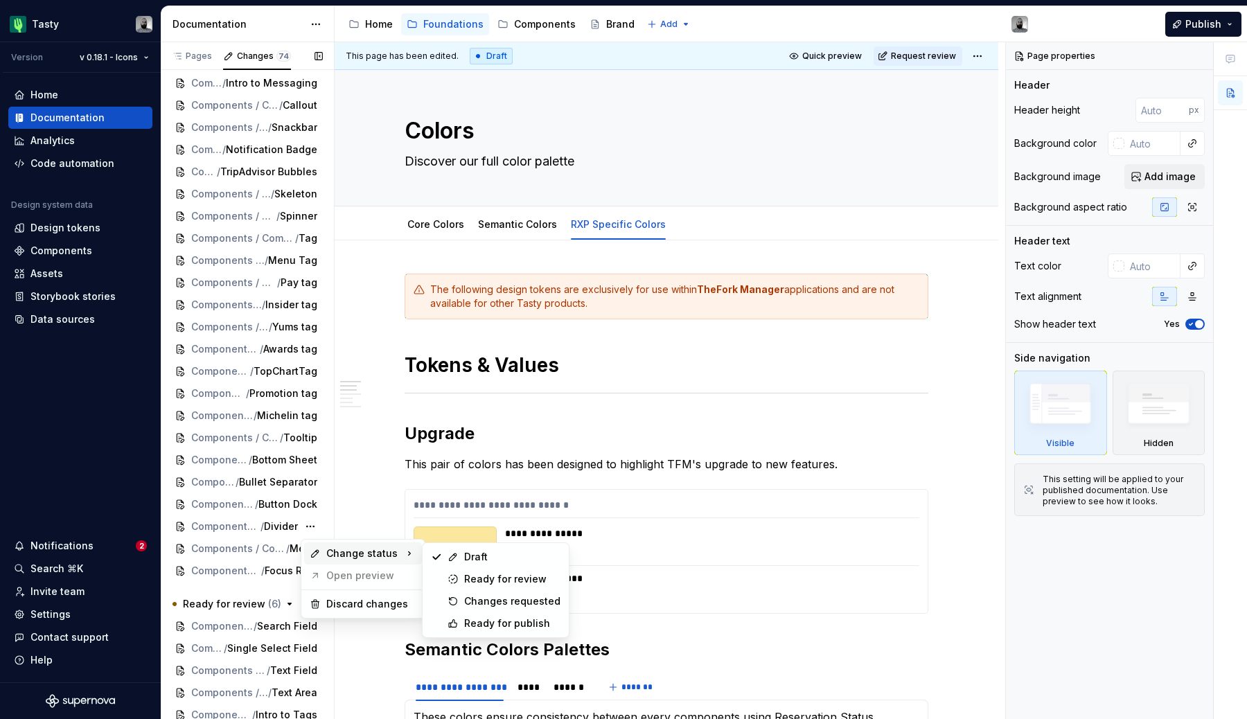
type textarea "*"
click at [547, 456] on html "Tasty Version v 0.18.1 - Icons Home Documentation Analytics Code automation Des…" at bounding box center [623, 359] width 1247 height 719
